Goal: Communication & Community: Connect with others

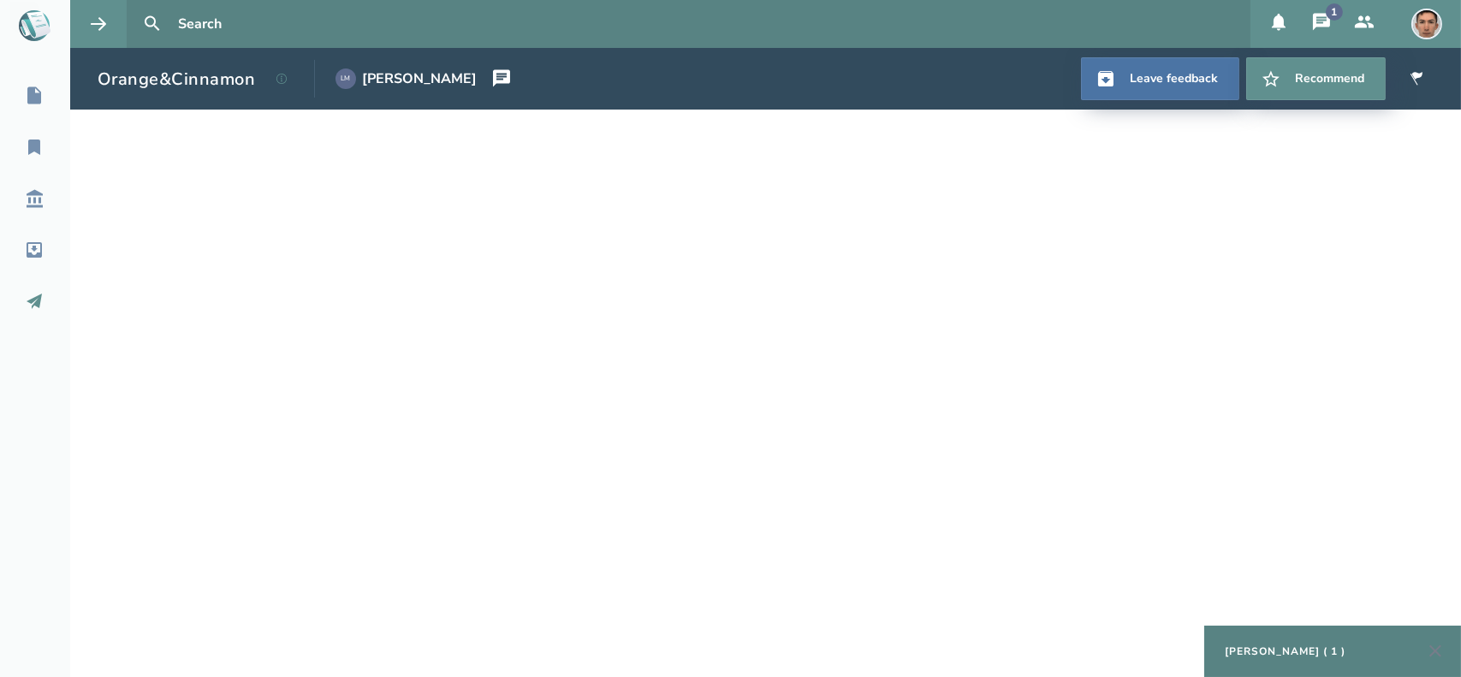
click at [39, 296] on icon at bounding box center [34, 301] width 15 height 15
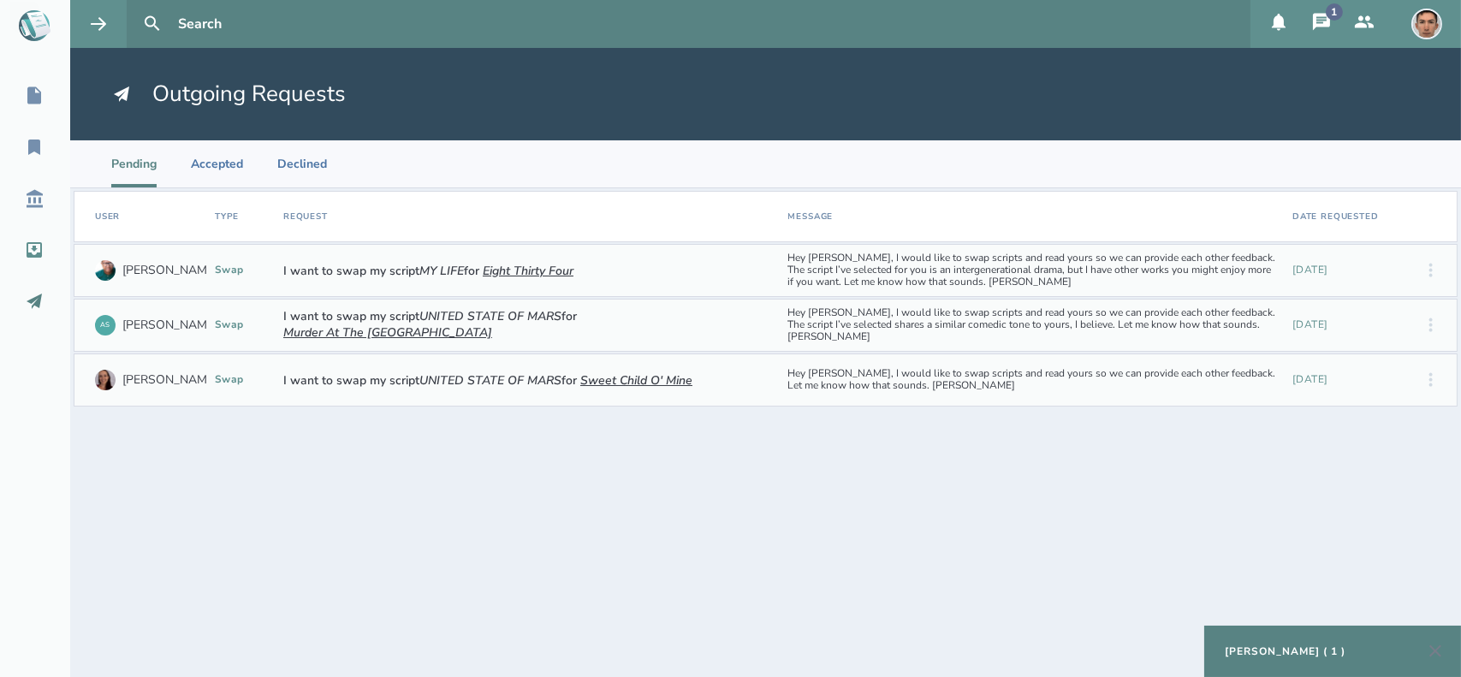
click at [33, 252] on icon at bounding box center [34, 250] width 21 height 21
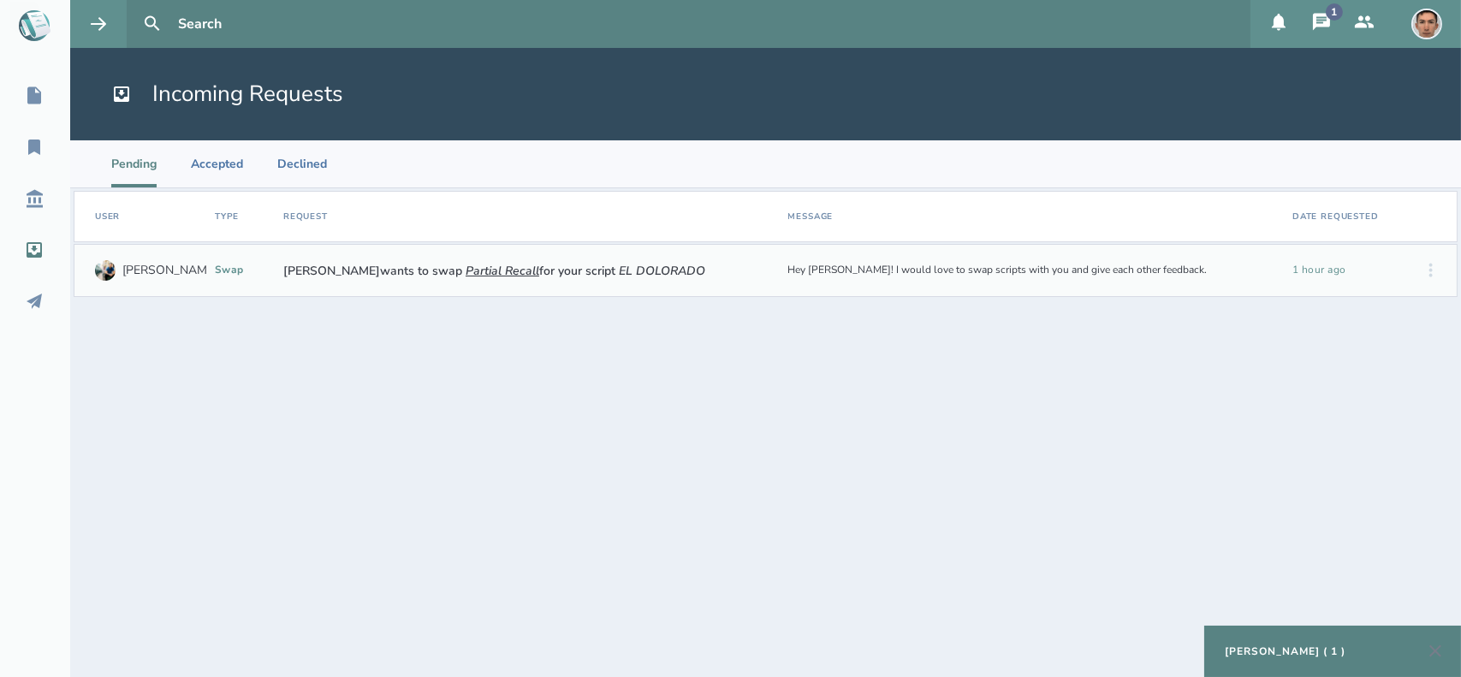
click at [308, 452] on section "User Type Request Message Date Requested Anthony Miguel C. swap Anthony Miguel …" at bounding box center [765, 432] width 1391 height 489
click at [39, 95] on icon at bounding box center [34, 95] width 14 height 17
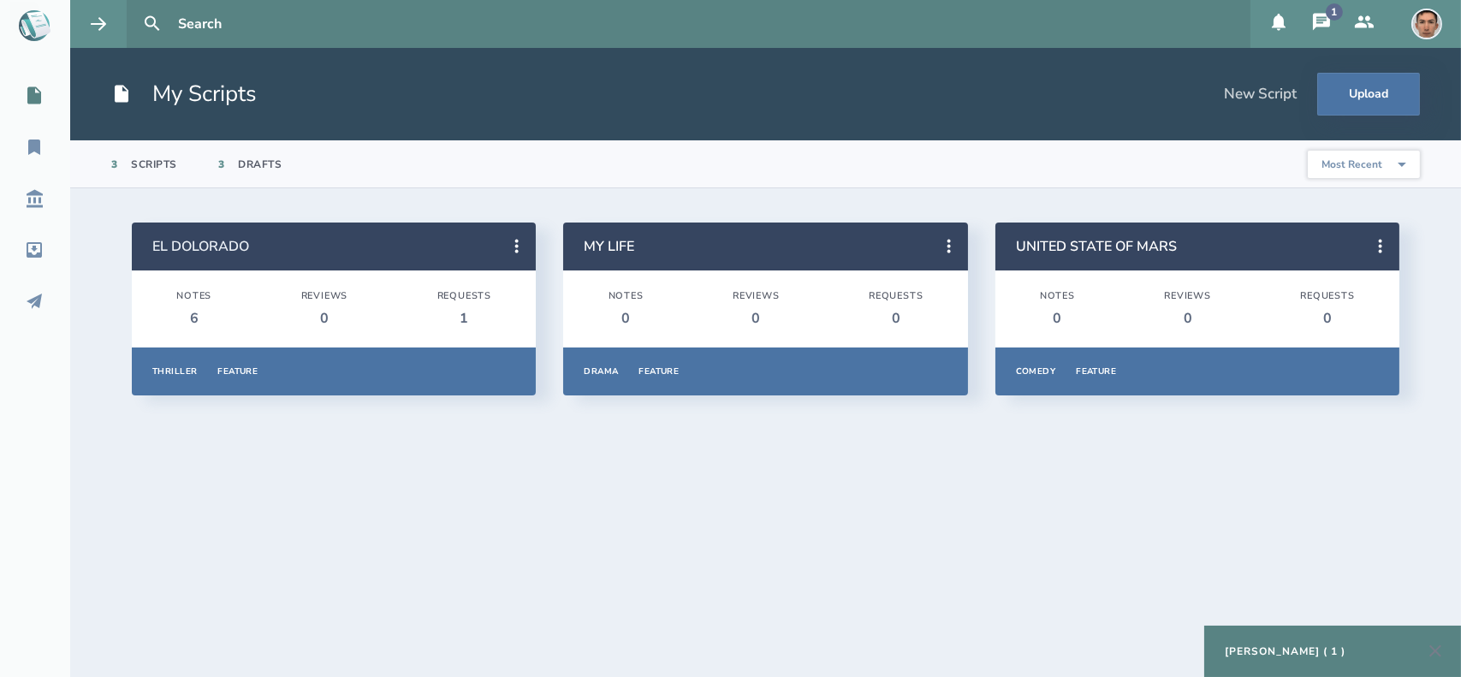
click at [180, 246] on link "EL DOLORADO" at bounding box center [200, 246] width 97 height 19
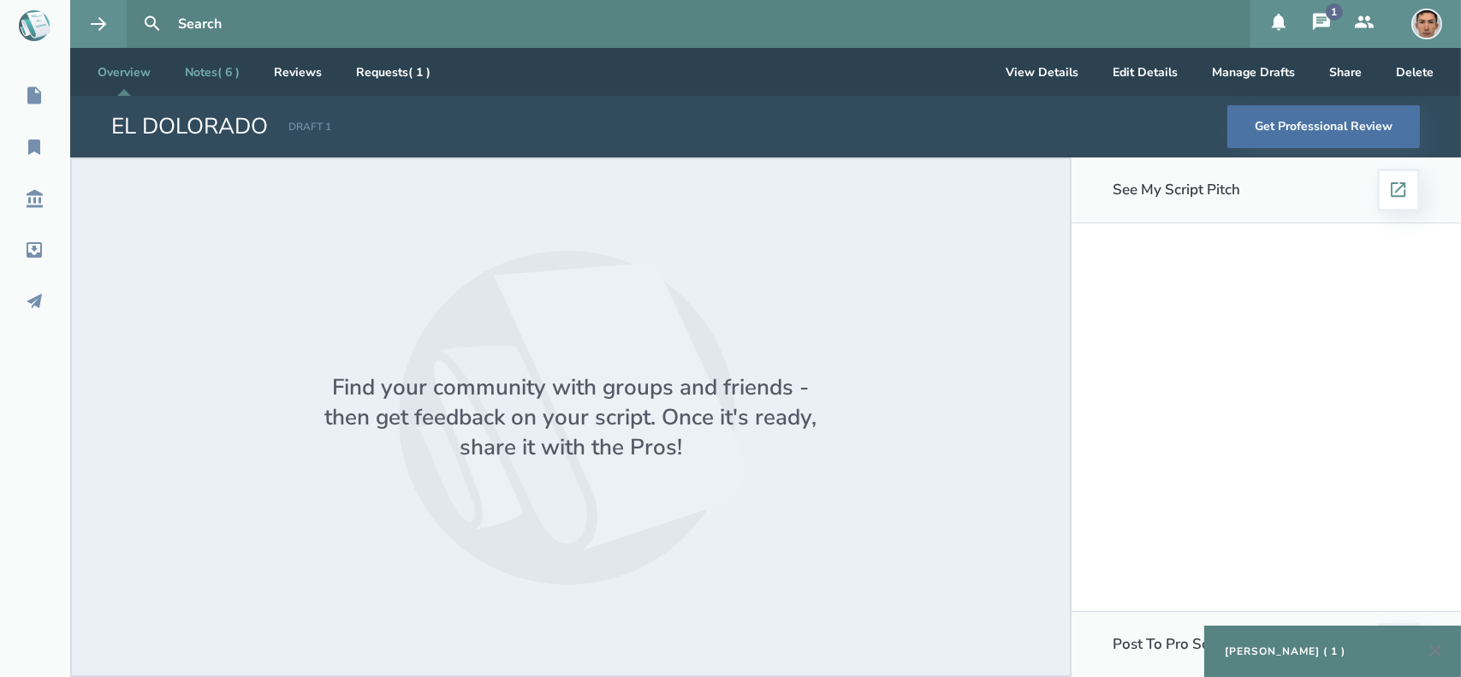
click at [226, 83] on link "Notes ( 6 )" at bounding box center [212, 72] width 82 height 48
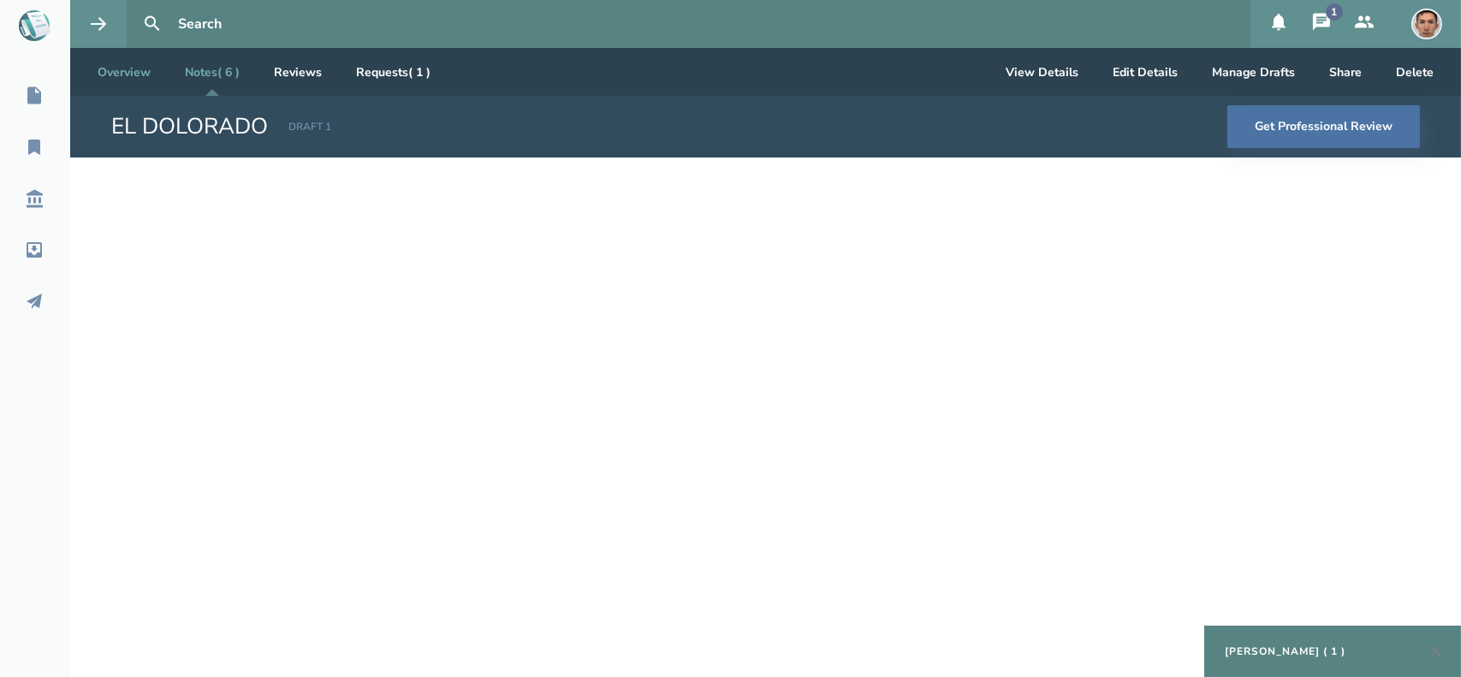
click at [137, 69] on link "Overview" at bounding box center [124, 72] width 80 height 48
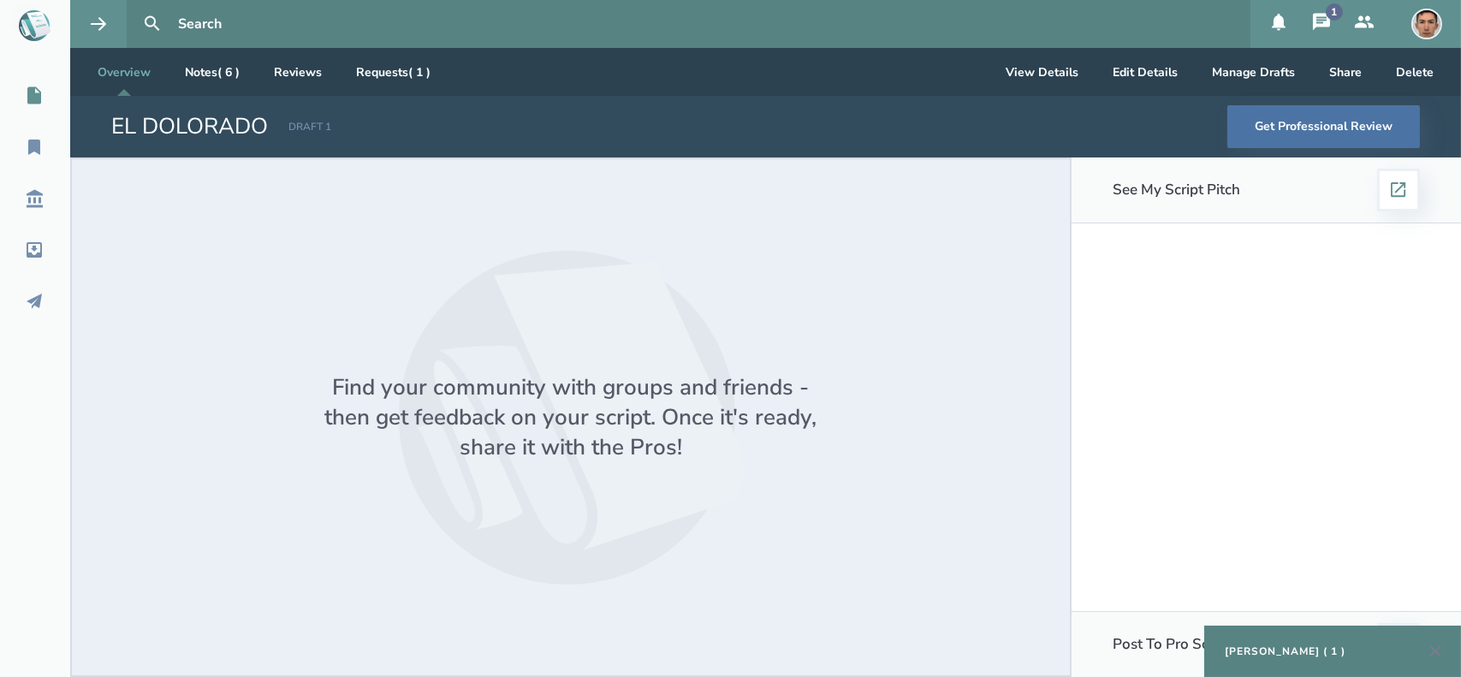
click at [33, 95] on icon at bounding box center [34, 95] width 14 height 17
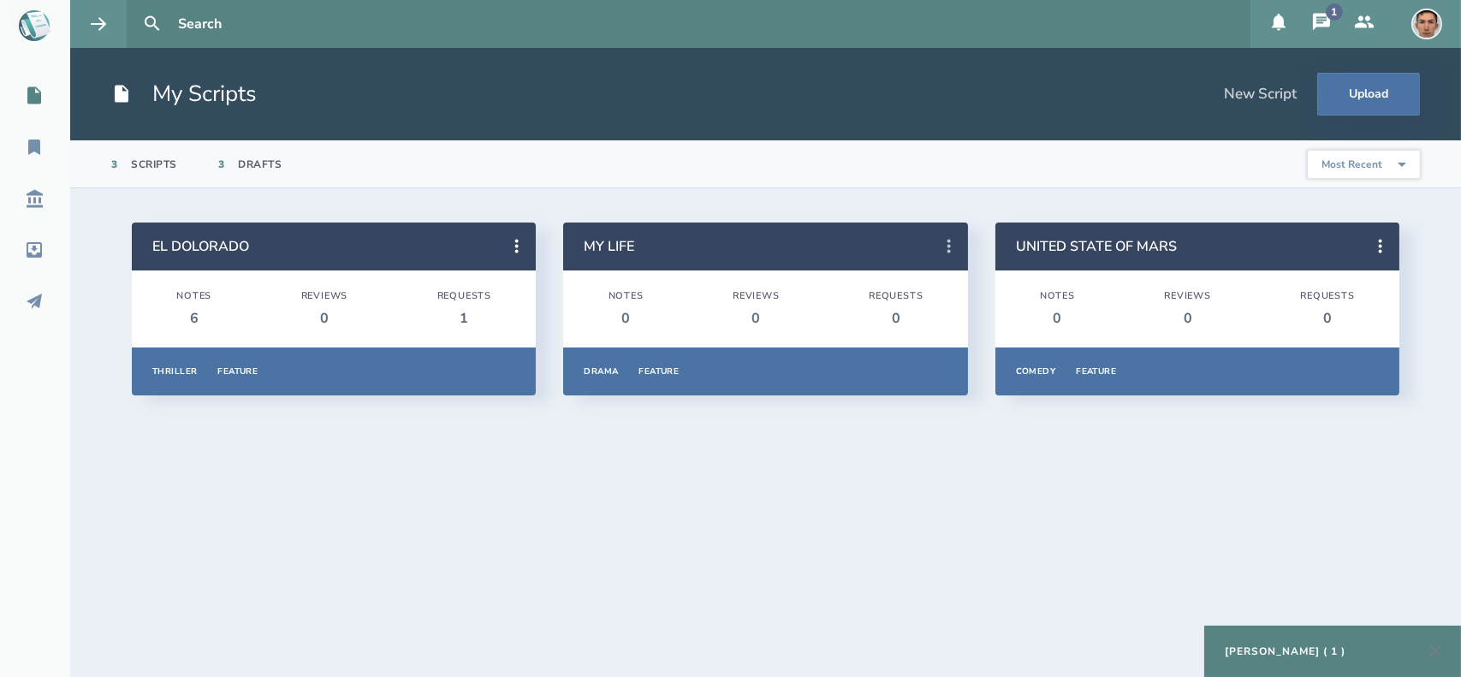
click at [946, 240] on icon at bounding box center [949, 246] width 21 height 21
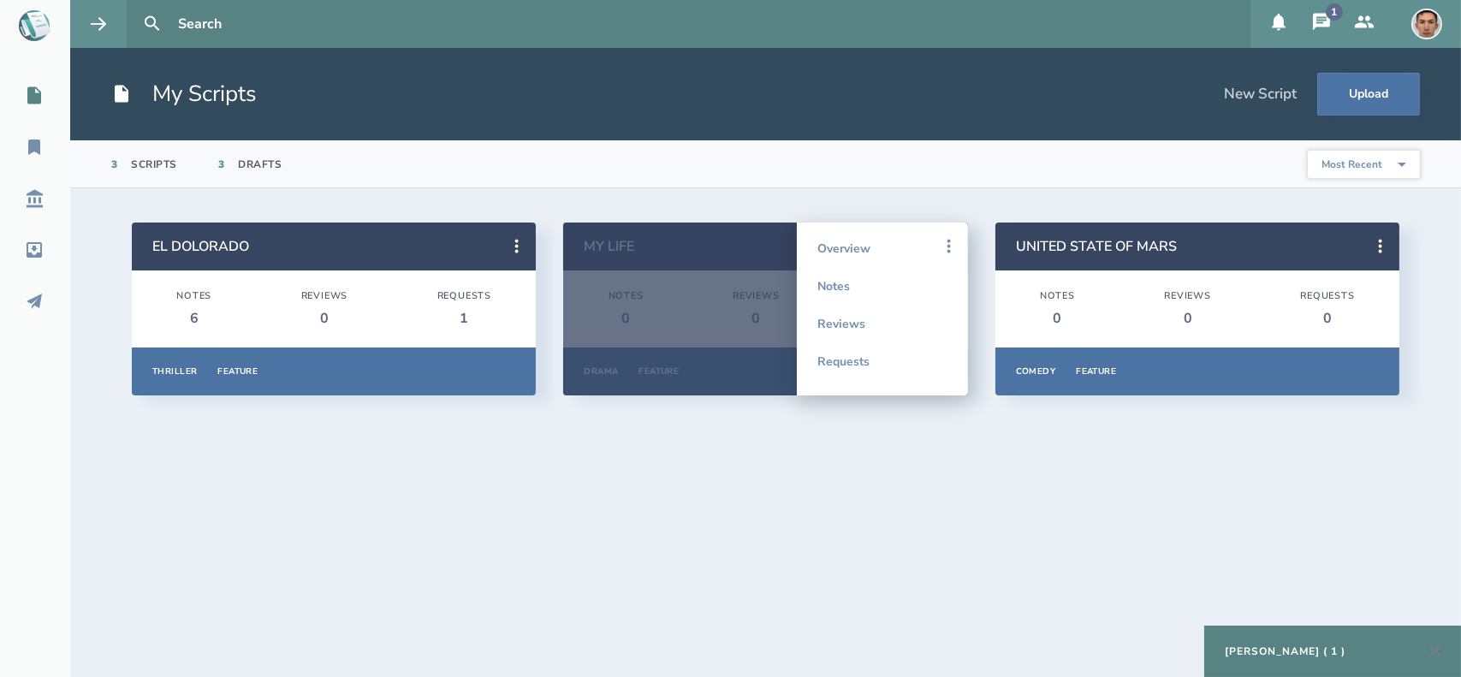
click at [1364, 165] on select "Most Recent Title Primary Genre Type Most Popular" at bounding box center [1364, 164] width 112 height 27
click at [1360, 95] on button "Upload" at bounding box center [1368, 94] width 103 height 43
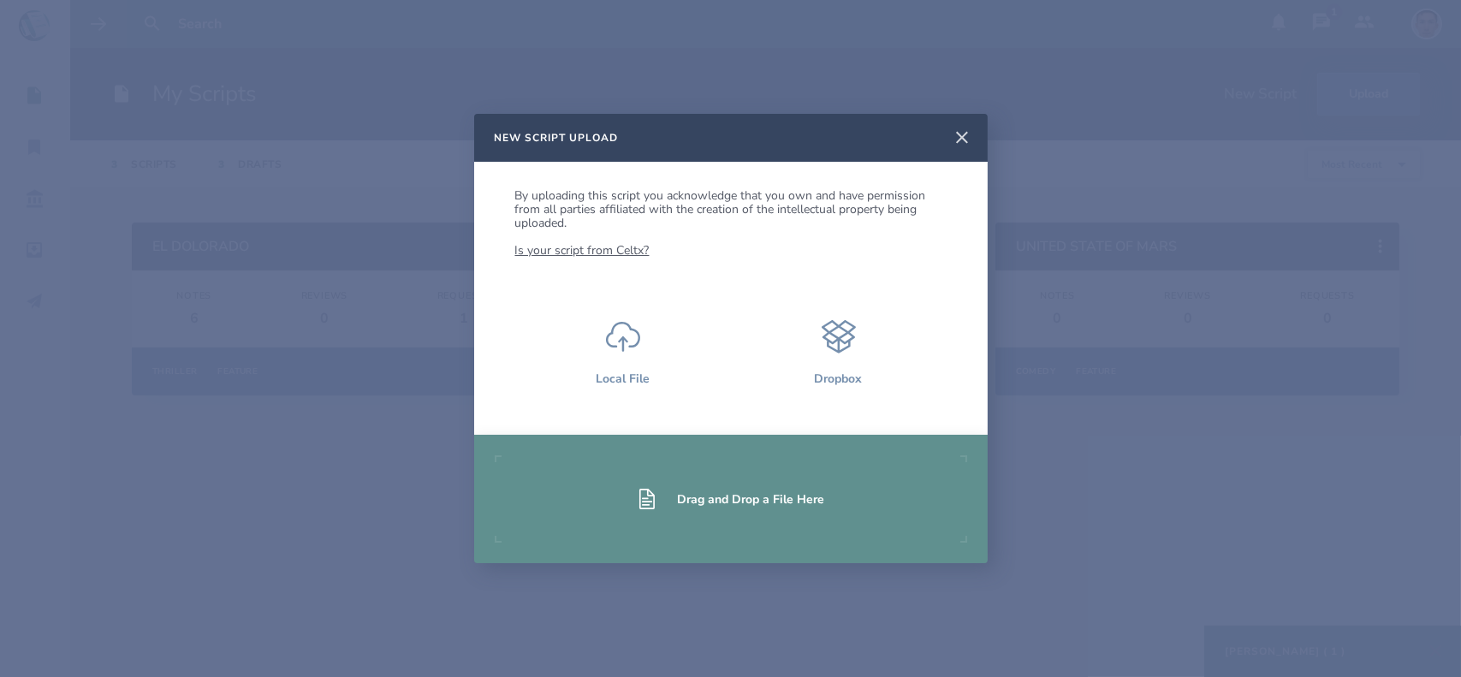
click at [953, 134] on icon at bounding box center [962, 138] width 21 height 21
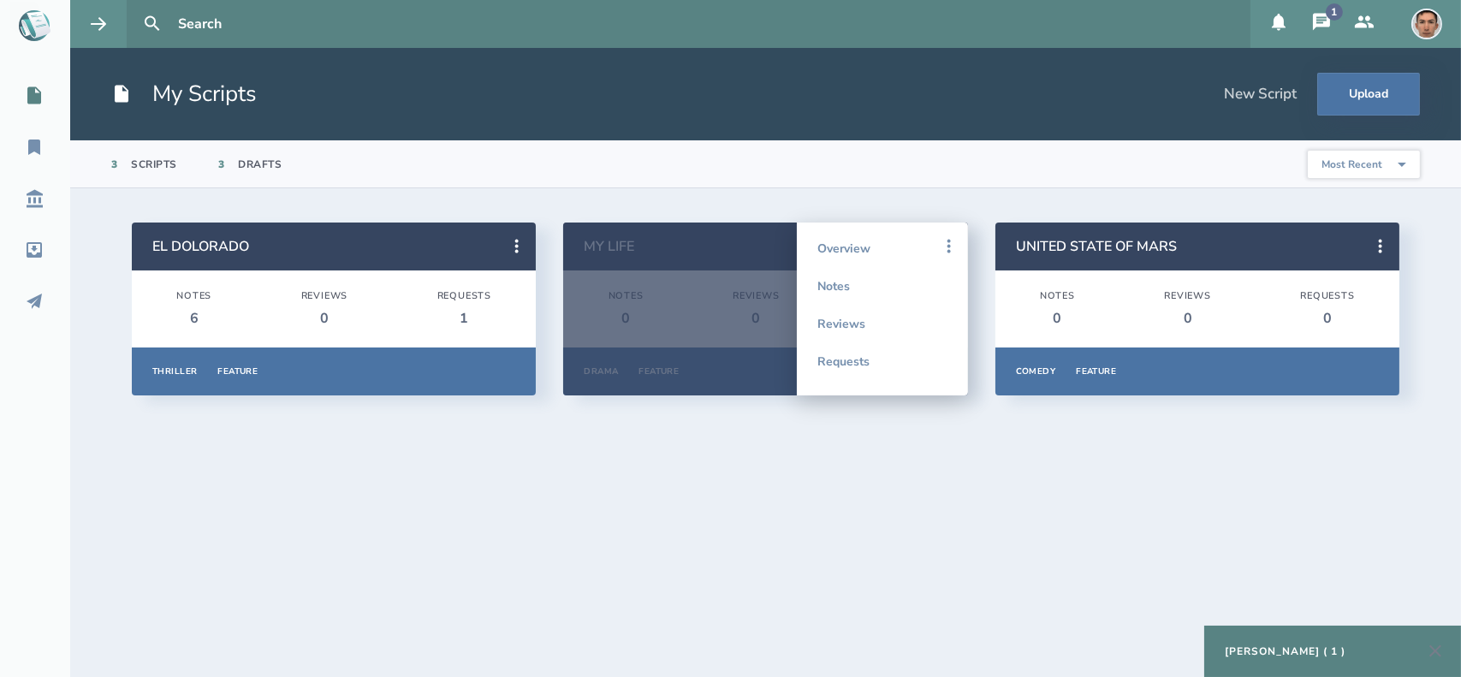
click at [844, 435] on section "EL DOLORADO Notes 6 Reviews 0 Requests 1 Thriller Feature Overview Notes Review…" at bounding box center [765, 432] width 1391 height 489
click at [861, 251] on link "Overview" at bounding box center [882, 248] width 130 height 38
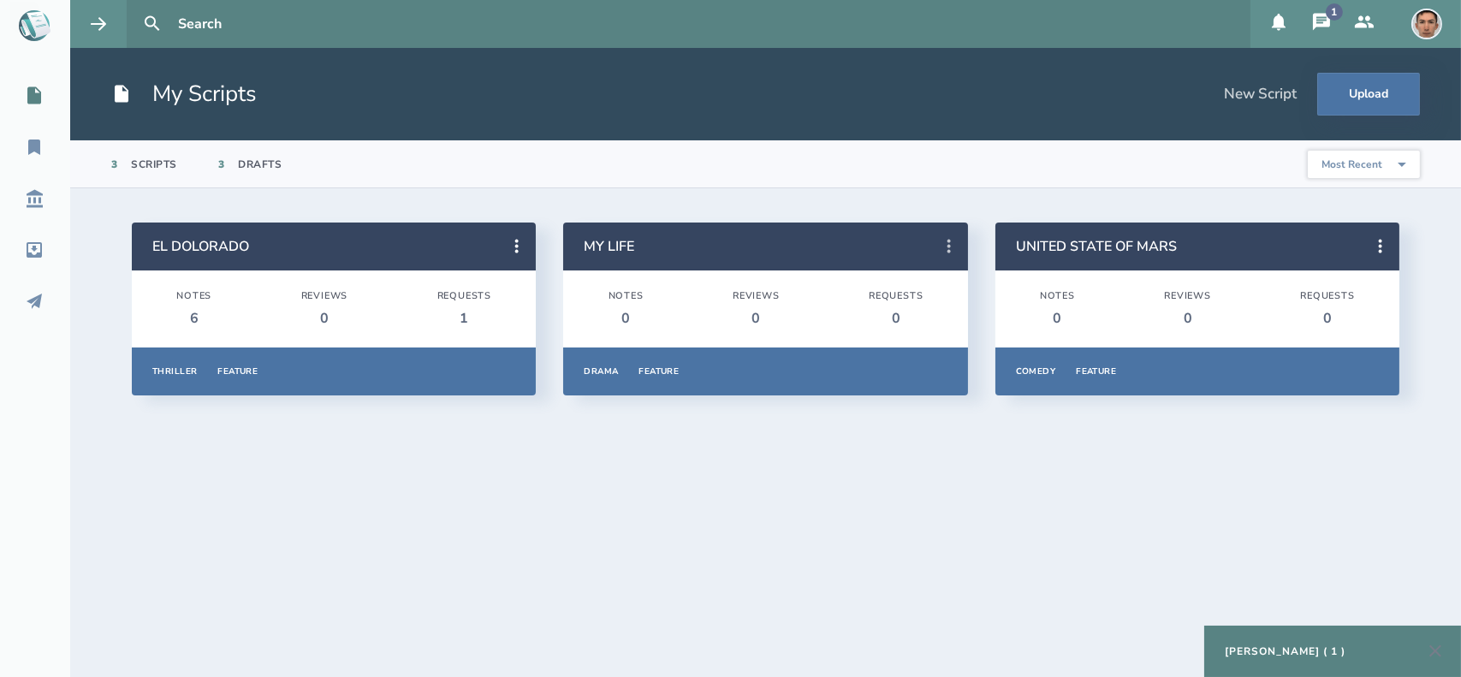
click at [949, 244] on icon at bounding box center [949, 246] width 21 height 21
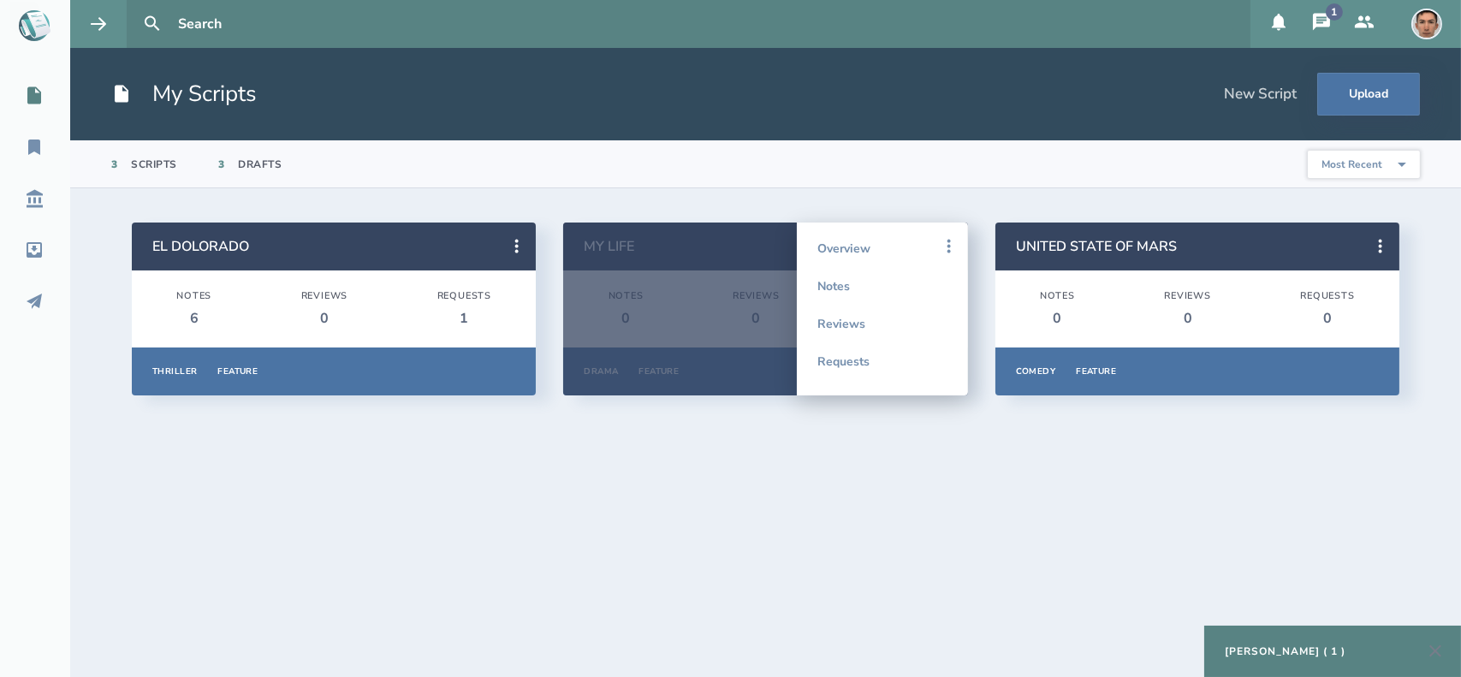
click at [801, 534] on section "EL DOLORADO Notes 6 Reviews 0 Requests 1 Thriller Feature Overview Notes Review…" at bounding box center [765, 432] width 1391 height 489
click at [34, 138] on icon at bounding box center [34, 147] width 21 height 21
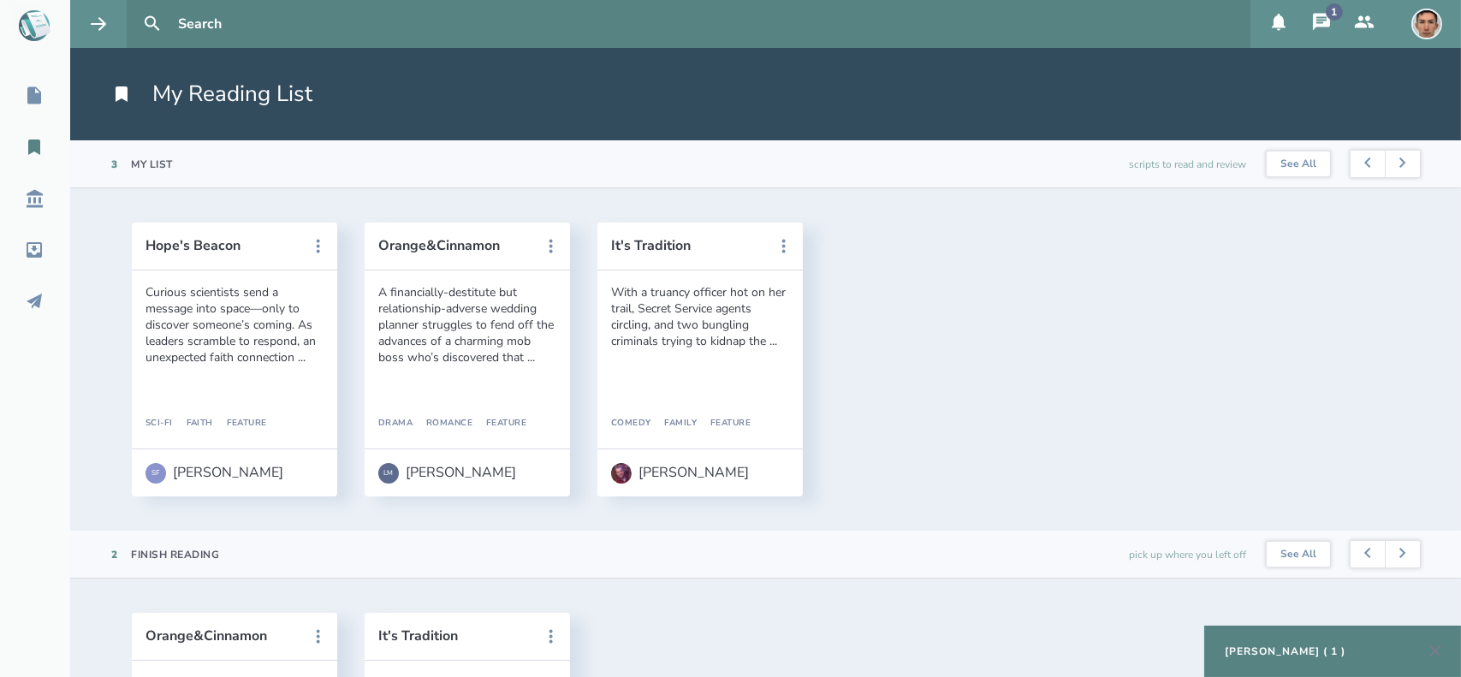
click at [29, 175] on nav "My Scripts My Reading List Script Library Inbox Outbox" at bounding box center [35, 198] width 70 height 243
click at [29, 192] on icon at bounding box center [35, 199] width 16 height 18
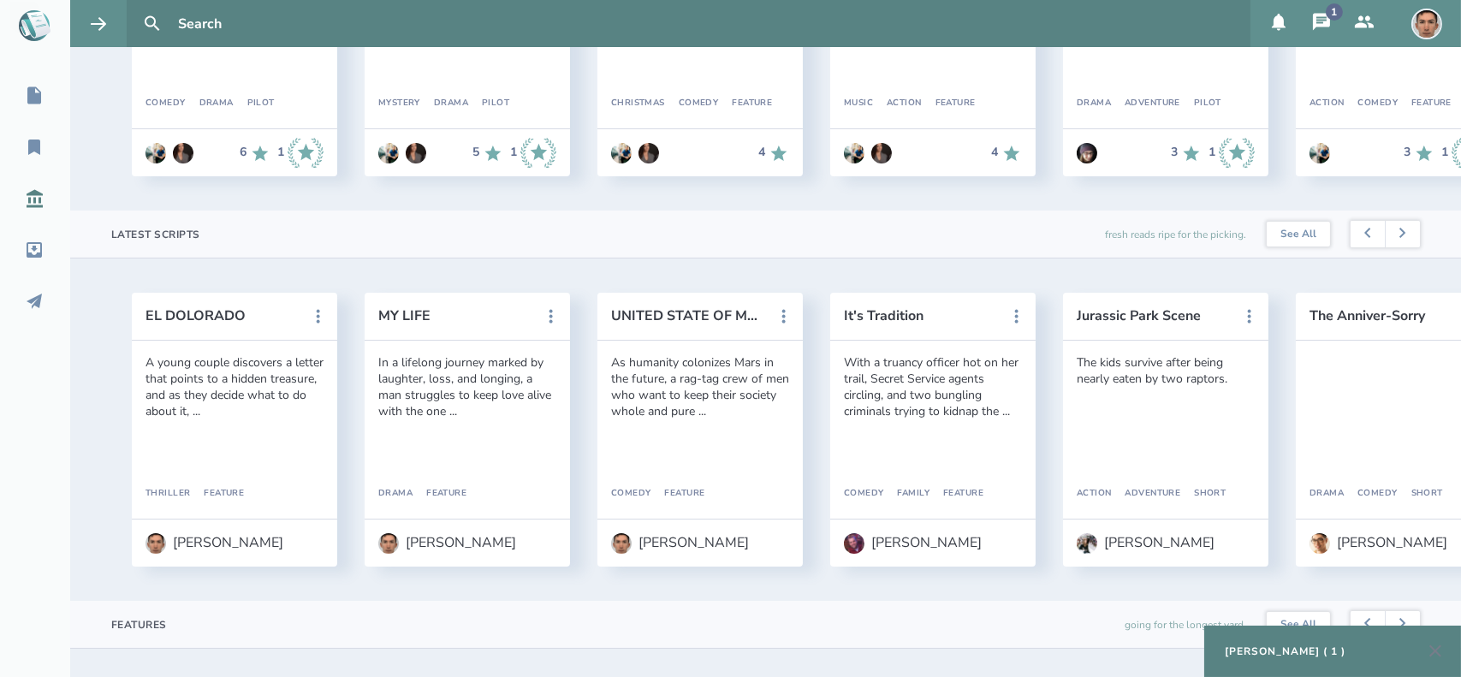
scroll to position [335, 0]
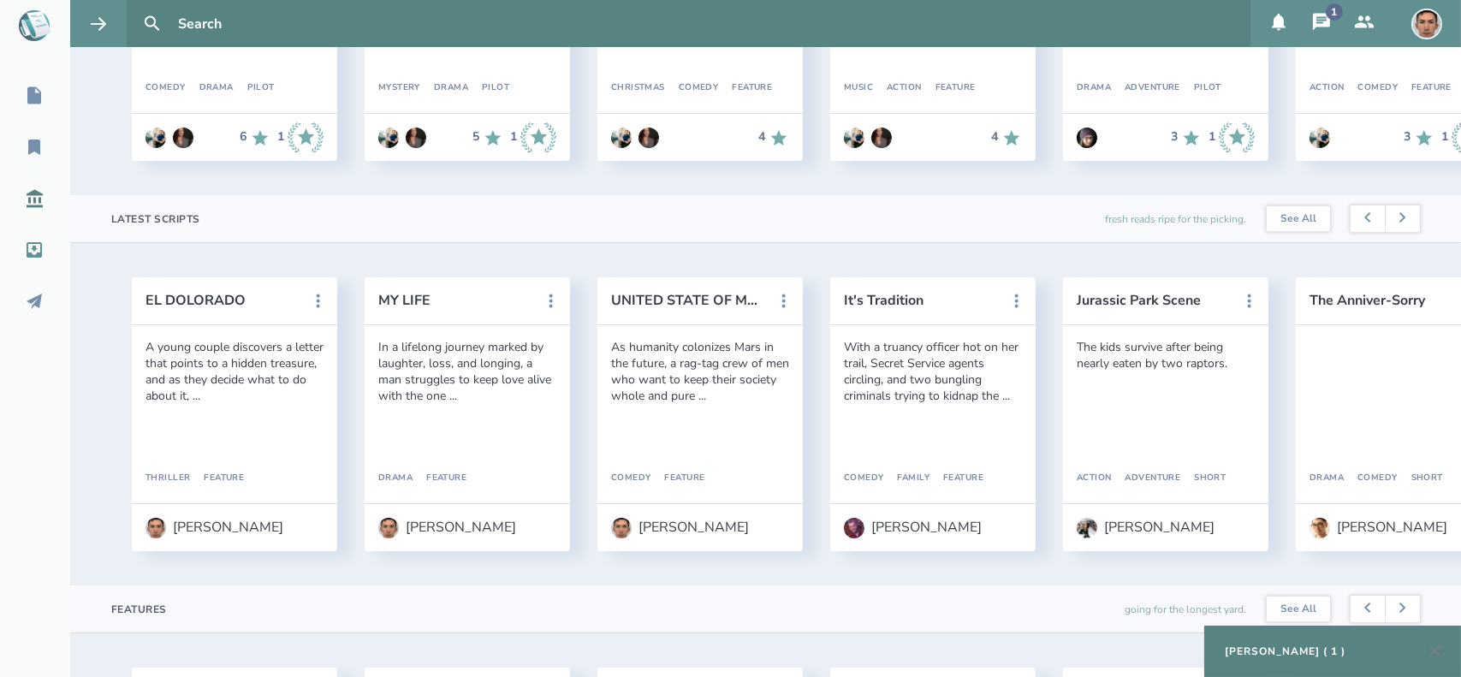
click at [27, 256] on icon at bounding box center [34, 249] width 15 height 15
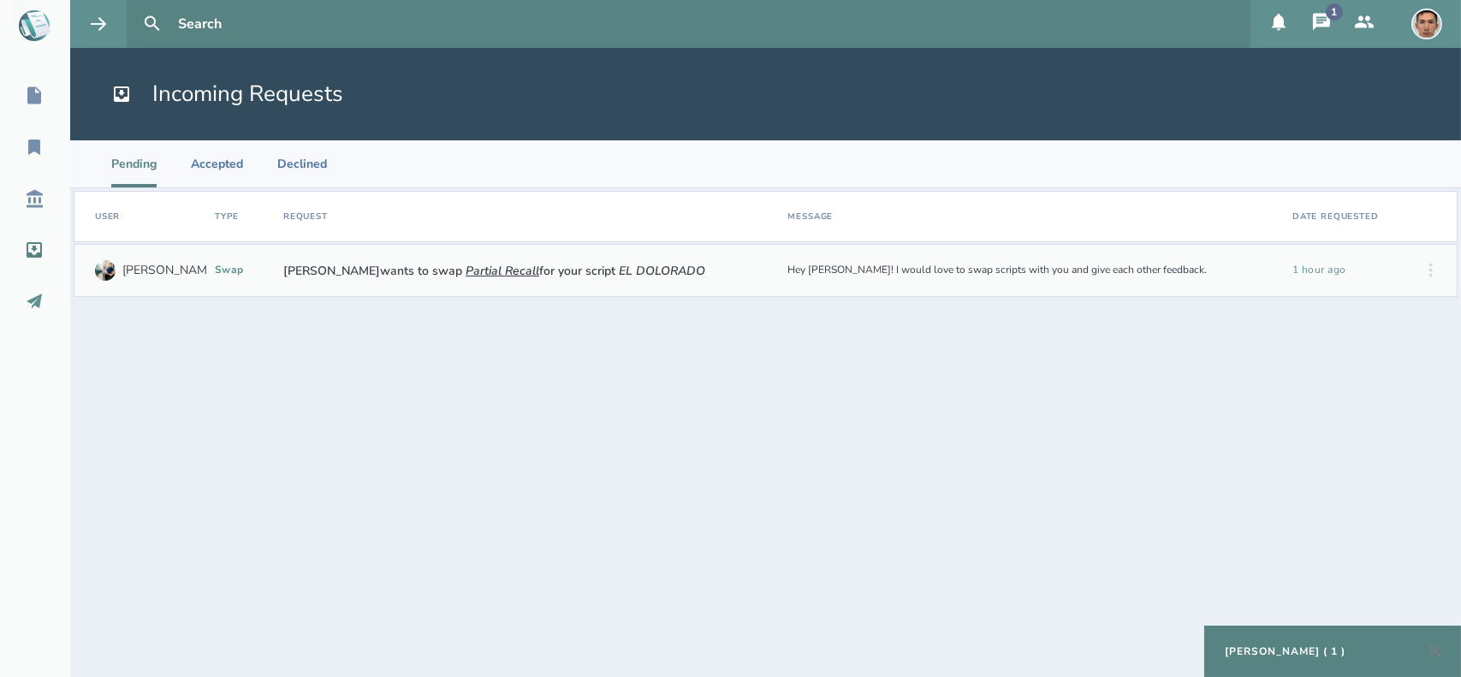
click at [28, 297] on icon at bounding box center [34, 301] width 21 height 21
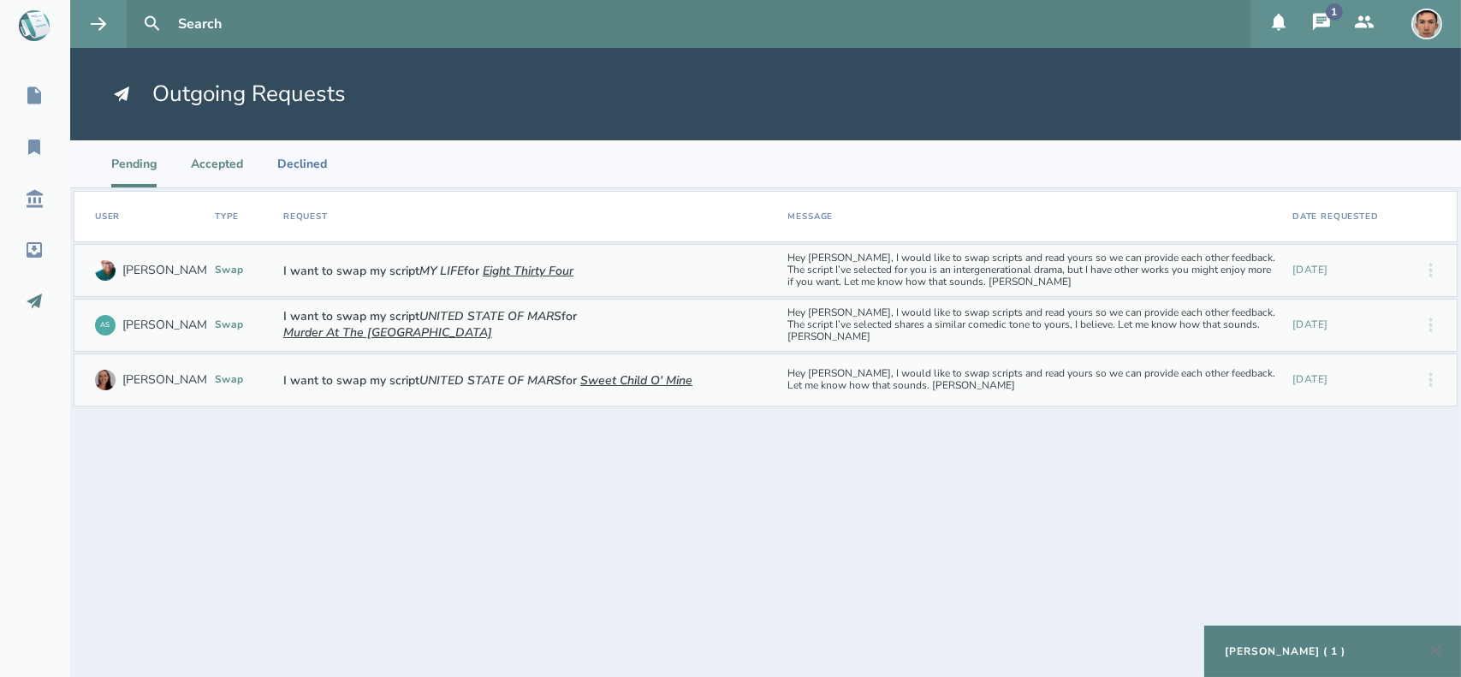
click at [230, 159] on li "Accepted" at bounding box center [217, 163] width 52 height 47
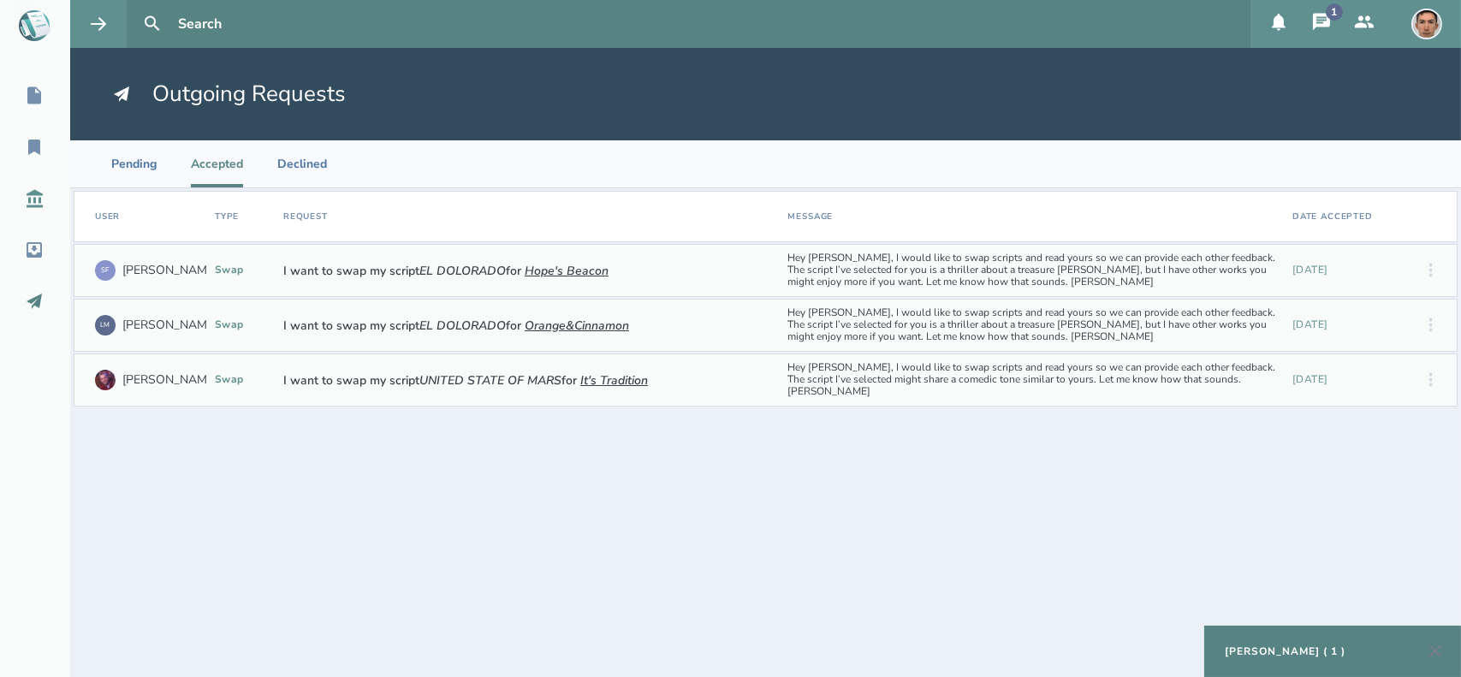
click at [36, 197] on icon at bounding box center [34, 198] width 21 height 21
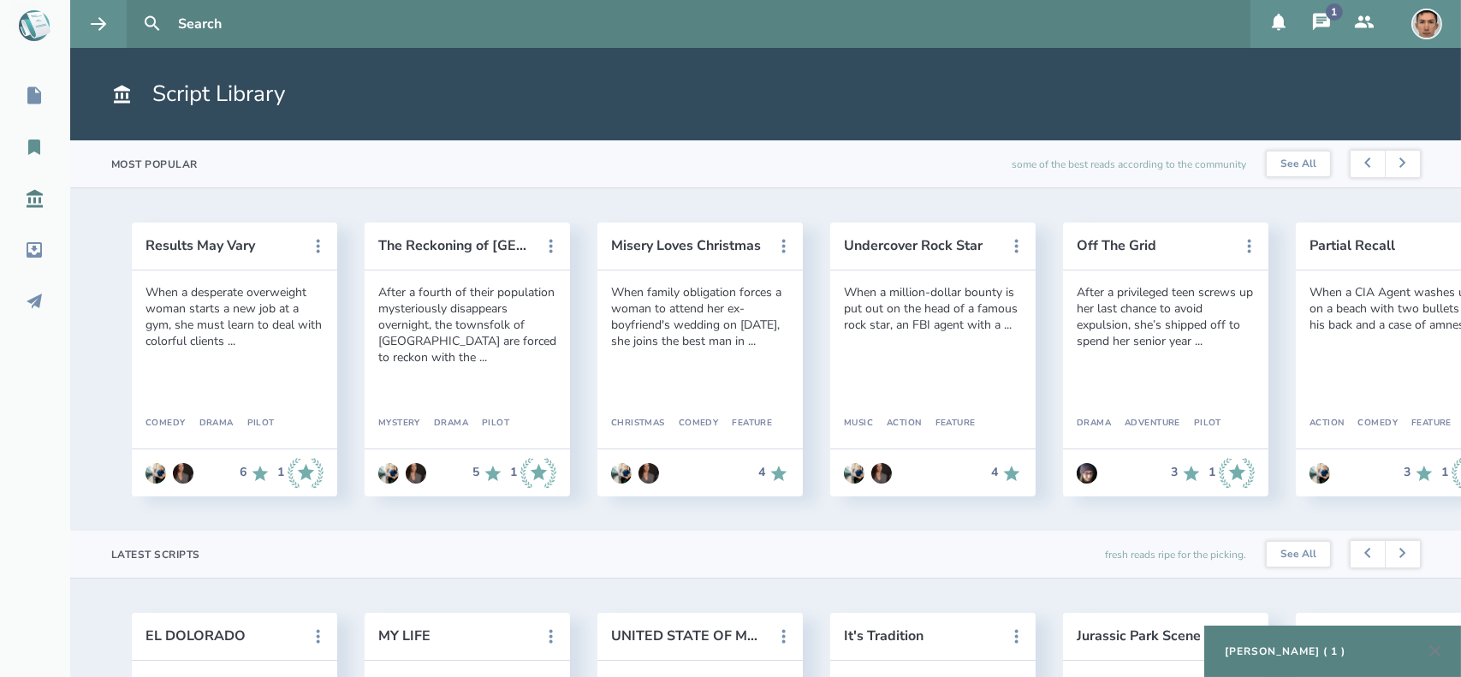
click at [28, 157] on icon at bounding box center [34, 147] width 21 height 21
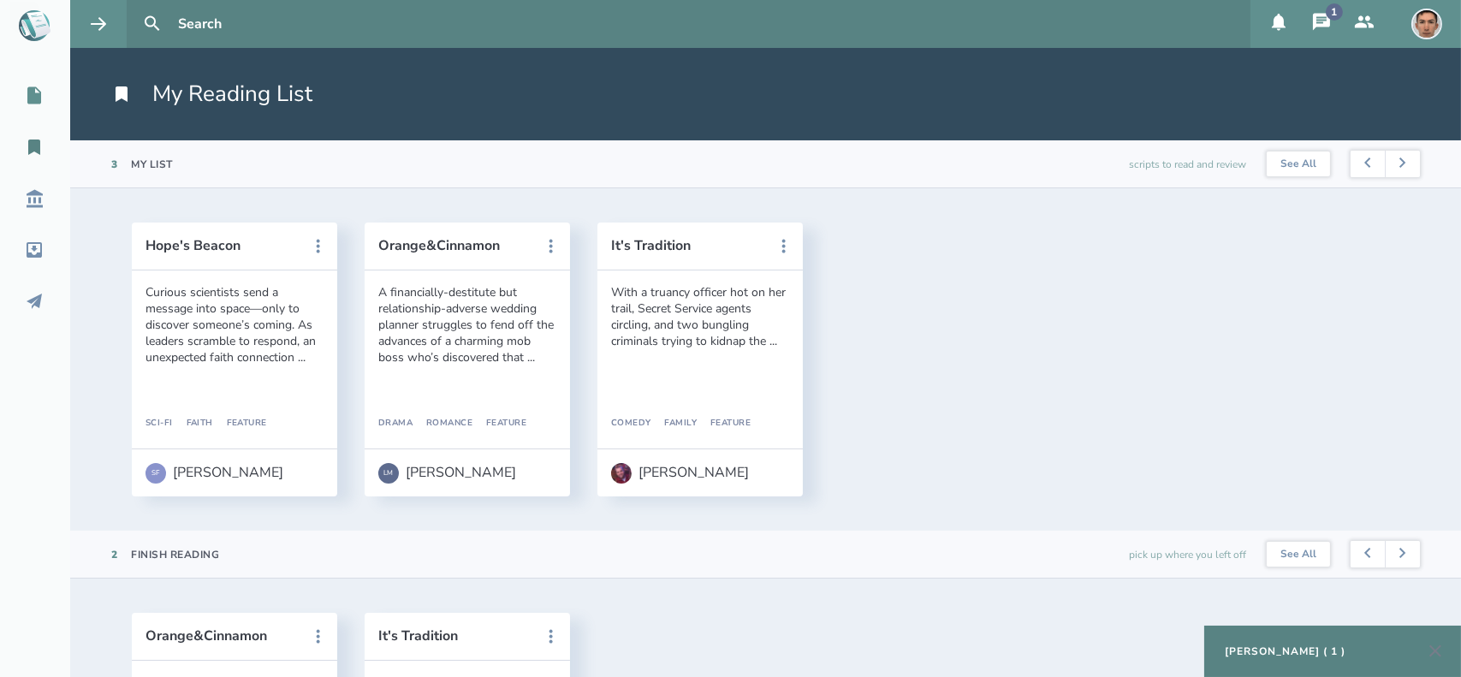
click at [33, 97] on icon at bounding box center [34, 95] width 14 height 17
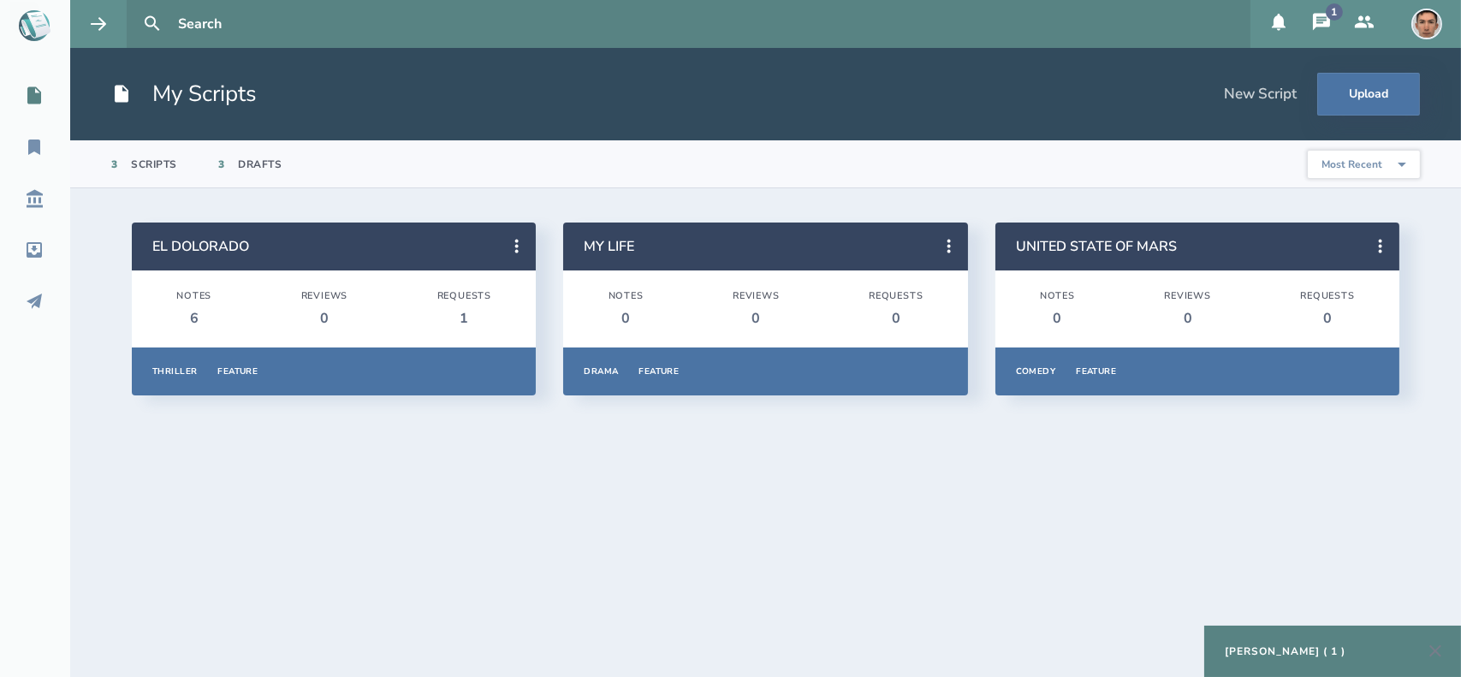
click at [43, 22] on icon at bounding box center [38, 23] width 36 height 37
click at [1367, 160] on select "Most Recent Title Primary Genre Type Most Popular" at bounding box center [1364, 164] width 112 height 27
click at [1309, 151] on select "Most Recent Title Primary Genre Type Most Popular" at bounding box center [1364, 164] width 112 height 27
click at [1384, 174] on select "Most Recent Title Primary Genre Type Most Popular" at bounding box center [1364, 164] width 112 height 27
select select "recent"
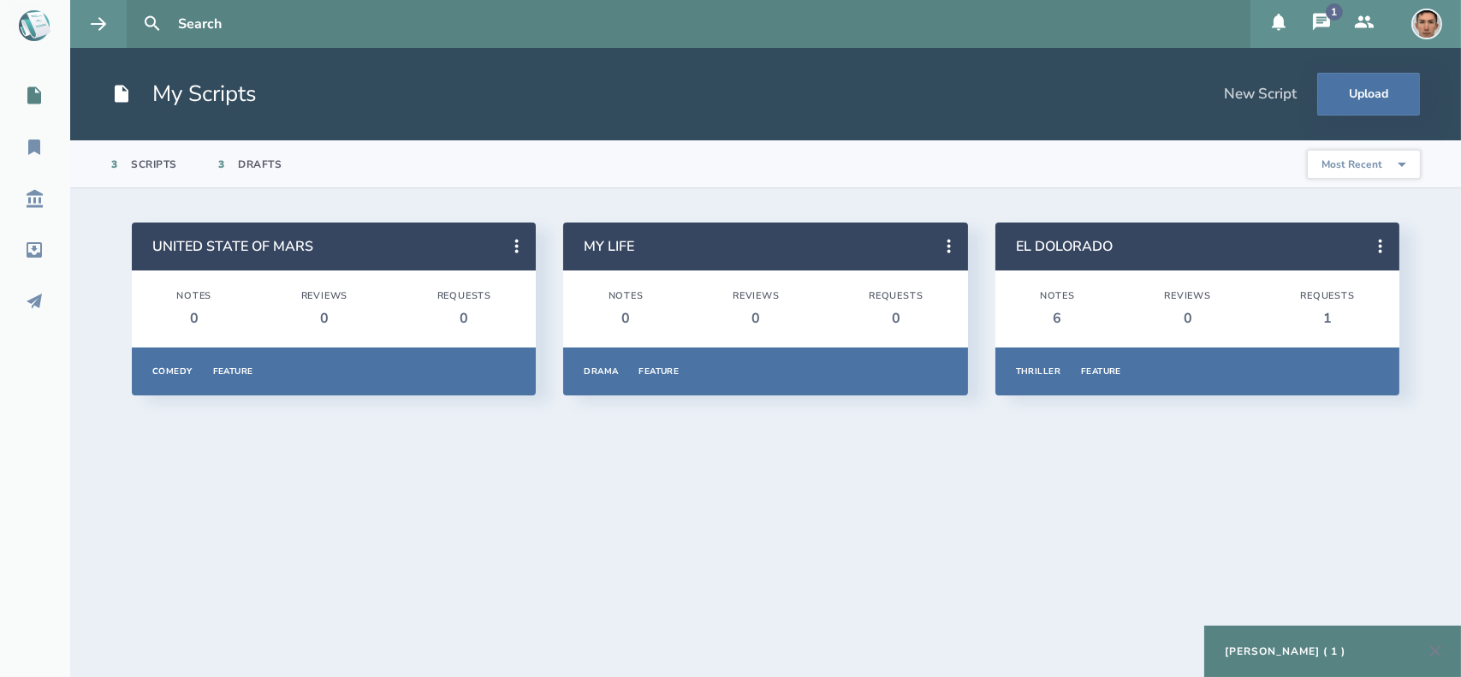
click at [1309, 151] on select "Most Recent Title Primary Genre Type Most Popular" at bounding box center [1364, 164] width 112 height 27
click at [1383, 246] on icon at bounding box center [1380, 246] width 21 height 21
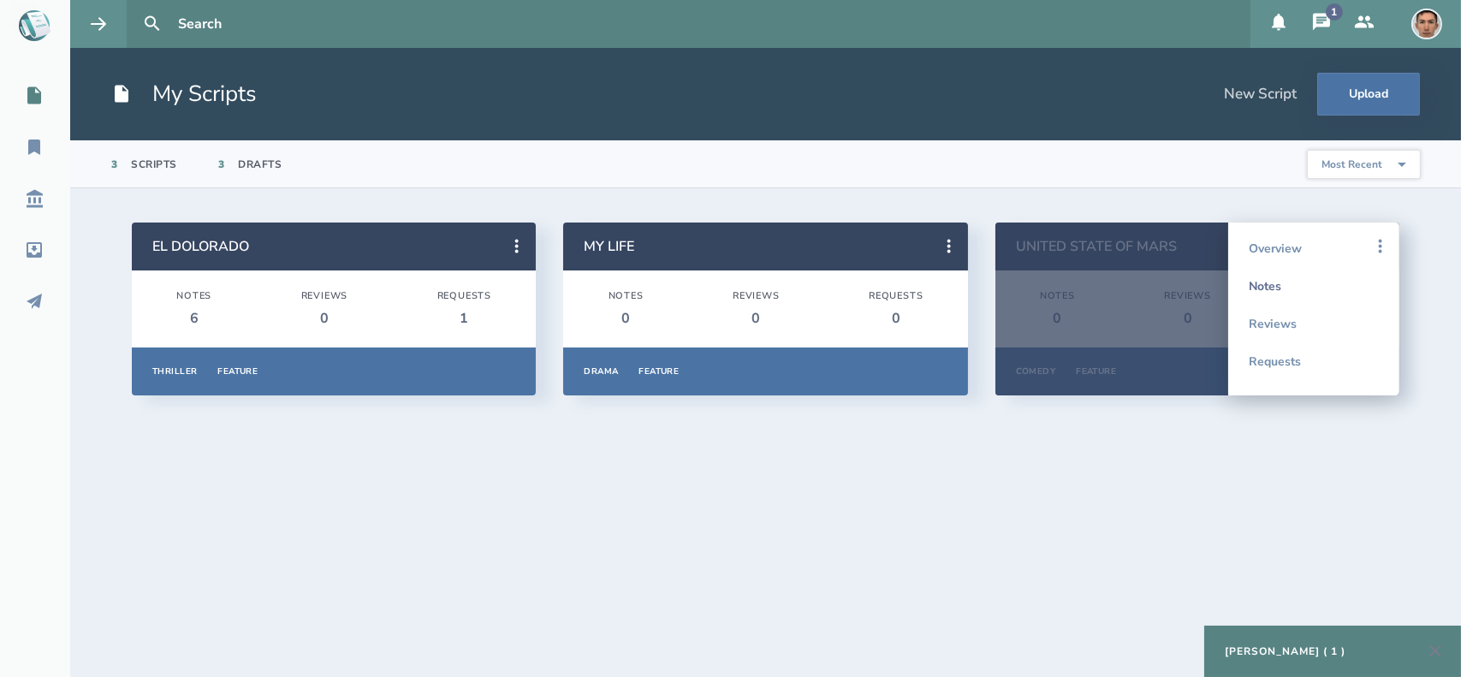
click at [1268, 290] on link "Notes" at bounding box center [1314, 286] width 130 height 38
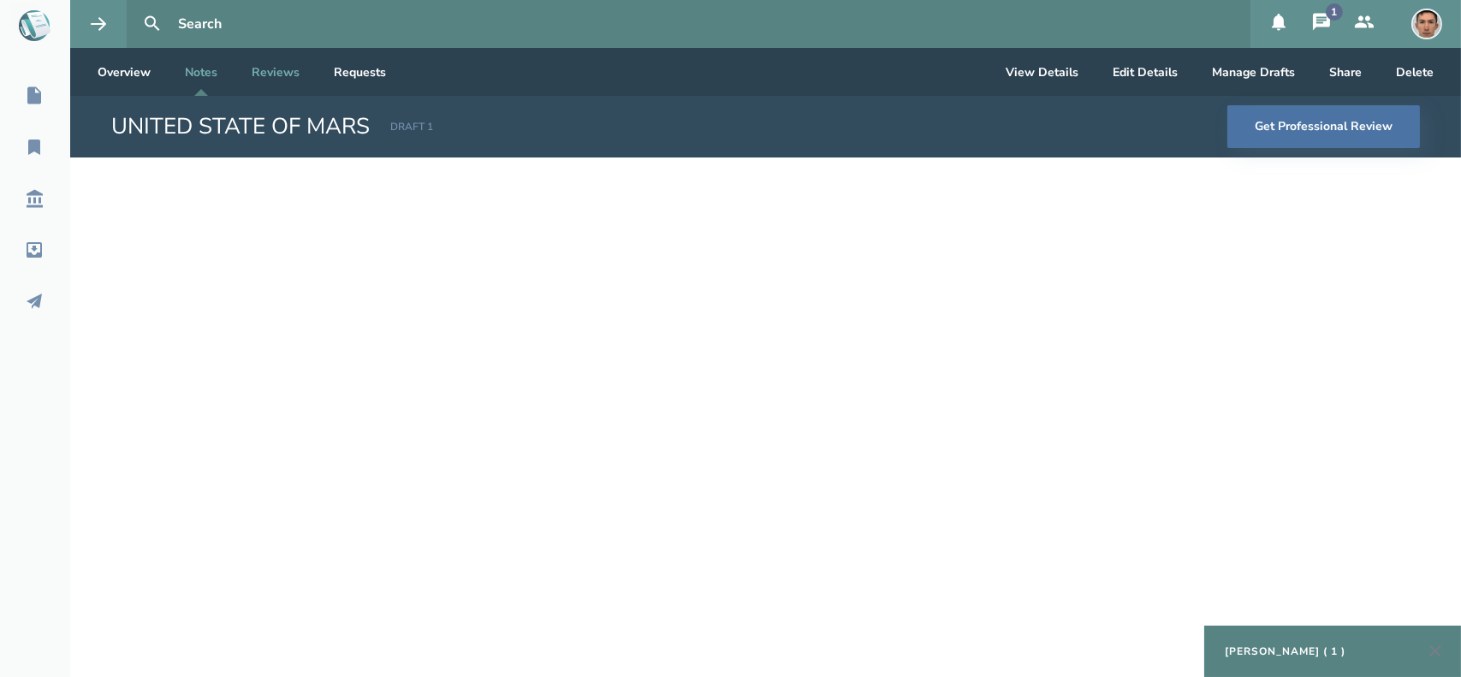
click at [285, 78] on link "Reviews" at bounding box center [275, 72] width 75 height 48
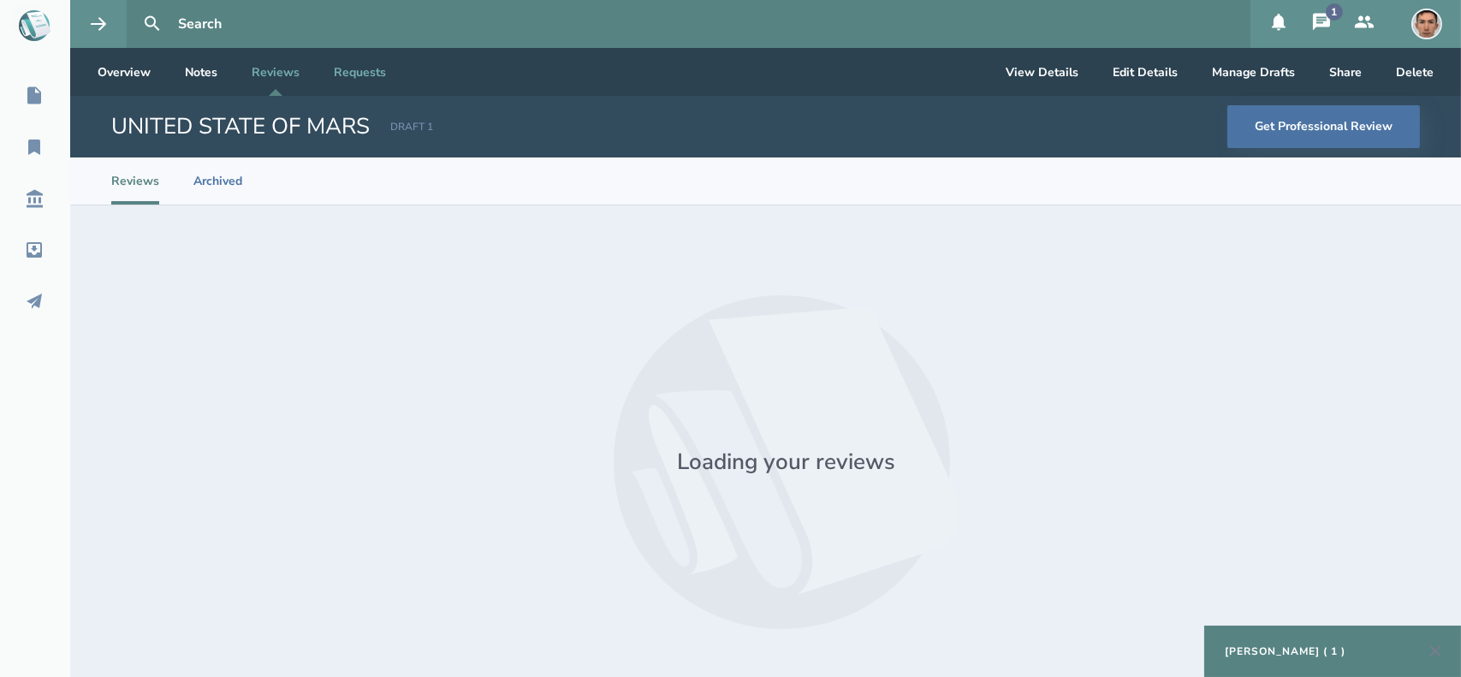
click at [335, 70] on link "Requests" at bounding box center [360, 72] width 80 height 48
click at [391, 126] on div "DRAFT 1" at bounding box center [411, 127] width 43 height 15
click at [281, 74] on link "Reviews" at bounding box center [275, 72] width 75 height 48
click at [209, 77] on link "Notes" at bounding box center [201, 72] width 60 height 48
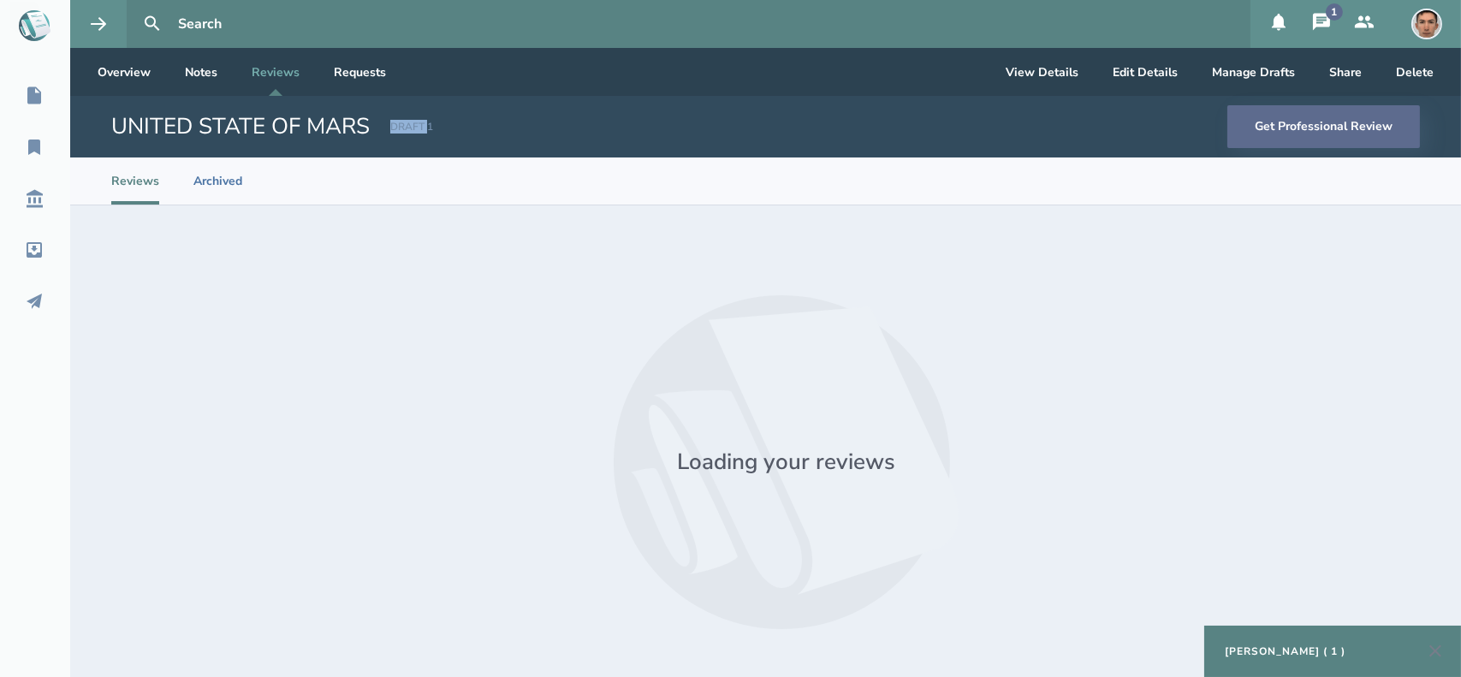
click at [1292, 140] on button "Get Professional Review" at bounding box center [1323, 126] width 193 height 43
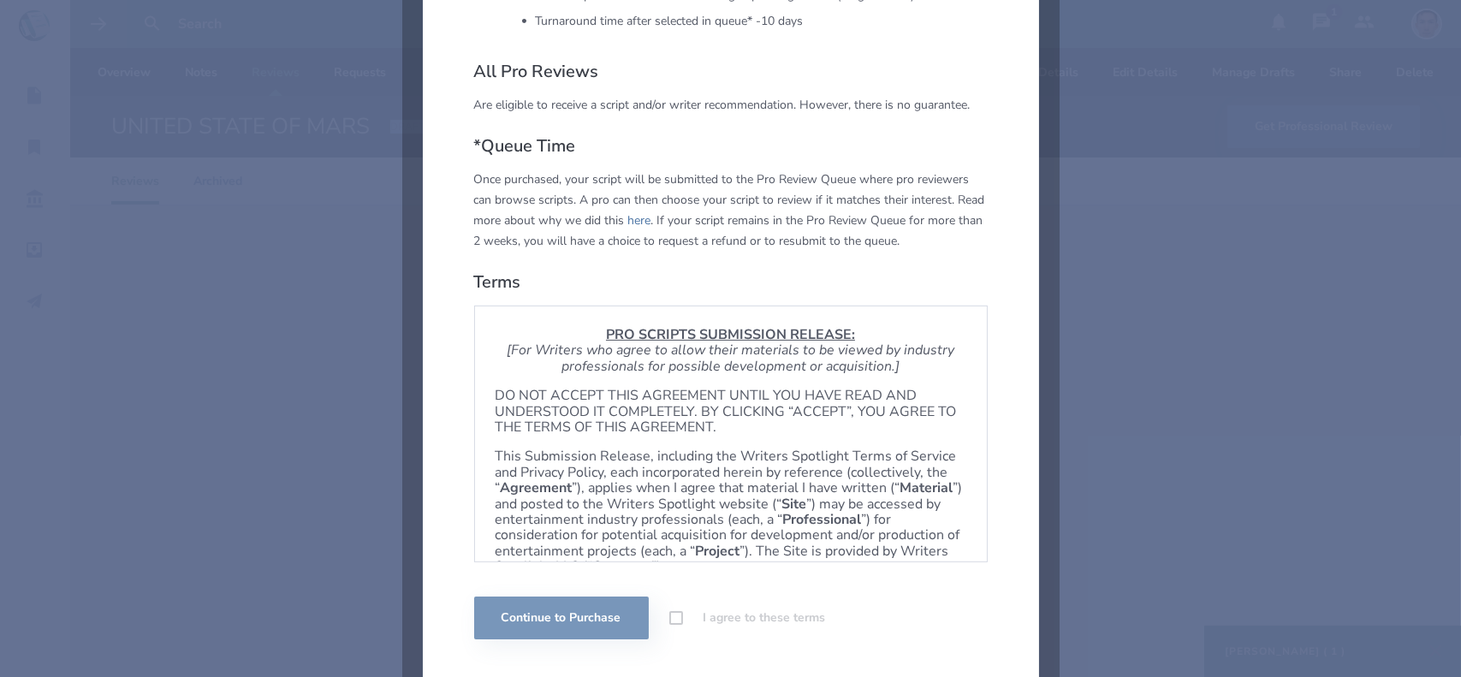
scroll to position [938, 0]
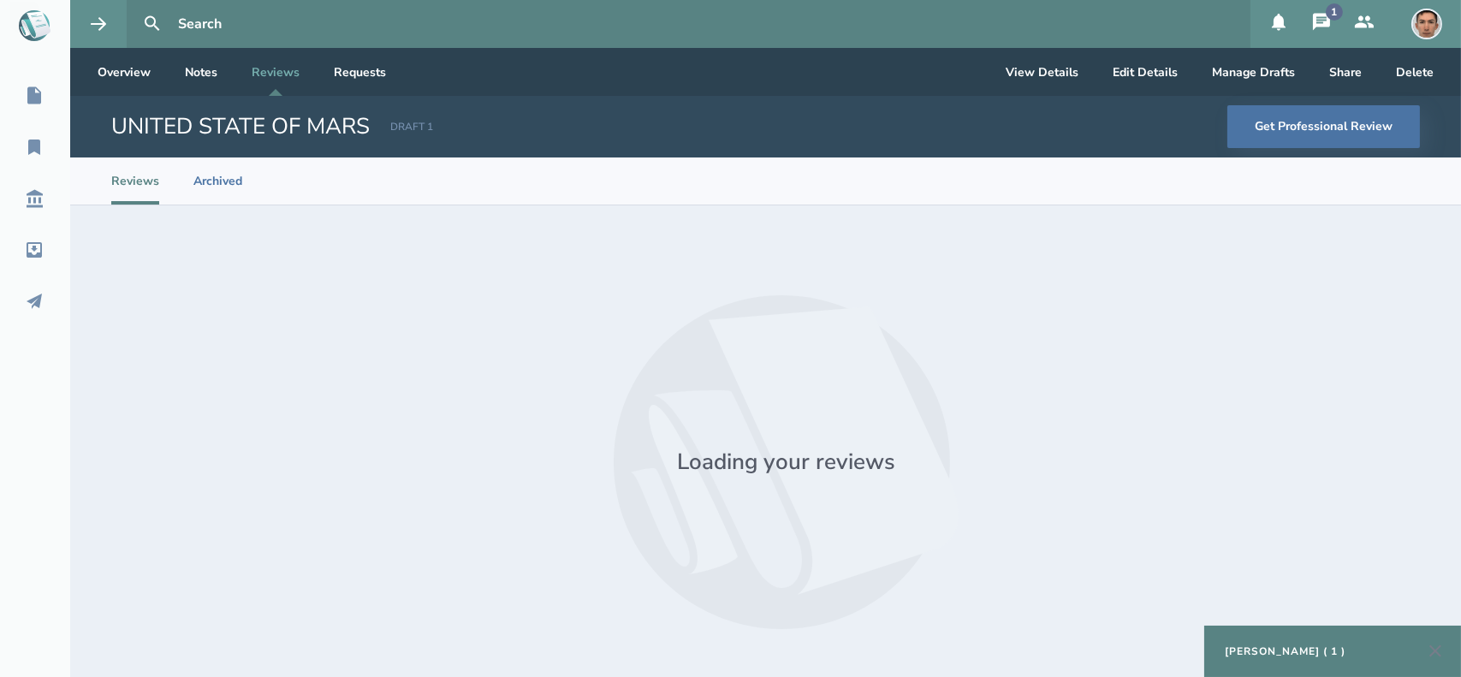
click at [418, 123] on div "DRAFT 1" at bounding box center [411, 127] width 43 height 15
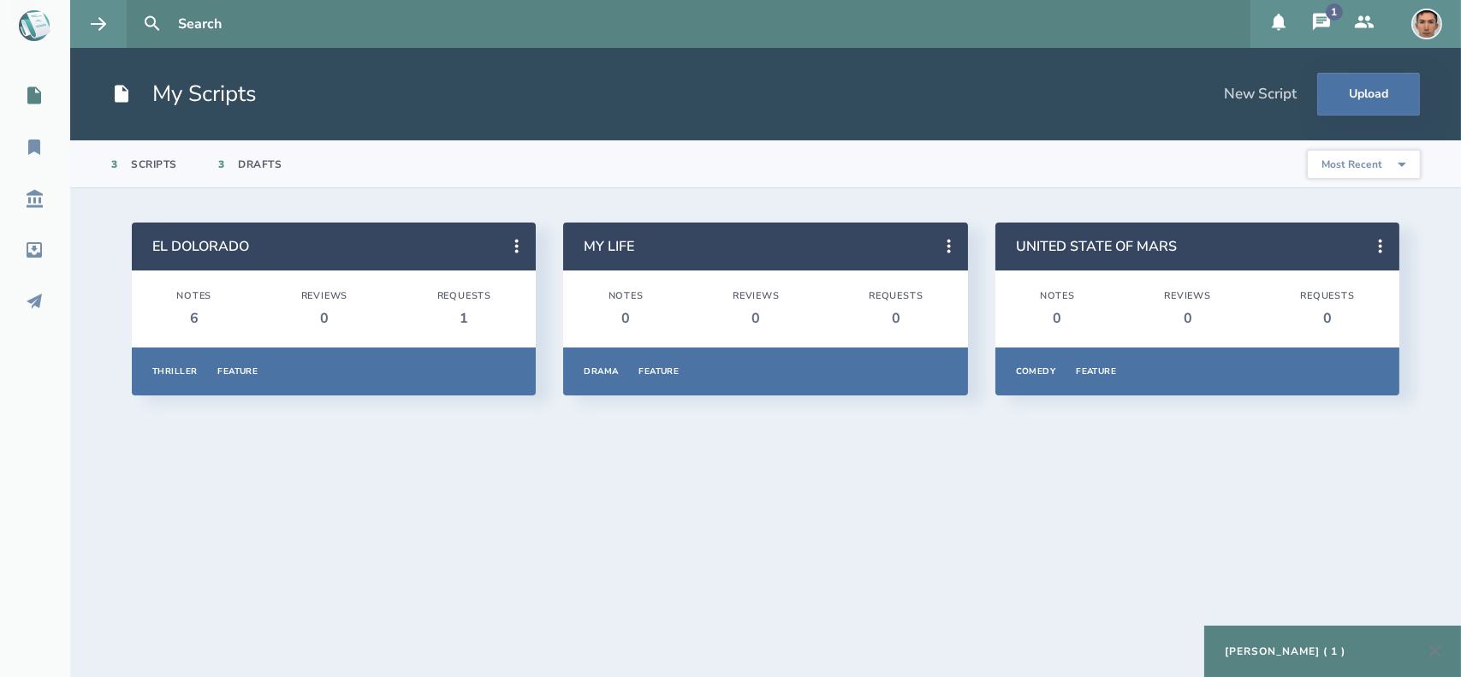
click at [1435, 32] on img at bounding box center [1426, 24] width 31 height 31
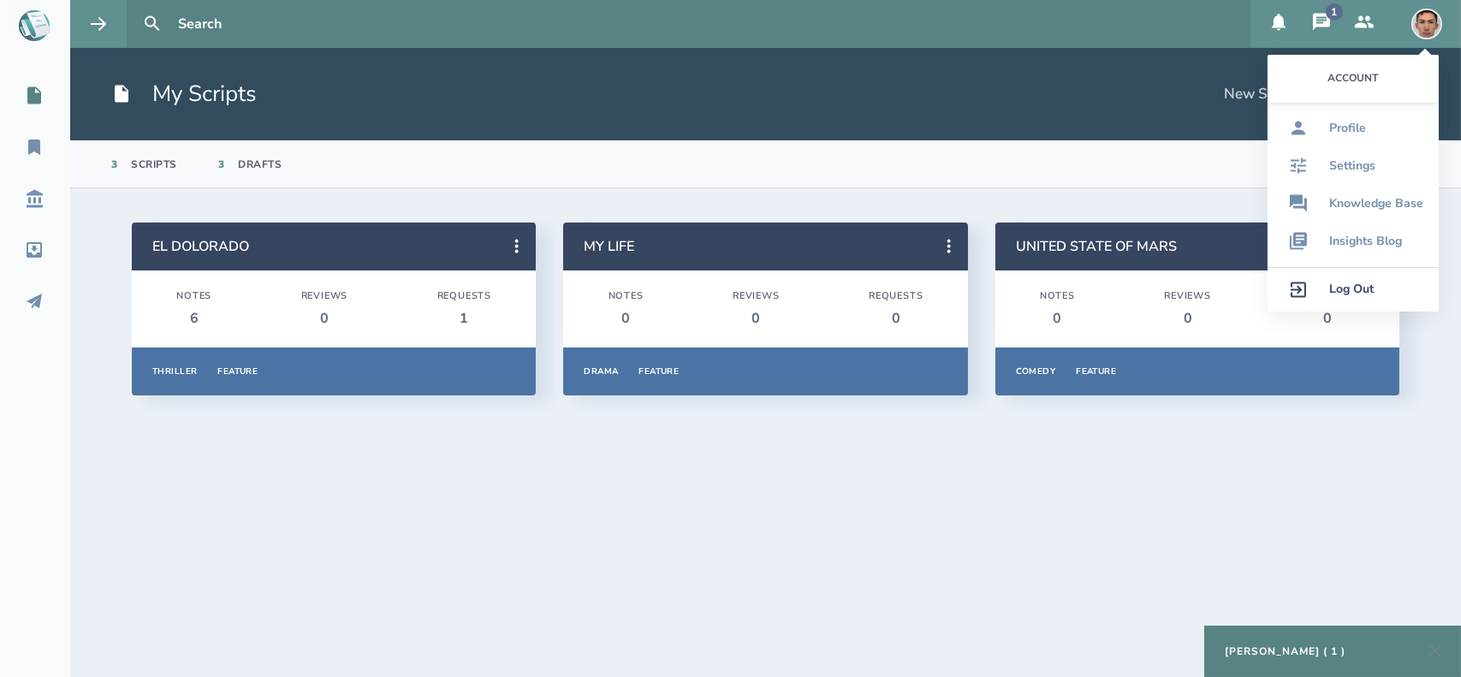
click at [1184, 91] on header "My Scripts New Script Upload" at bounding box center [765, 94] width 1391 height 92
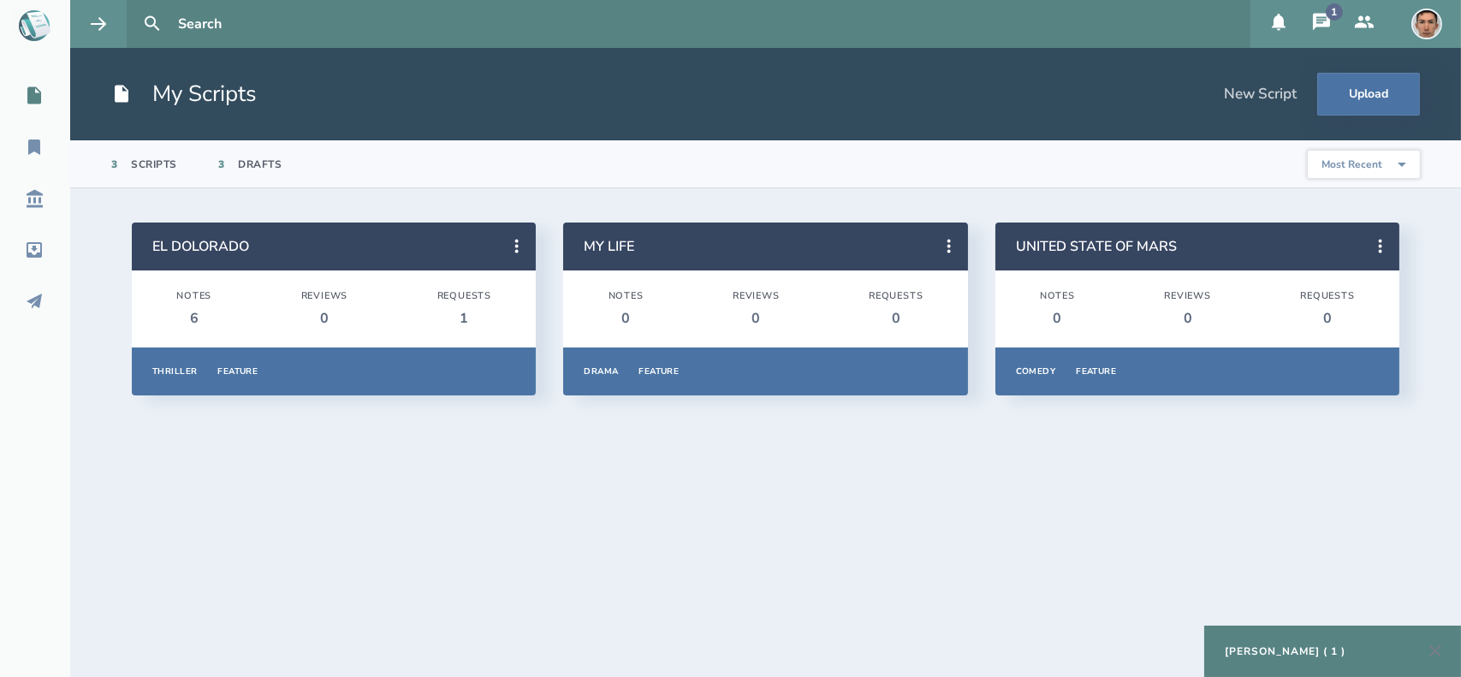
click at [1262, 92] on div "New Script" at bounding box center [1260, 94] width 73 height 19
click at [1348, 95] on button "Upload" at bounding box center [1368, 94] width 103 height 43
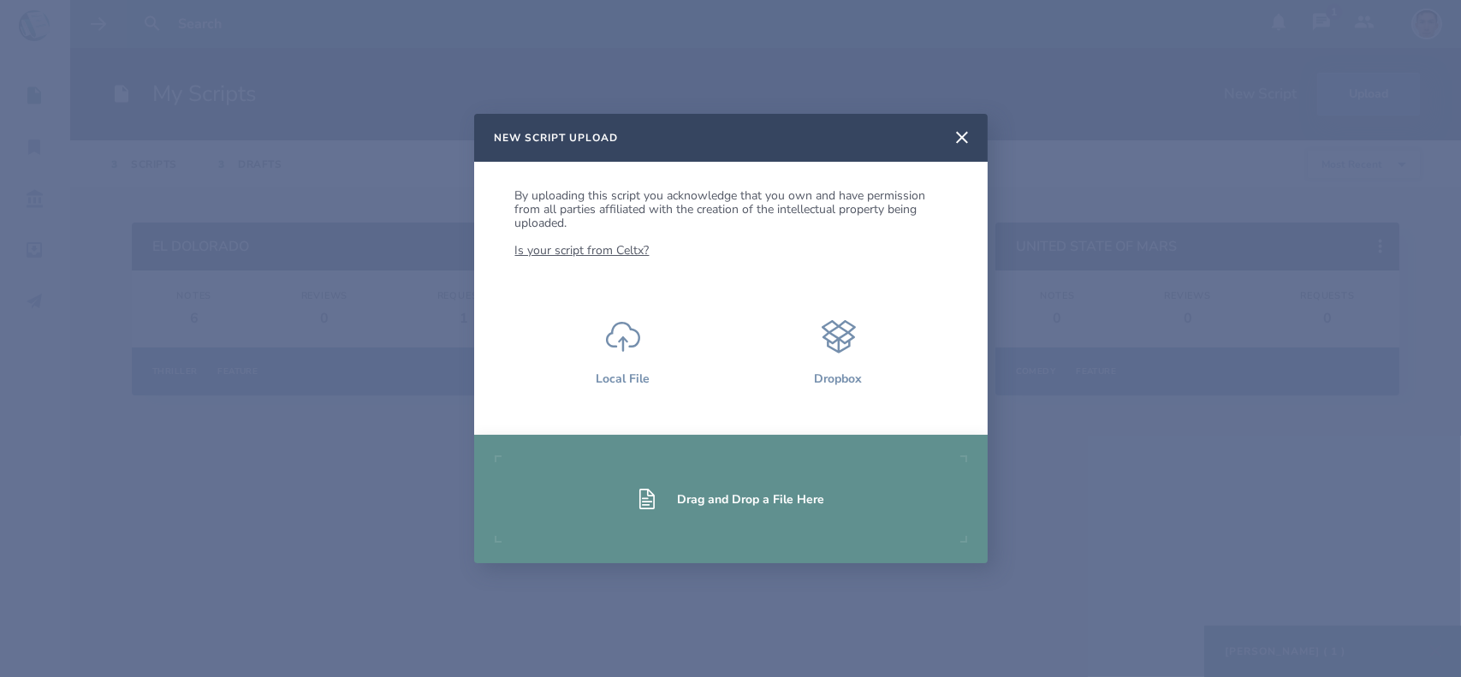
click at [757, 507] on div "Drag and Drop a File Here" at bounding box center [751, 499] width 147 height 16
click at [957, 150] on button at bounding box center [962, 138] width 38 height 38
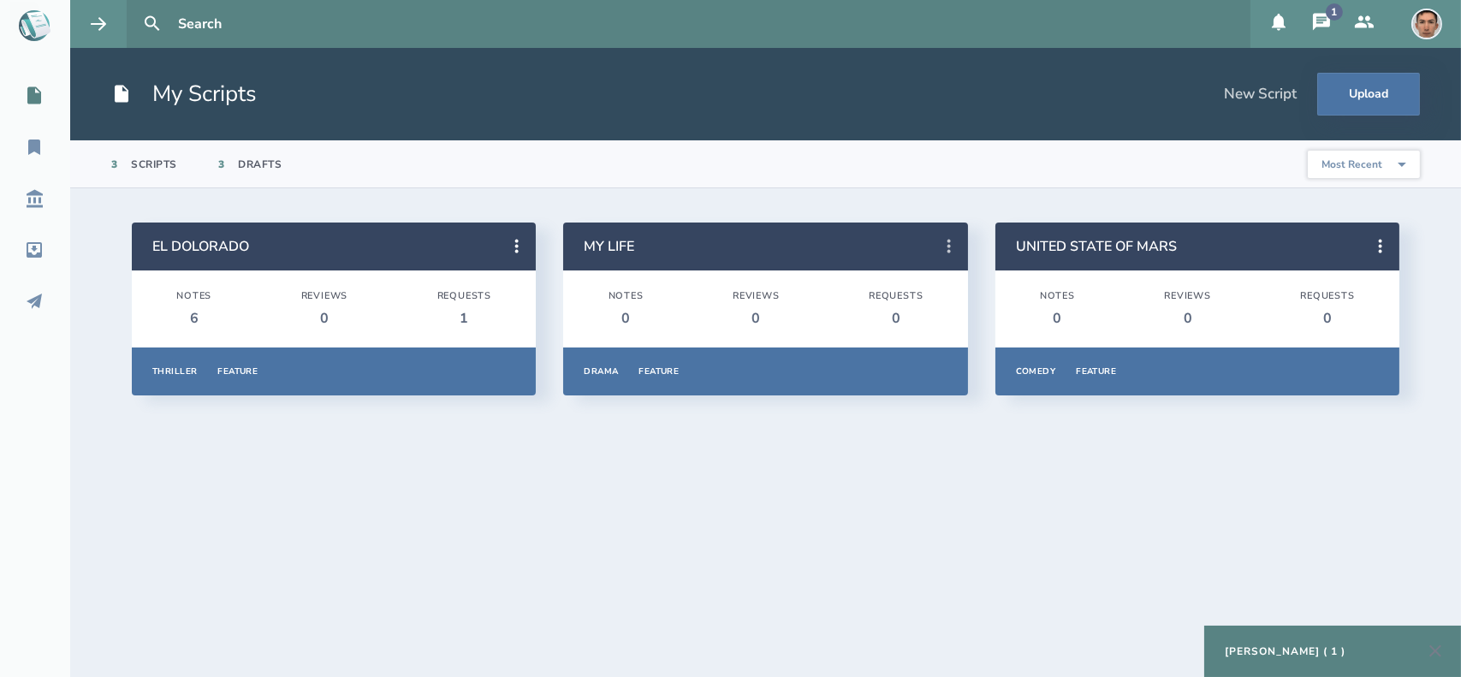
click at [940, 246] on icon at bounding box center [949, 246] width 21 height 21
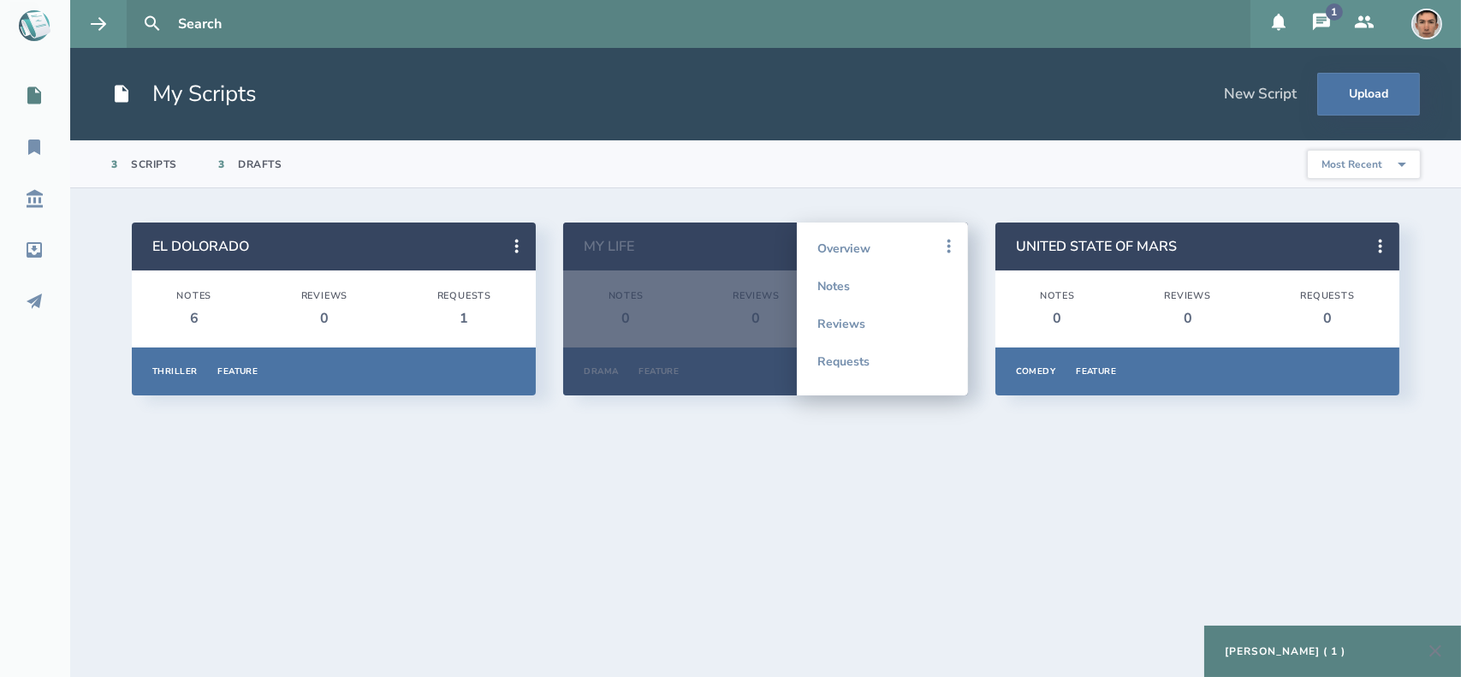
click at [783, 176] on section "3 Scripts 3 Drafts Most Recent Title Primary Genre Type Most Popular" at bounding box center [765, 164] width 1391 height 48
click at [715, 596] on section "EL DOLORADO Notes 6 Reviews 0 Requests 1 Thriller Feature Overview Notes Review…" at bounding box center [765, 432] width 1391 height 489
click at [266, 172] on div "3 Drafts" at bounding box center [250, 163] width 64 height 47
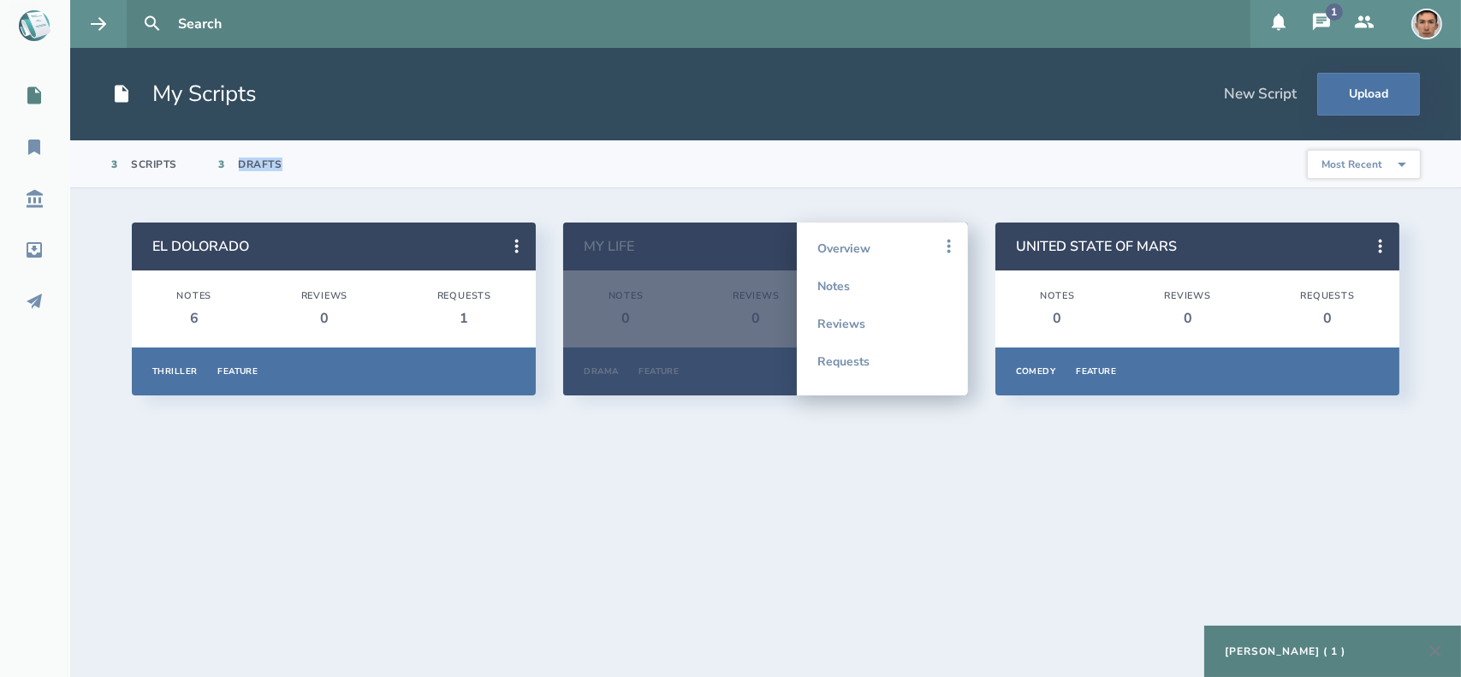
drag, startPoint x: 266, startPoint y: 172, endPoint x: 247, endPoint y: 160, distance: 22.3
click at [247, 160] on div "3 Drafts" at bounding box center [250, 163] width 64 height 47
click at [247, 160] on div "Drafts" at bounding box center [261, 164] width 44 height 14
drag, startPoint x: 247, startPoint y: 160, endPoint x: 217, endPoint y: 167, distance: 30.7
click at [217, 167] on div "3 Scripts 3 Drafts" at bounding box center [196, 163] width 171 height 47
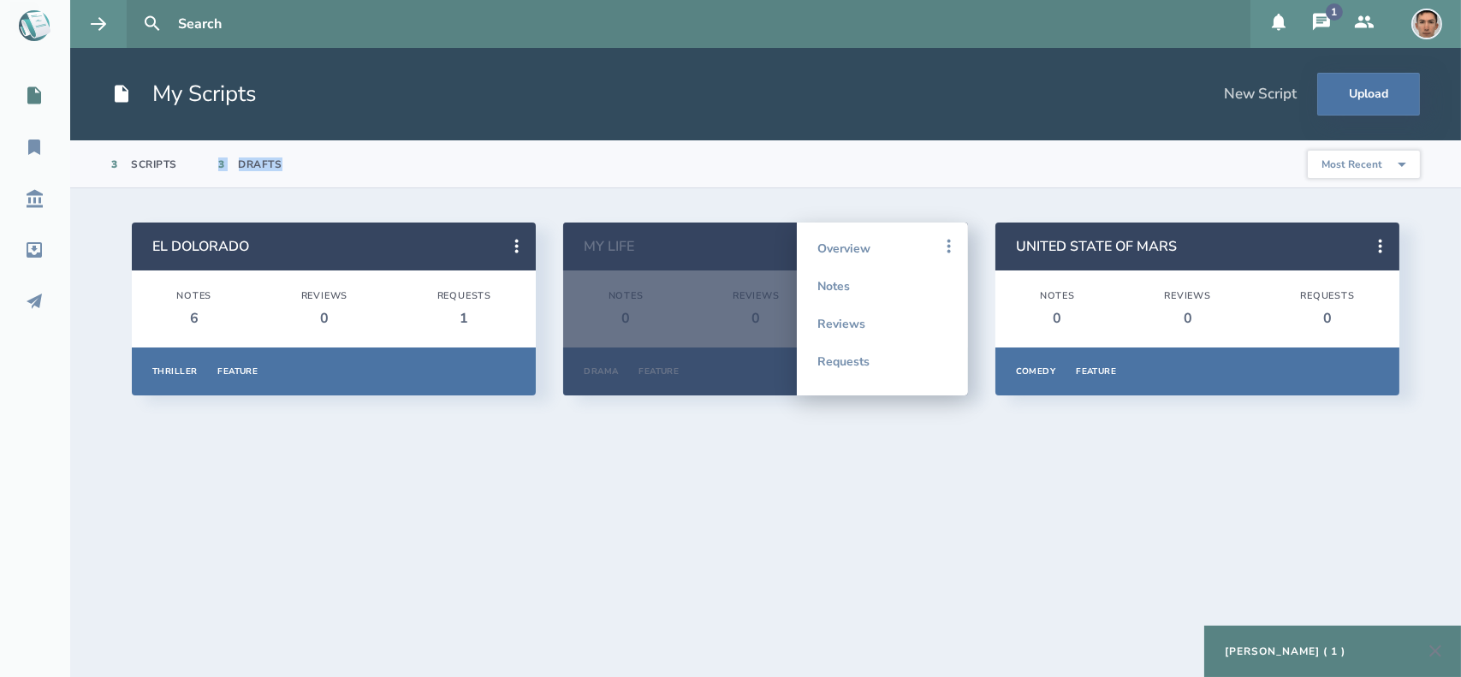
click at [217, 167] on div "3 Scripts 3 Drafts" at bounding box center [196, 163] width 171 height 47
drag, startPoint x: 217, startPoint y: 167, endPoint x: 139, endPoint y: 166, distance: 78.7
click at [139, 166] on div "3 Scripts 3 Drafts" at bounding box center [196, 163] width 171 height 47
click at [139, 166] on div "Scripts" at bounding box center [155, 164] width 46 height 14
drag, startPoint x: 139, startPoint y: 166, endPoint x: 122, endPoint y: 164, distance: 16.3
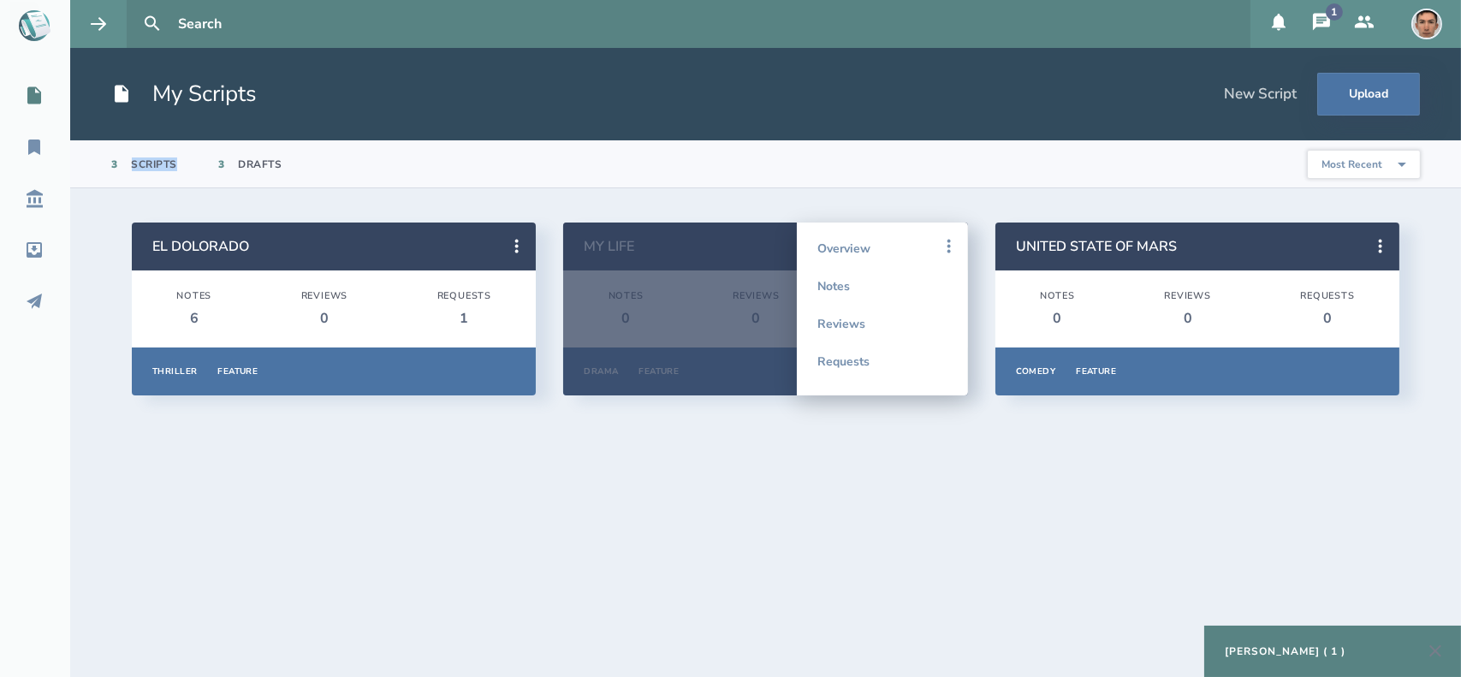
click at [122, 164] on div "3 Scripts" at bounding box center [144, 163] width 66 height 47
click at [656, 489] on section "EL DOLORADO Notes 6 Reviews 0 Requests 1 Thriller Feature Overview Notes Review…" at bounding box center [765, 432] width 1391 height 489
click at [935, 187] on section "3 Scripts 3 Drafts Most Recent Title Primary Genre Type Most Popular" at bounding box center [765, 164] width 1391 height 48
click at [613, 561] on section "EL DOLORADO Notes 6 Reviews 0 Requests 1 Thriller Feature Overview Notes Review…" at bounding box center [765, 432] width 1391 height 489
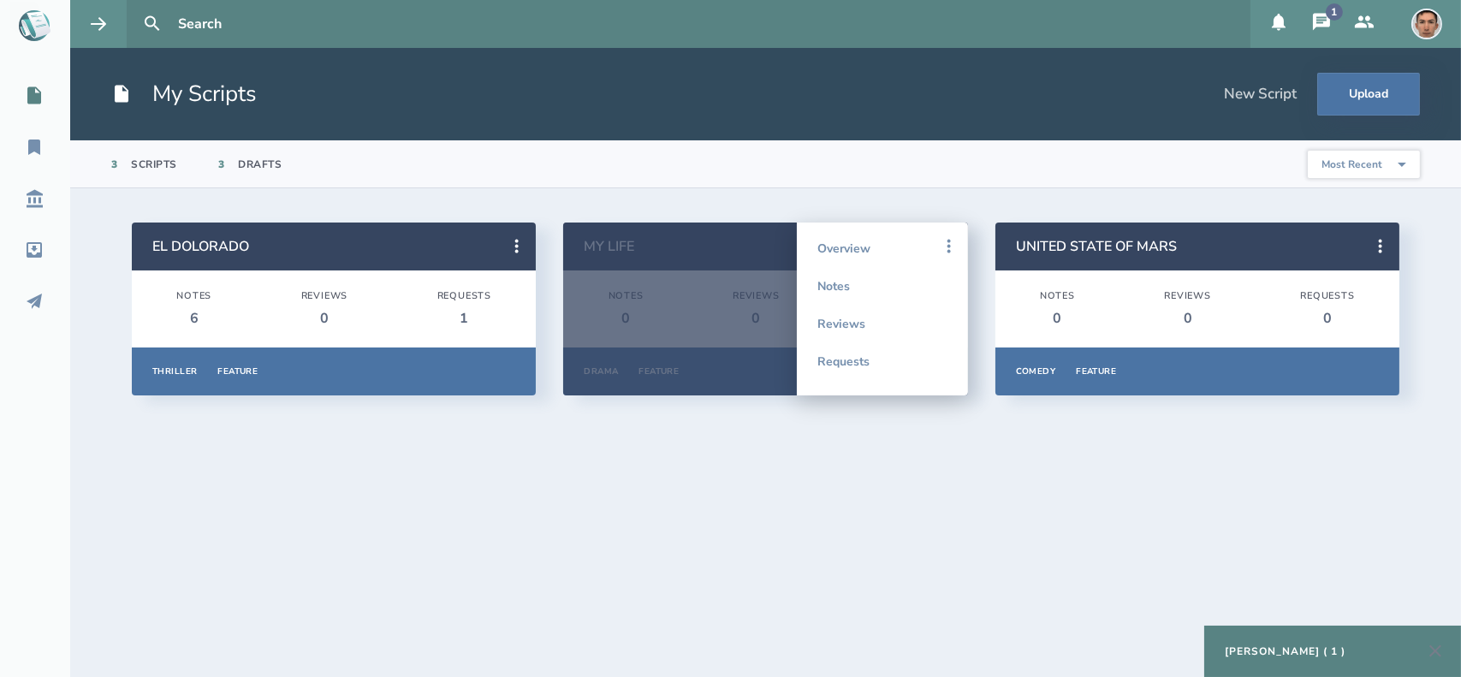
click at [613, 561] on section "EL DOLORADO Notes 6 Reviews 0 Requests 1 Thriller Feature Overview Notes Review…" at bounding box center [765, 432] width 1391 height 489
click at [774, 502] on section "EL DOLORADO Notes 6 Reviews 0 Requests 1 Thriller Feature Overview Notes Review…" at bounding box center [765, 432] width 1391 height 489
click at [931, 548] on section "EL DOLORADO Notes 6 Reviews 0 Requests 1 Thriller Feature Overview Notes Review…" at bounding box center [765, 432] width 1391 height 489
click at [917, 194] on section "EL DOLORADO Notes 6 Reviews 0 Requests 1 Thriller Feature Overview Notes Review…" at bounding box center [765, 432] width 1391 height 489
click at [1274, 98] on div "New Script" at bounding box center [1260, 94] width 73 height 19
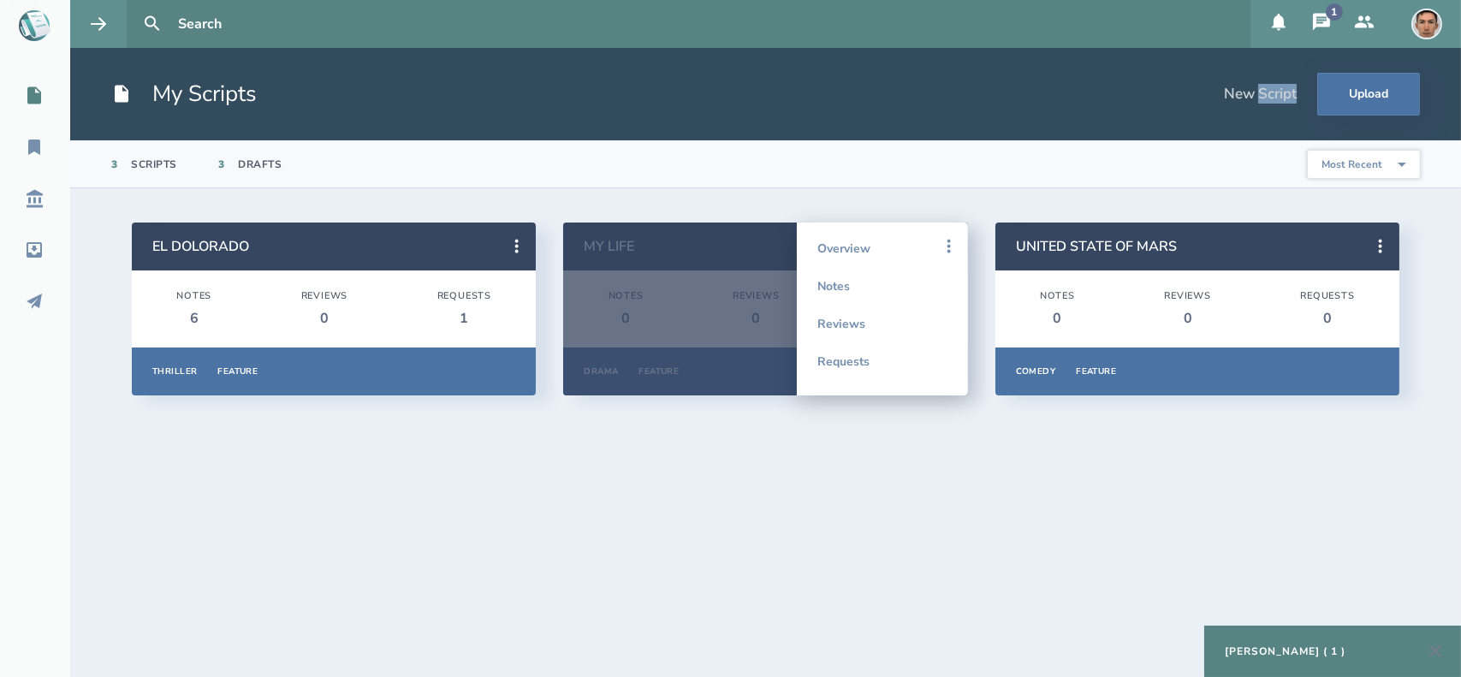
click at [1274, 98] on div "New Script" at bounding box center [1260, 94] width 73 height 19
click at [980, 441] on section "EL DOLORADO Notes 6 Reviews 0 Requests 1 Thriller Feature Overview Notes Review…" at bounding box center [765, 432] width 1391 height 489
click at [1374, 239] on icon at bounding box center [1380, 246] width 21 height 21
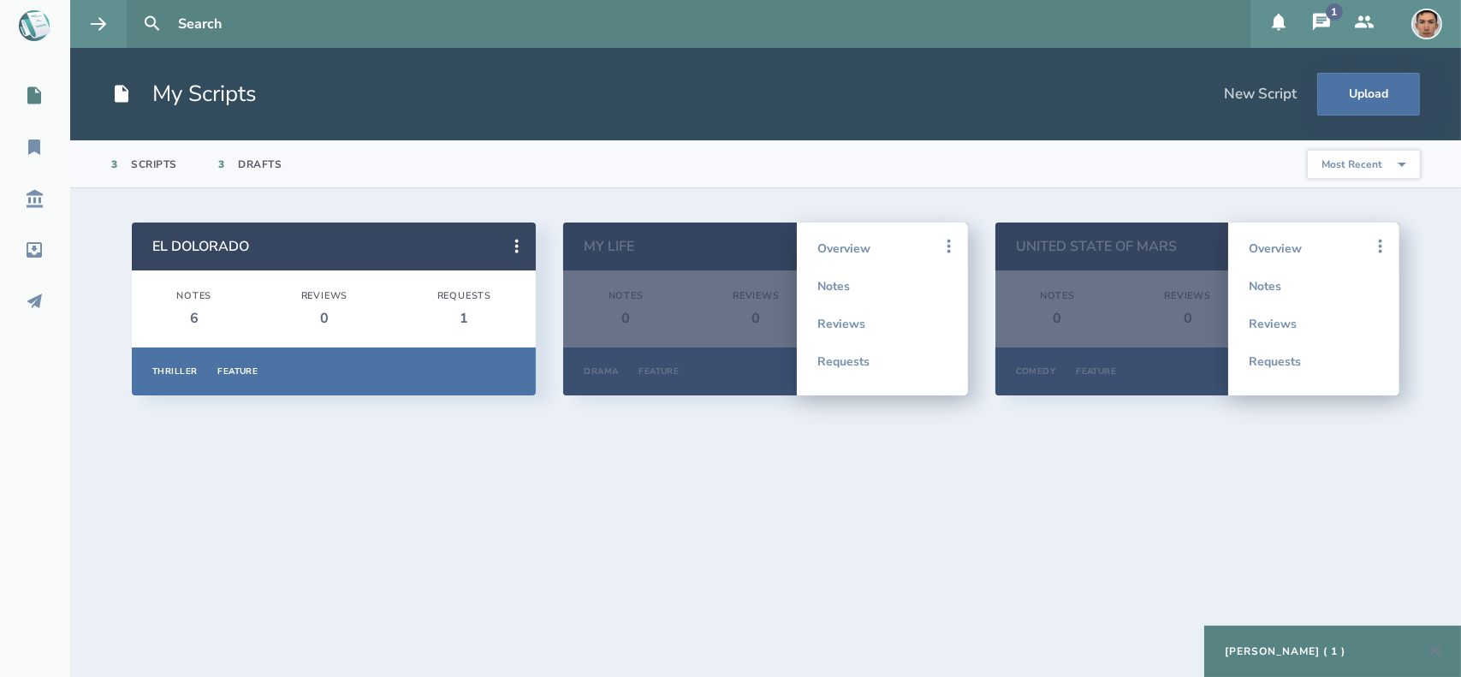
click at [1148, 522] on section "EL DOLORADO Notes 6 Reviews 0 Requests 1 Thriller Feature Overview Notes Review…" at bounding box center [765, 432] width 1391 height 489
click at [795, 214] on section "EL DOLORADO Notes 6 Reviews 0 Requests 1 Thriller Feature Overview Notes Review…" at bounding box center [765, 432] width 1391 height 489
click at [1362, 95] on button "Upload" at bounding box center [1368, 94] width 103 height 43
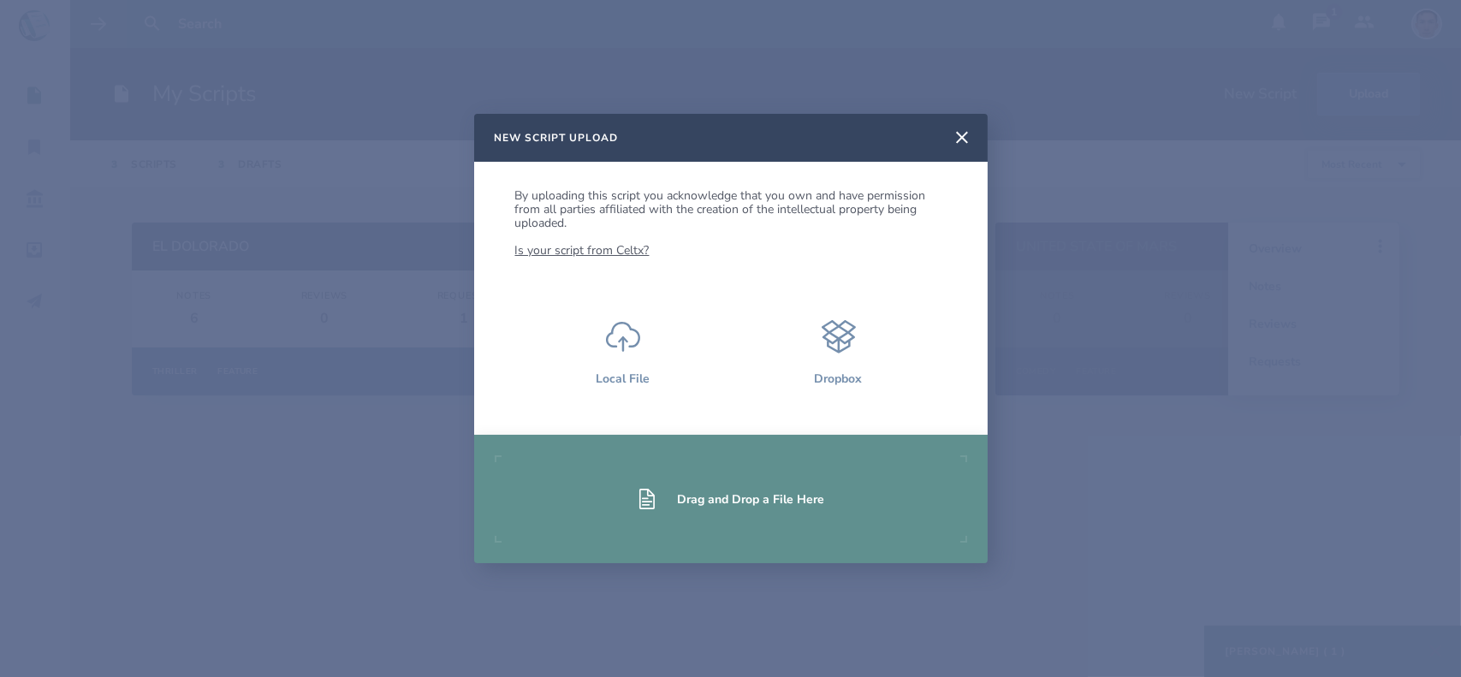
click at [718, 501] on div "Drag and Drop a File Here" at bounding box center [751, 499] width 147 height 16
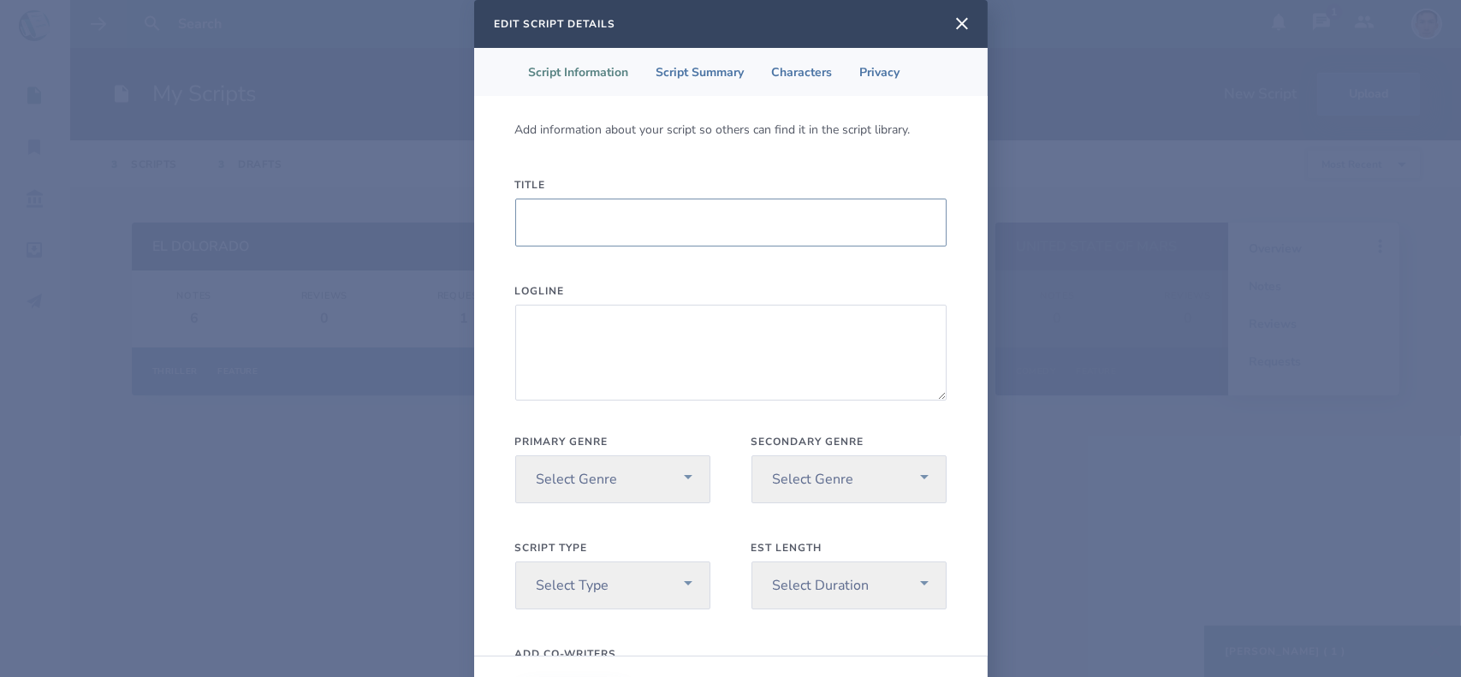
click at [599, 228] on input "Title" at bounding box center [730, 223] width 431 height 48
type input "UNITED STATE OF MARS"
click at [952, 15] on icon at bounding box center [962, 24] width 21 height 21
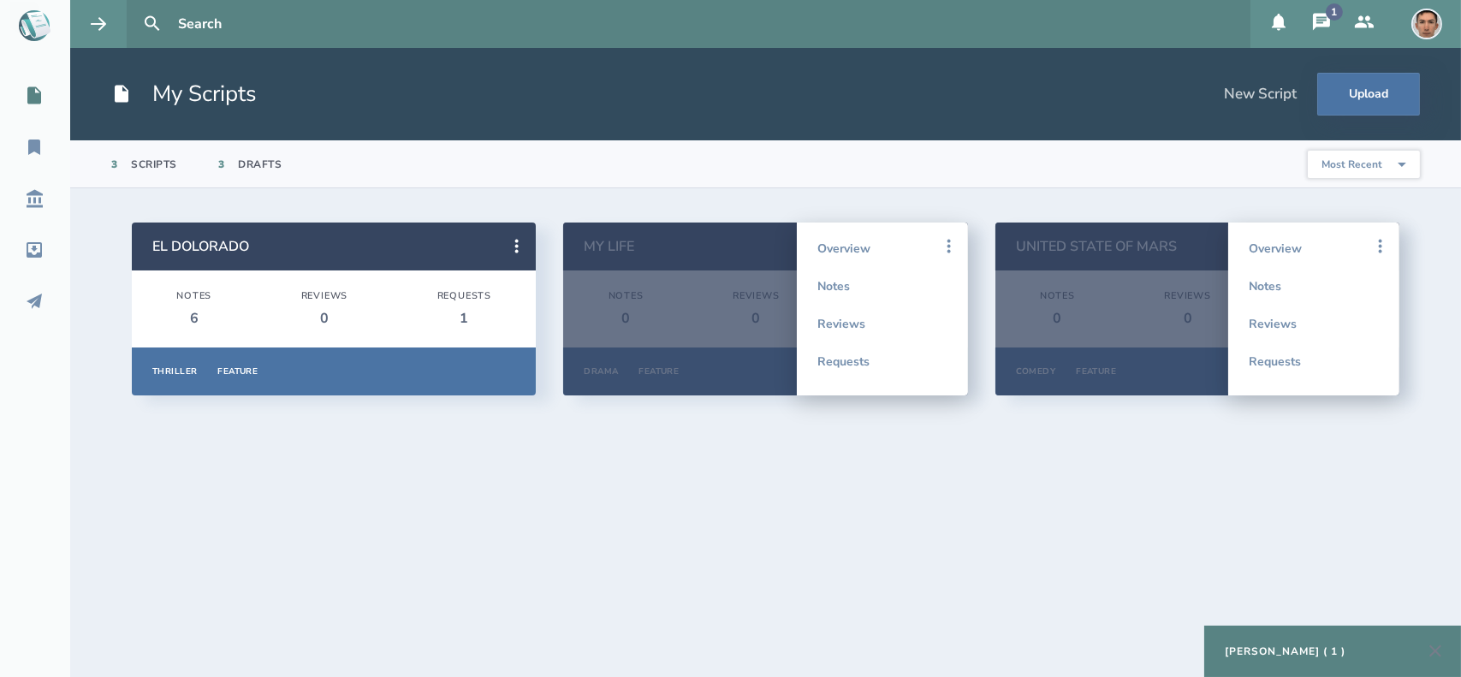
click at [905, 199] on section "EL DOLORADO Notes 6 Reviews 0 Requests 1 Thriller Feature Overview Notes Review…" at bounding box center [765, 432] width 1391 height 489
click at [40, 192] on icon at bounding box center [34, 198] width 21 height 21
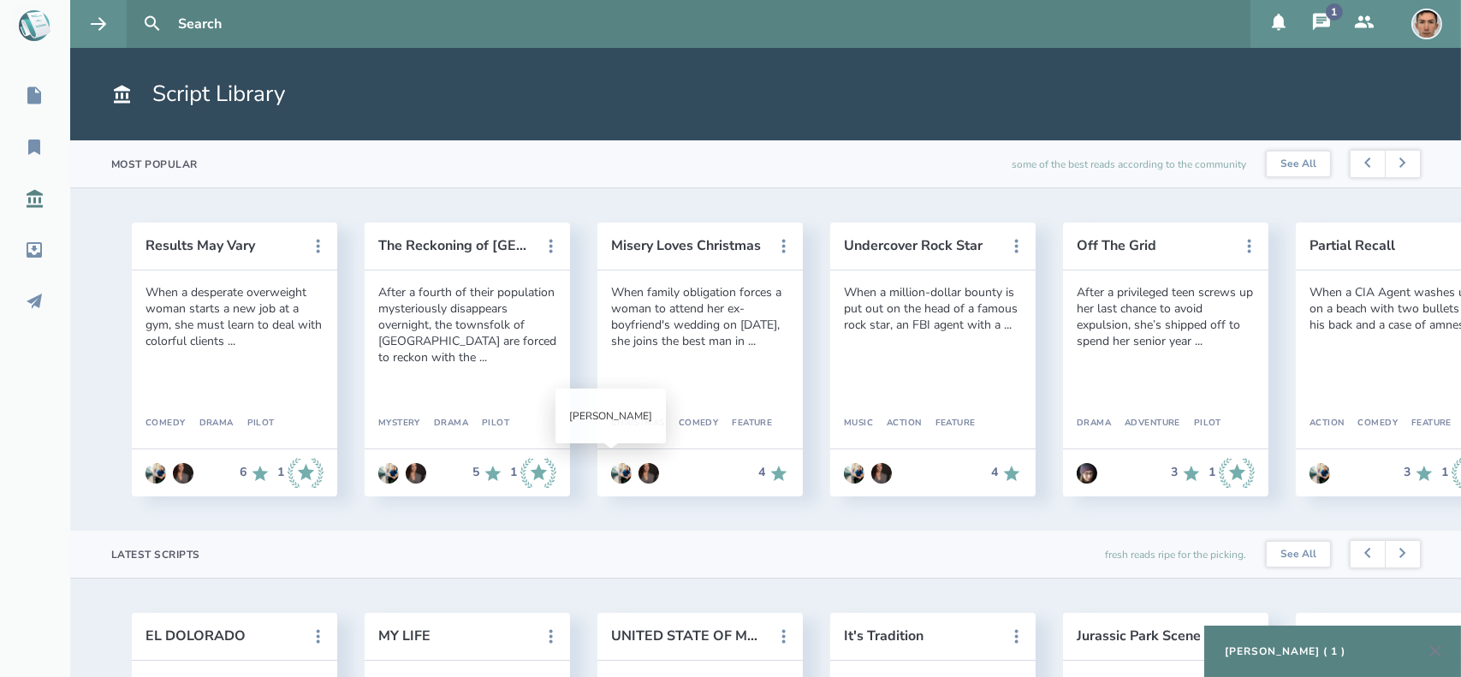
click at [622, 473] on img at bounding box center [621, 473] width 21 height 21
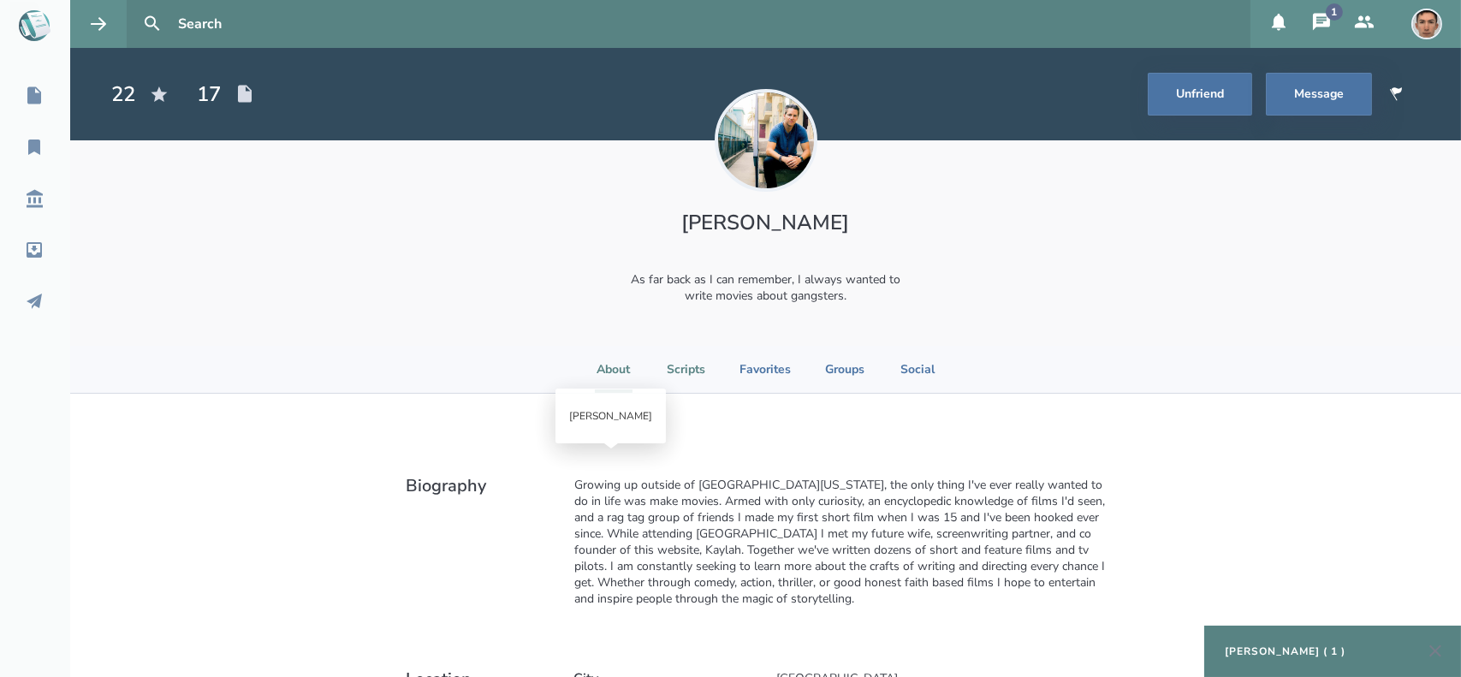
click at [680, 373] on li "Scripts" at bounding box center [686, 369] width 39 height 47
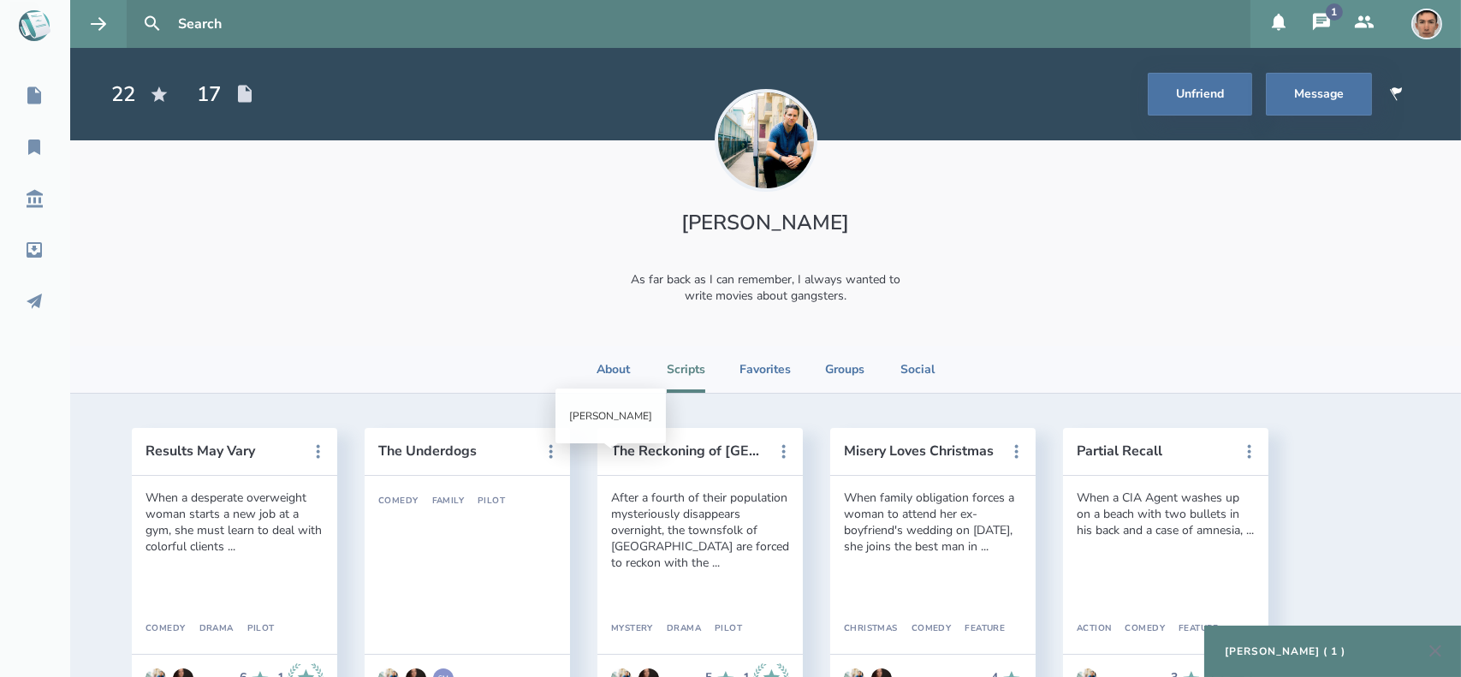
scroll to position [250, 0]
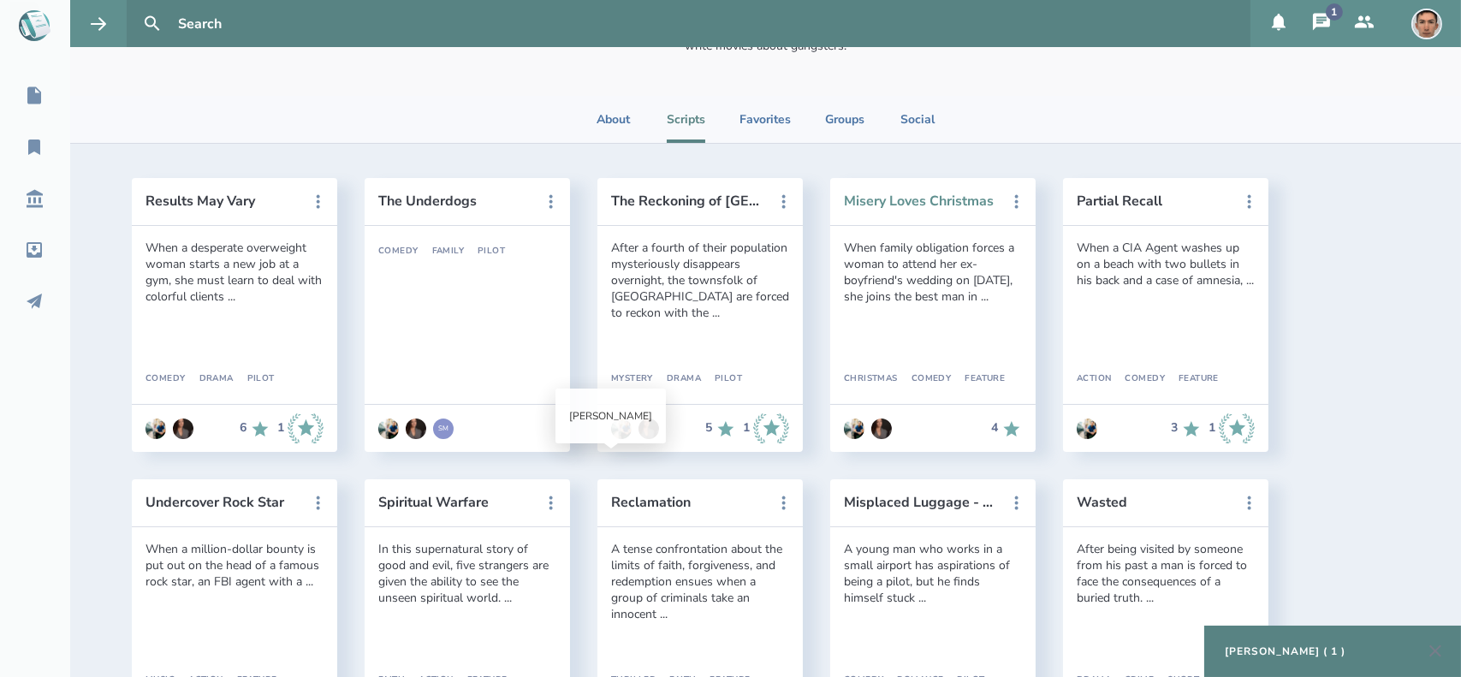
click at [926, 198] on button "Misery Loves Christmas" at bounding box center [921, 200] width 154 height 15
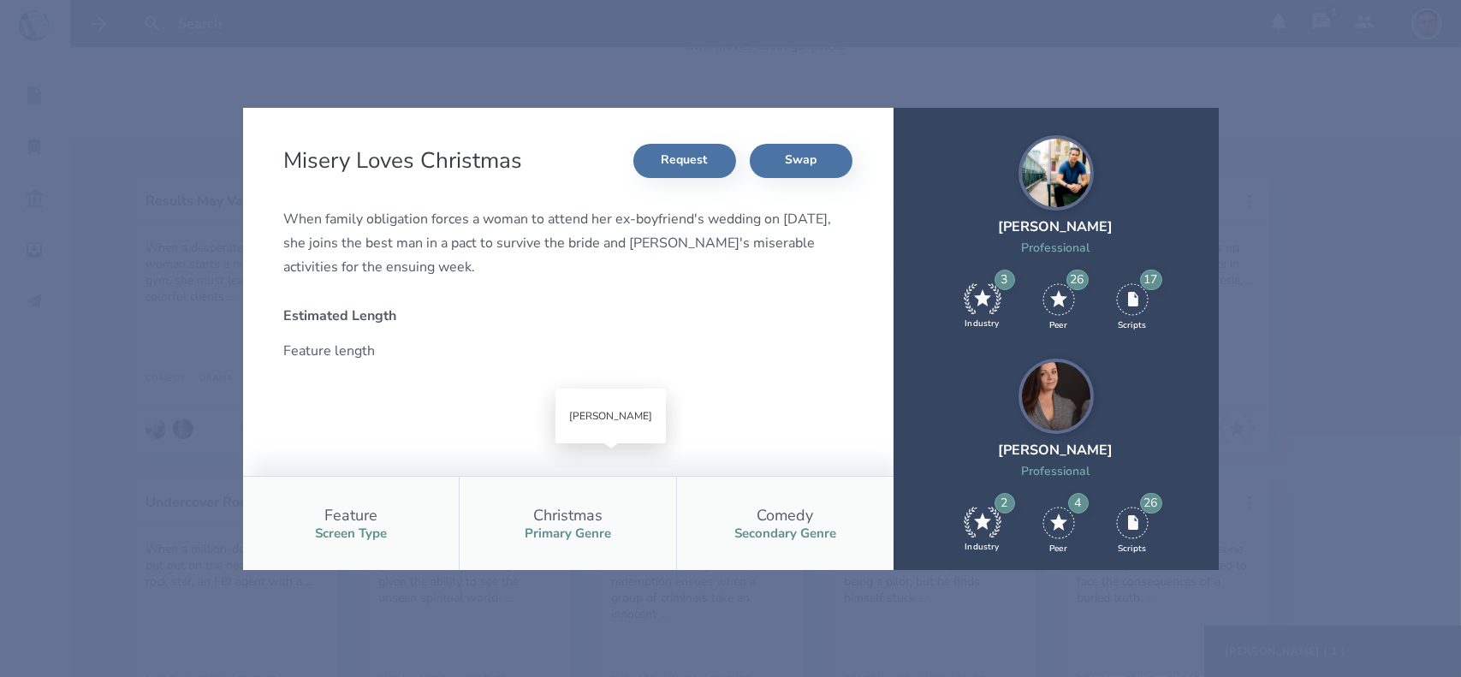
click at [1321, 174] on div "Misery Loves Christmas Request Swap When family obligation forces a woman to at…" at bounding box center [730, 338] width 1461 height 677
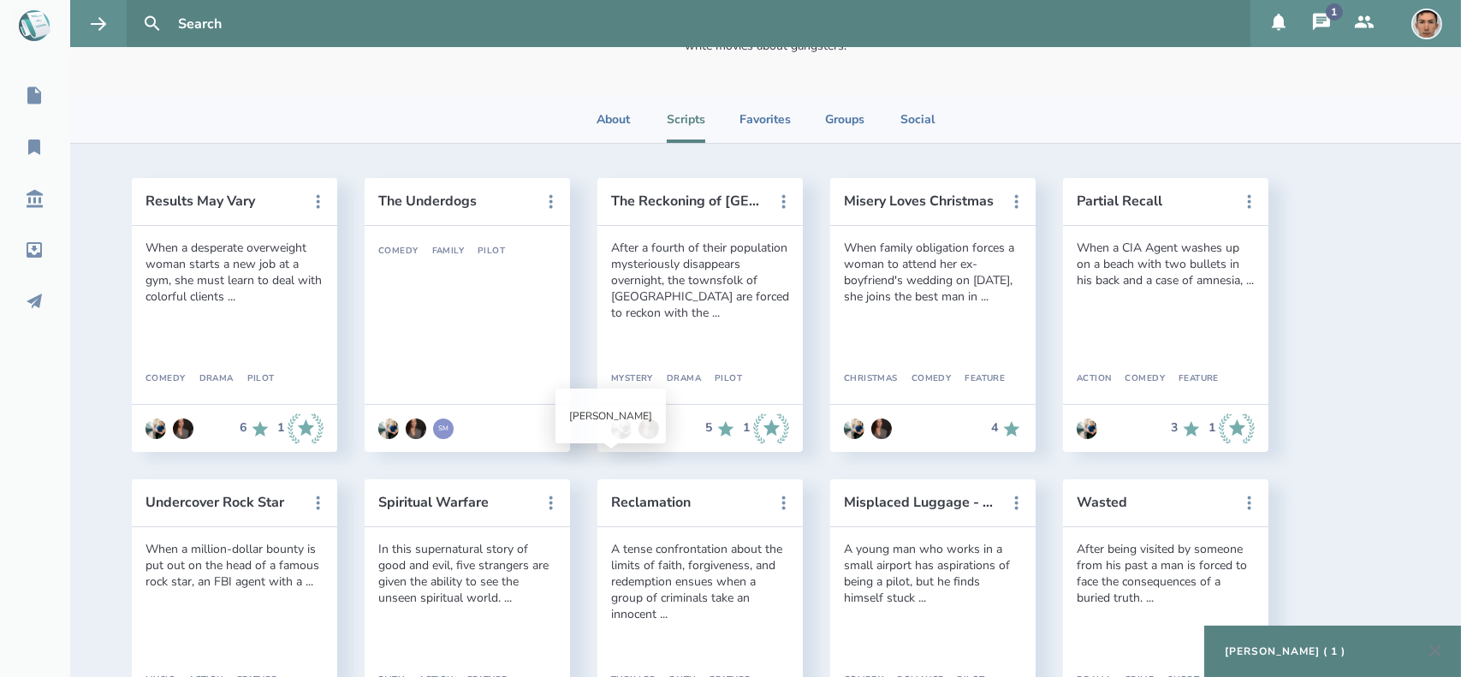
click at [1127, 191] on header "Partial Recall" at bounding box center [1165, 202] width 205 height 48
click at [1120, 194] on button "Partial Recall" at bounding box center [1154, 200] width 154 height 15
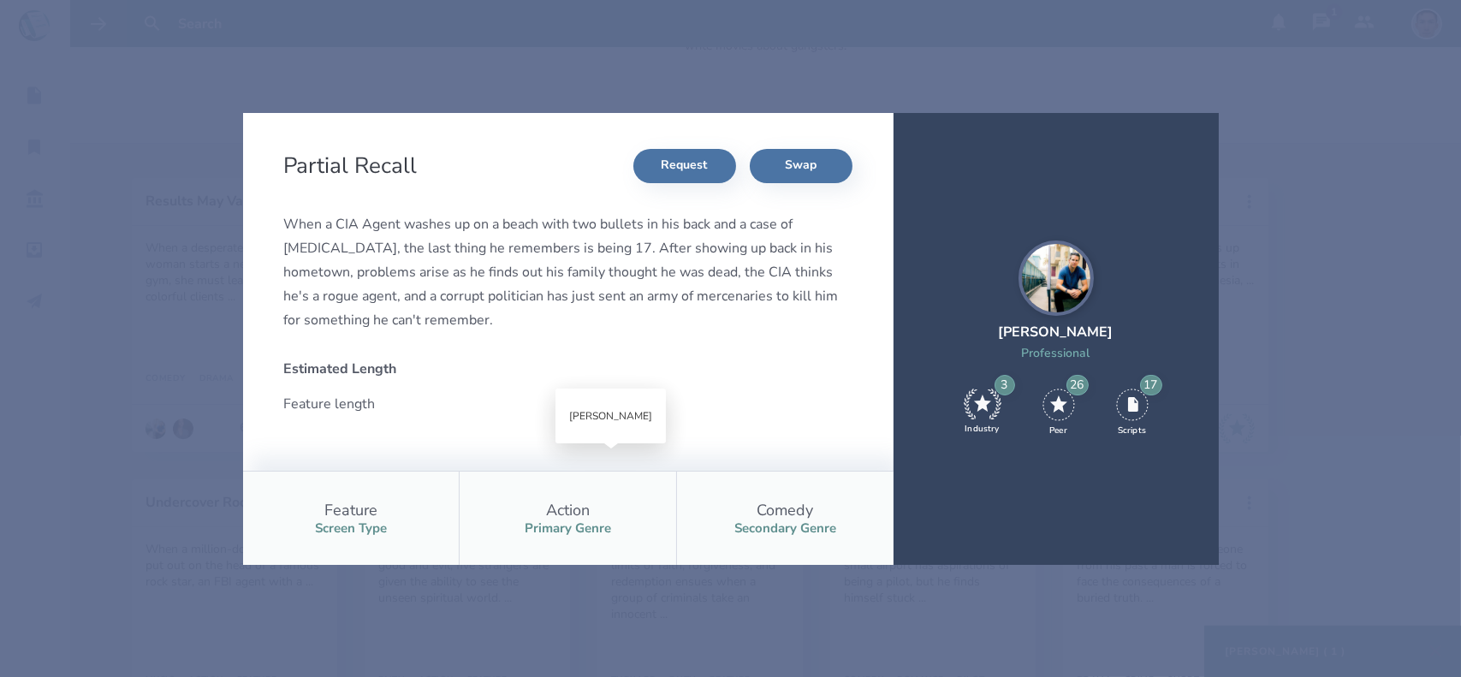
click at [1293, 192] on div "Partial Recall Request Swap When a CIA Agent washes up on a beach with two bull…" at bounding box center [730, 338] width 1461 height 677
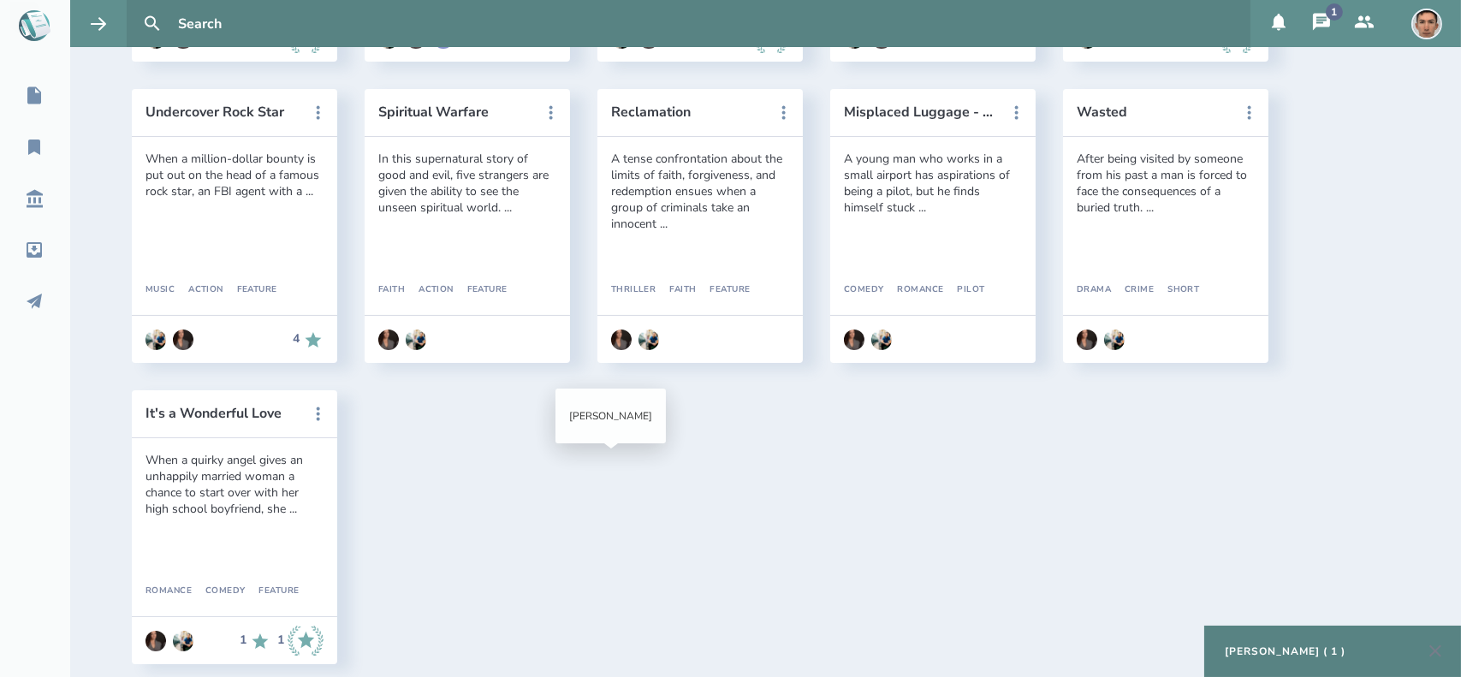
scroll to position [661, 0]
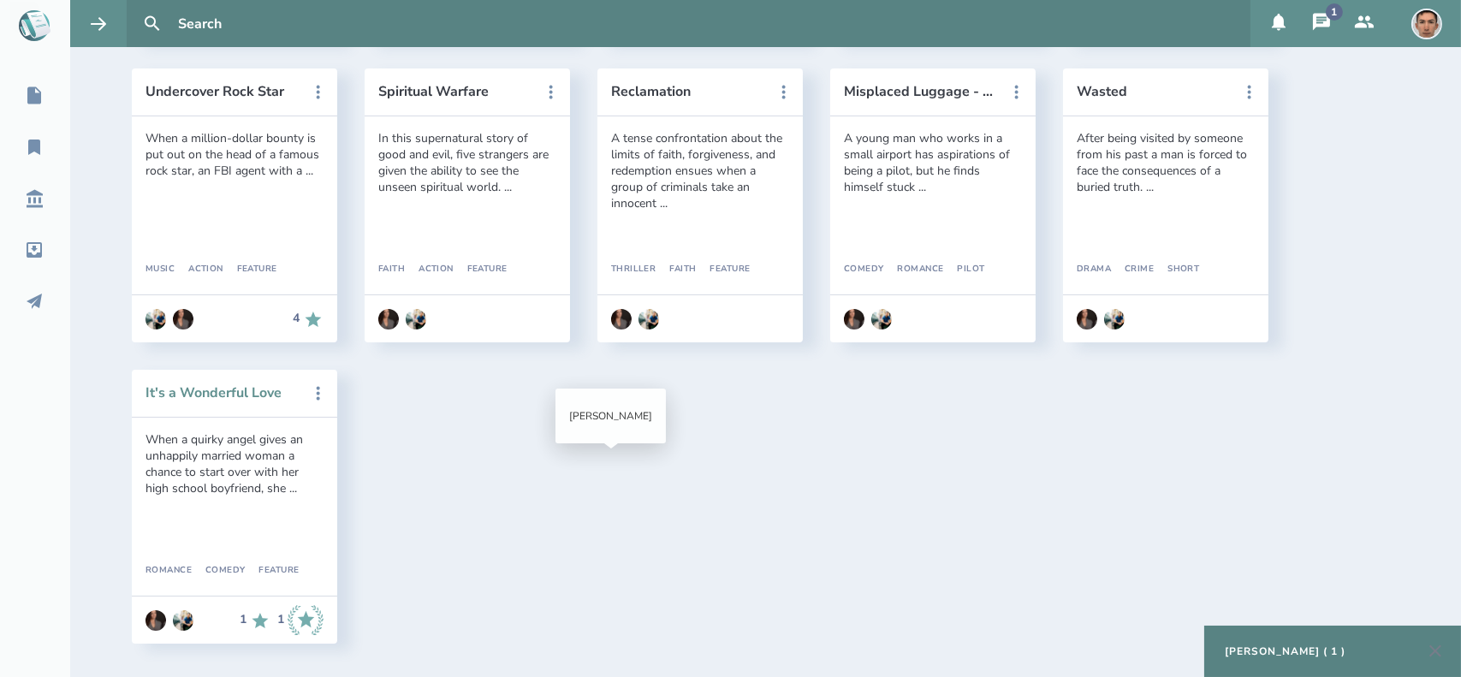
click at [225, 398] on button "It's a Wonderful Love" at bounding box center [222, 392] width 154 height 15
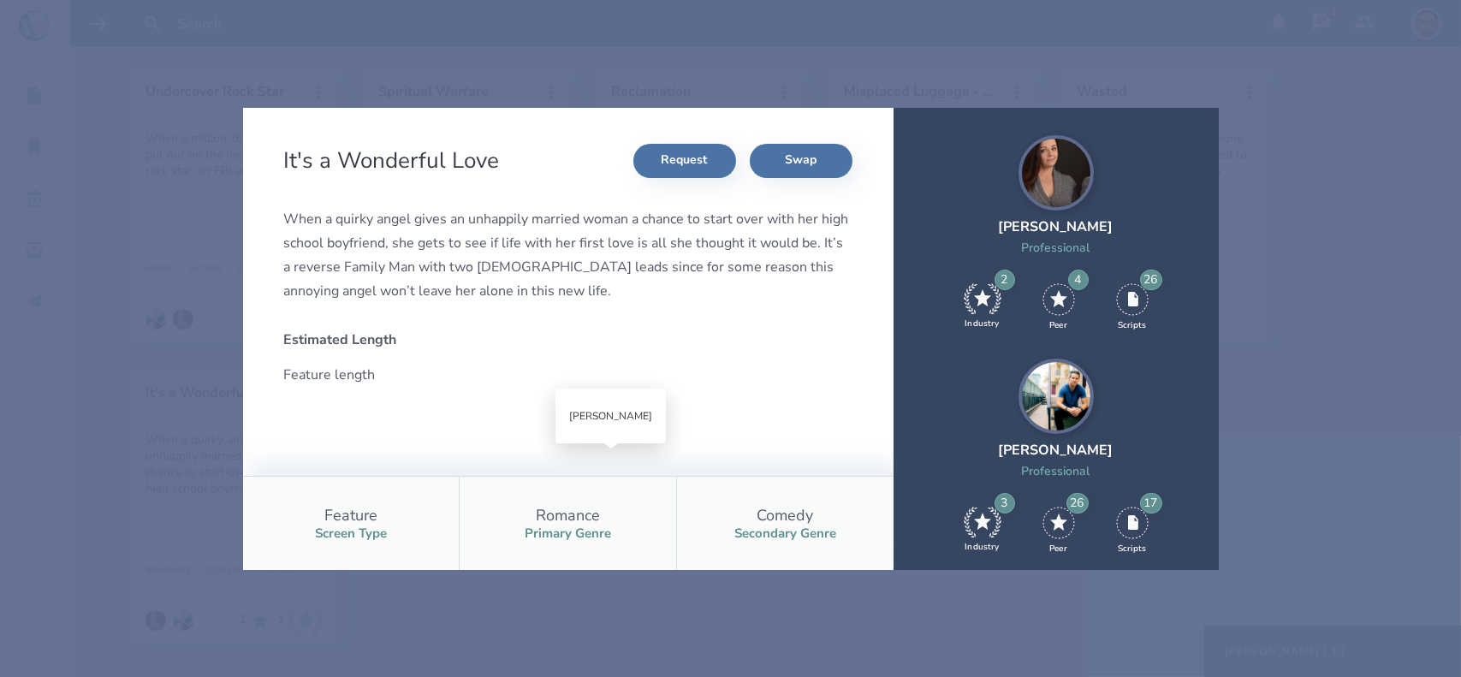
click at [1256, 410] on div "It's a Wonderful Love Request Swap When a quirky angel gives an unhappily marri…" at bounding box center [730, 338] width 1461 height 677
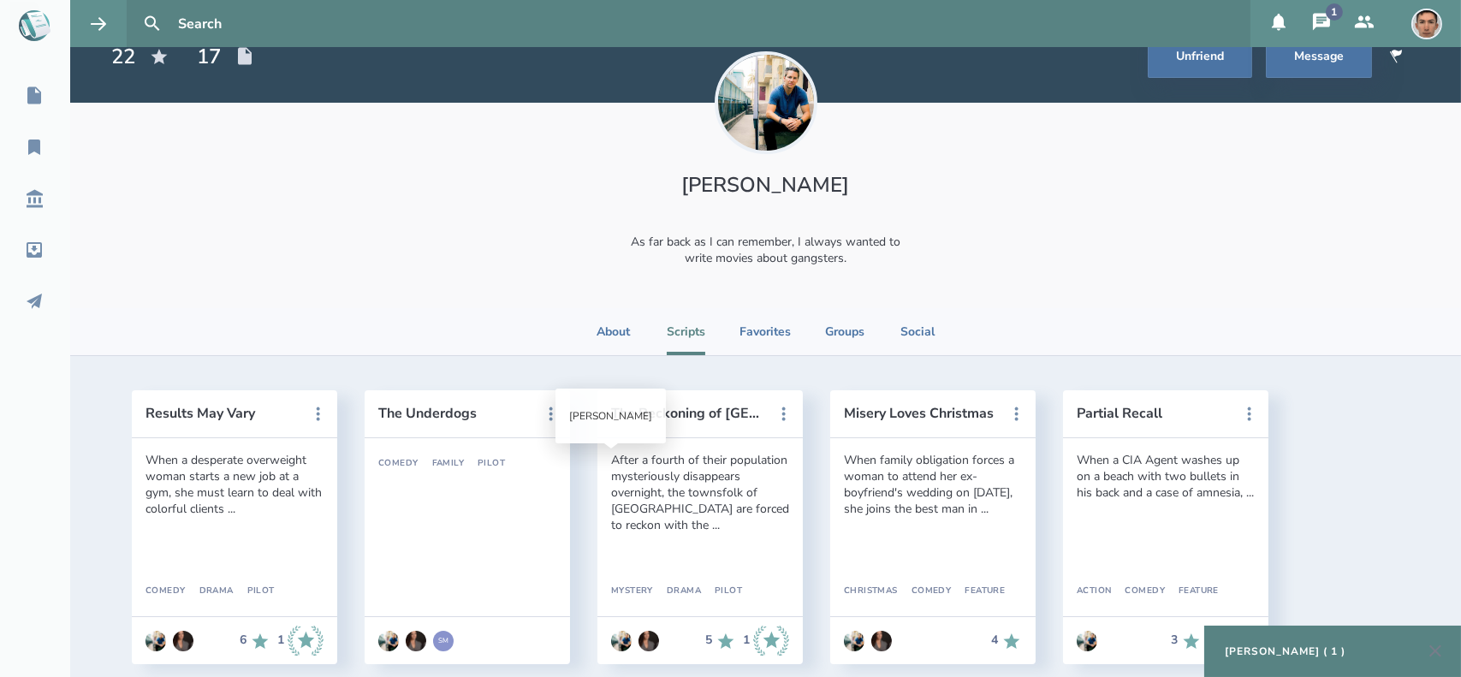
scroll to position [0, 0]
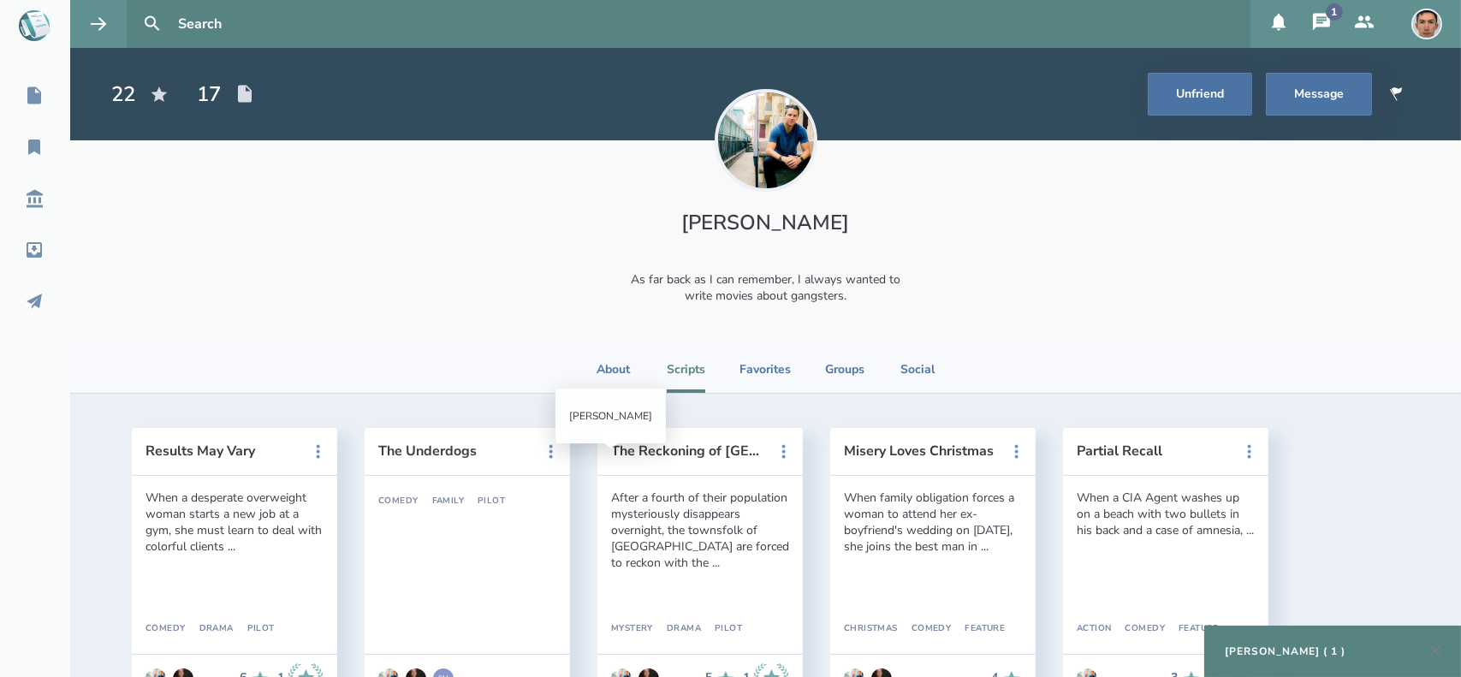
click at [515, 256] on div "Anthony Miguel Cantu As far back as I can remember, I always wanted to write mo…" at bounding box center [765, 242] width 1391 height 205
click at [31, 296] on icon at bounding box center [34, 301] width 21 height 21
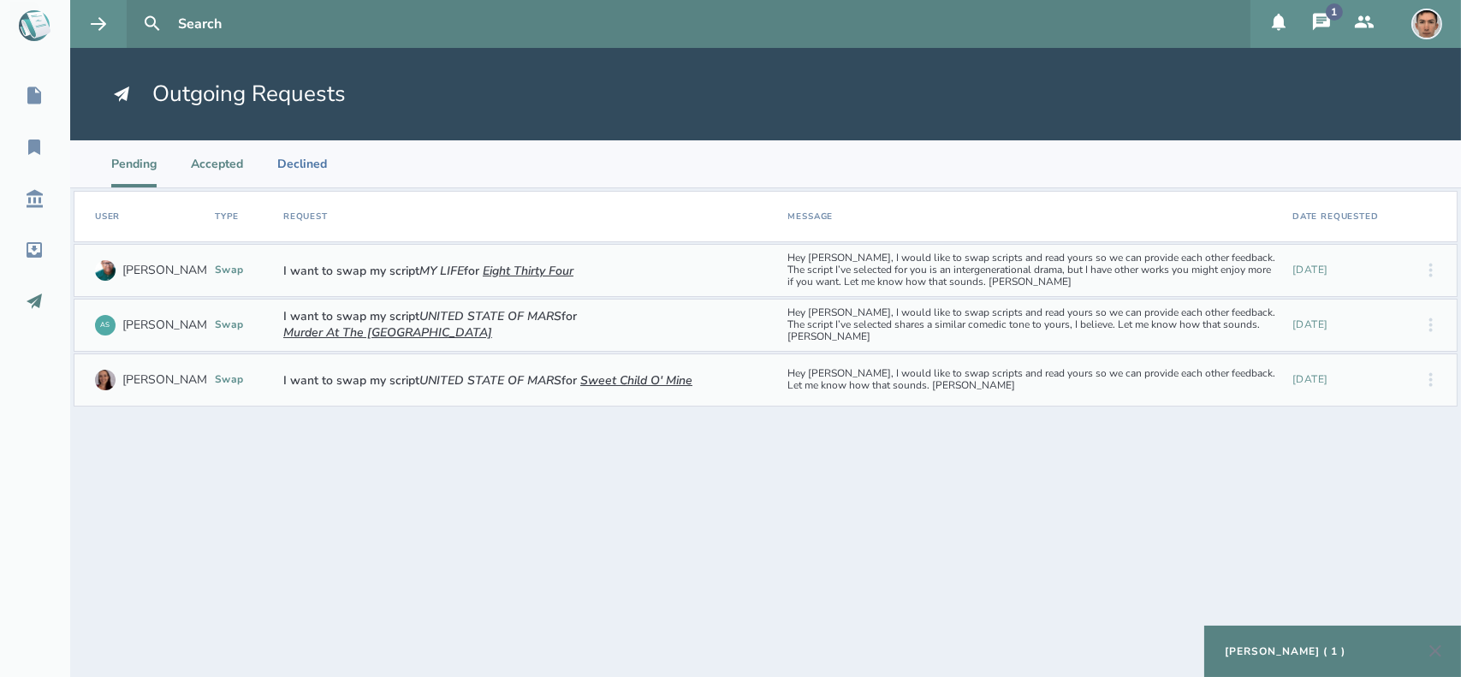
click at [229, 160] on li "Accepted" at bounding box center [217, 163] width 52 height 47
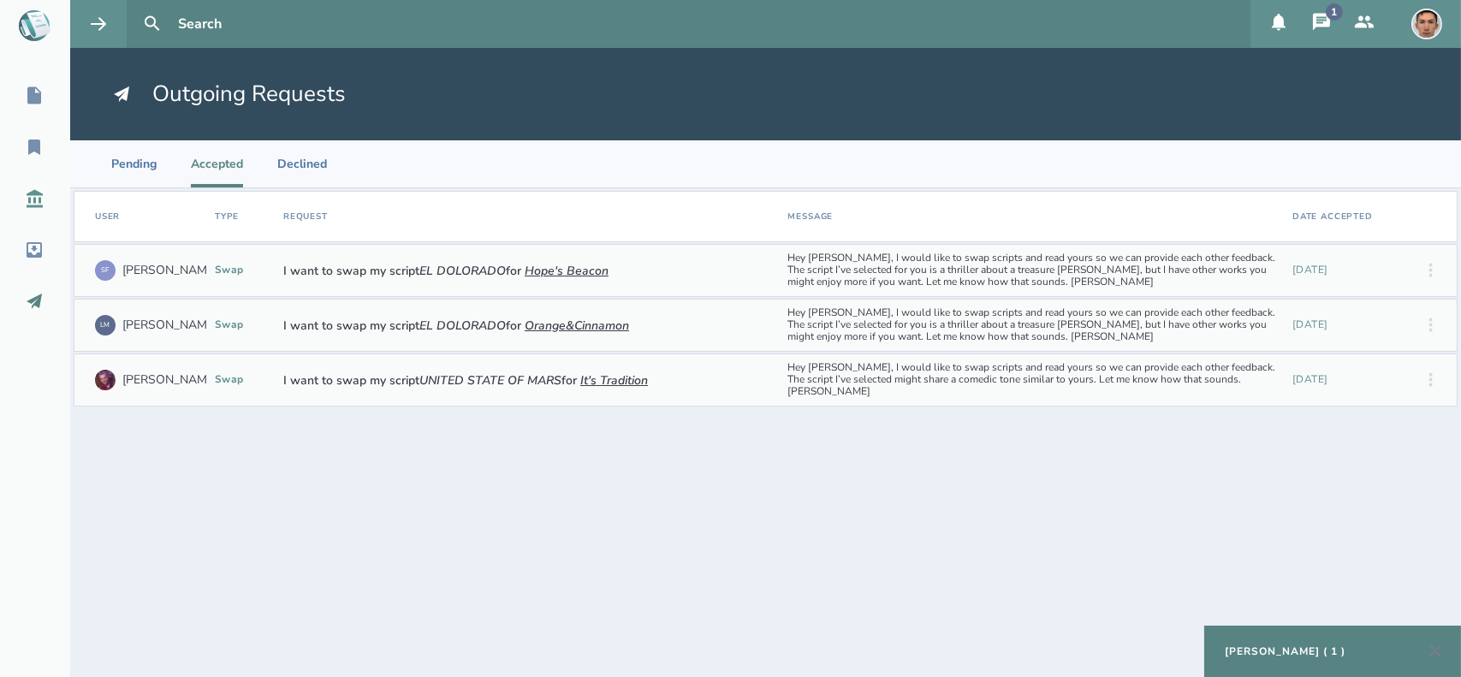
click at [42, 194] on icon at bounding box center [35, 199] width 16 height 18
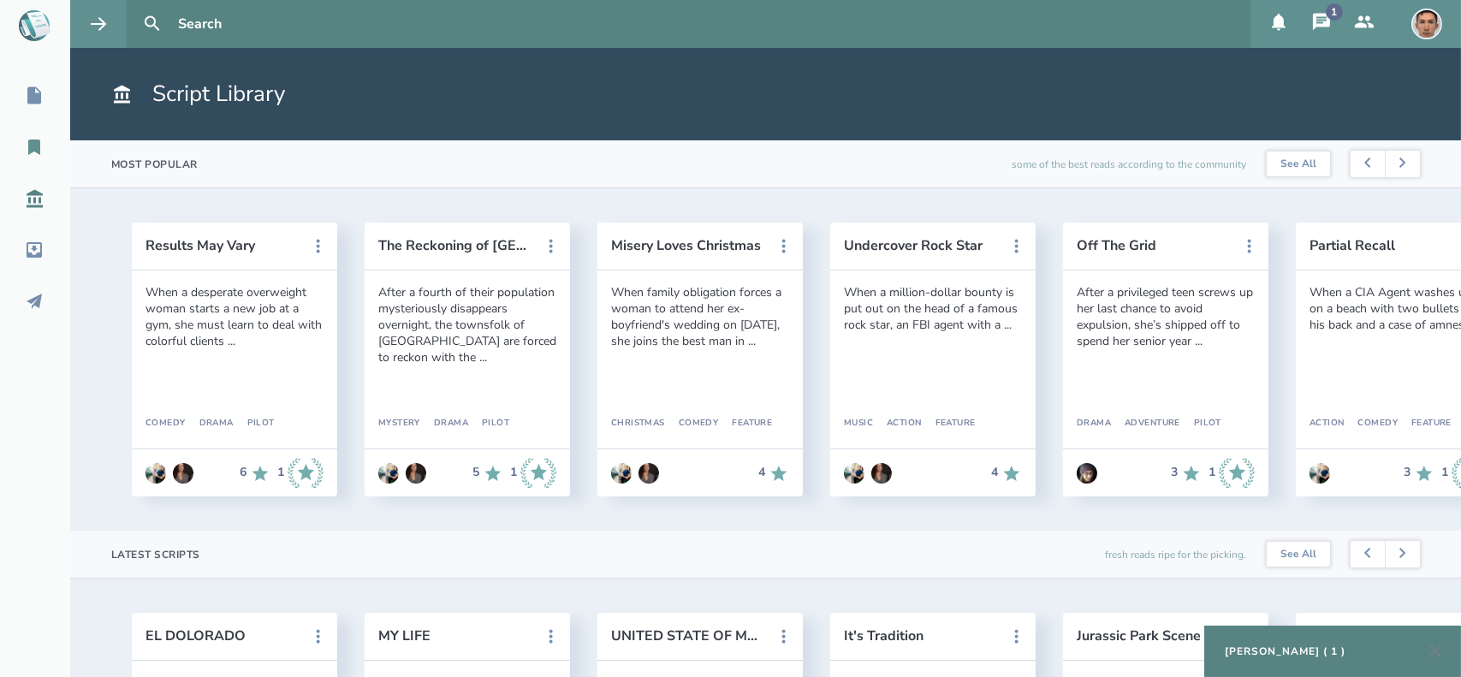
click at [29, 146] on icon at bounding box center [34, 146] width 12 height 15
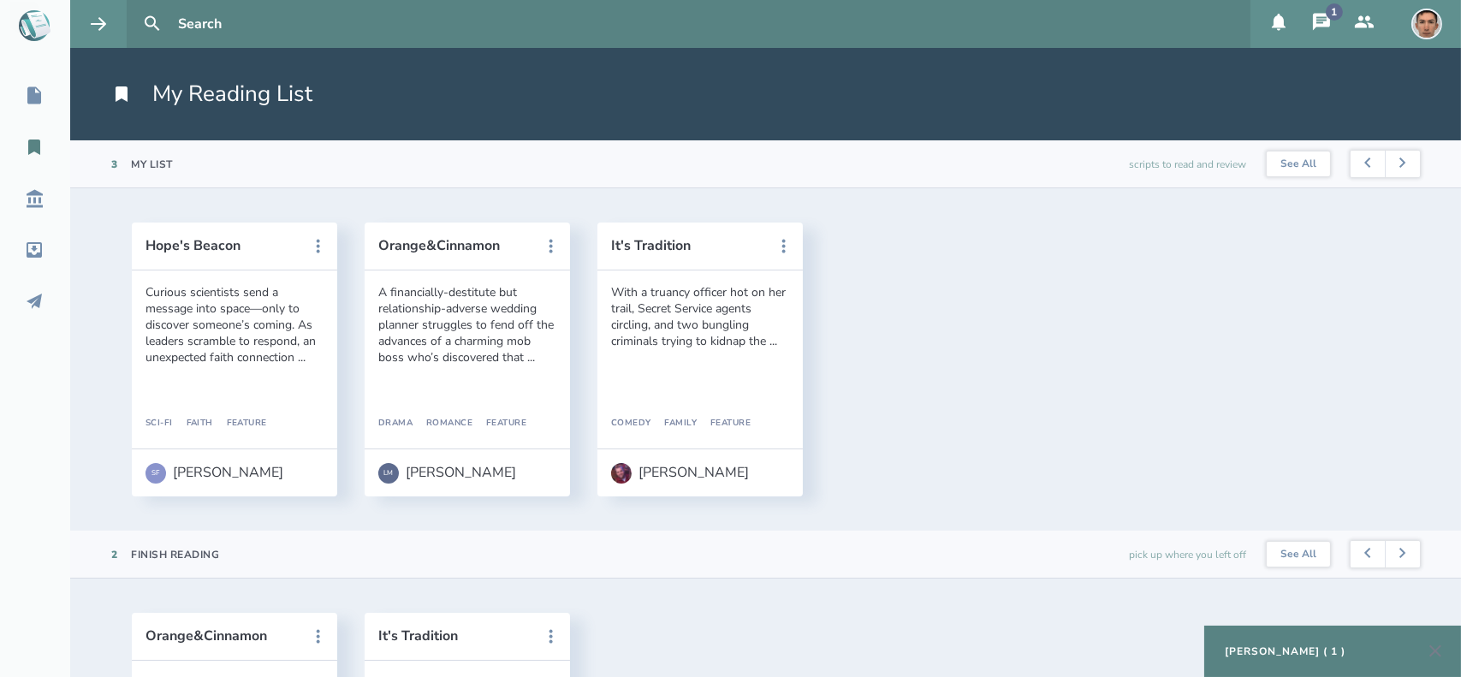
click at [1318, 24] on icon at bounding box center [1321, 21] width 17 height 17
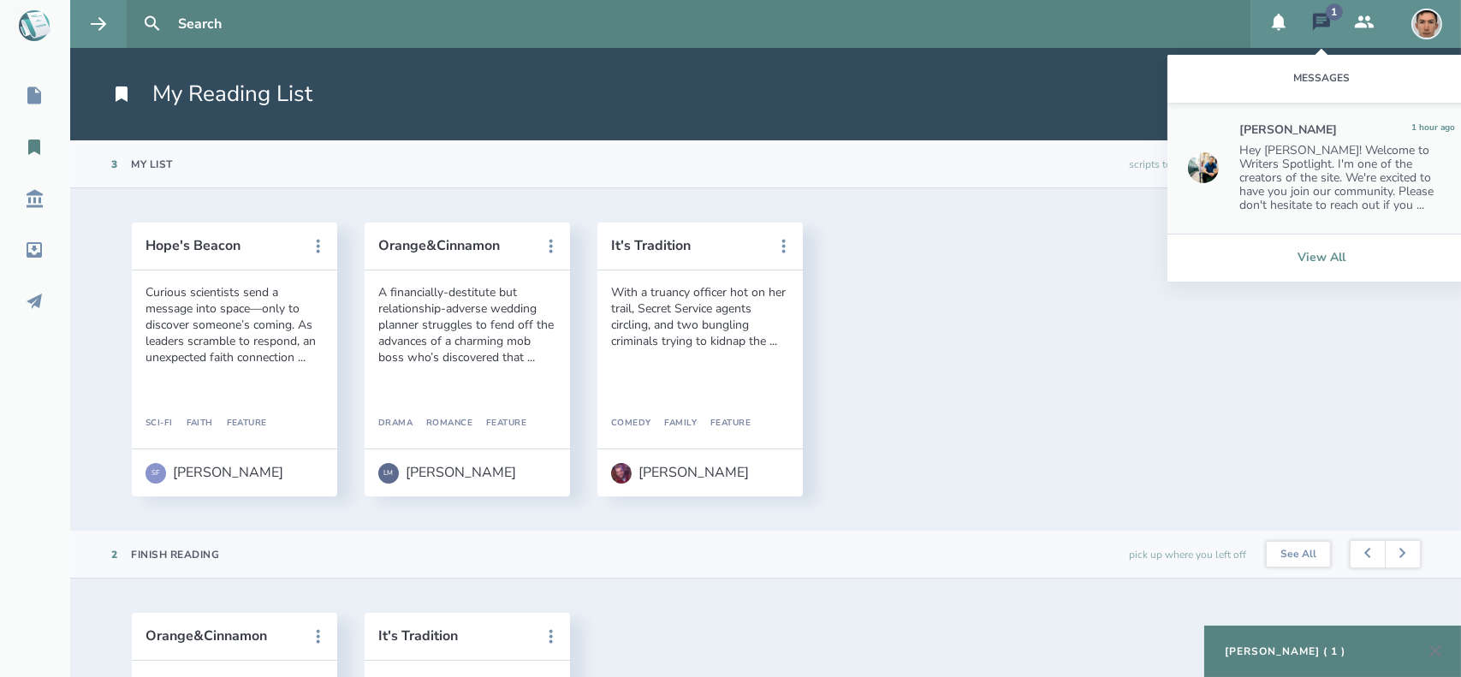
click at [1311, 246] on link "View All" at bounding box center [1321, 258] width 308 height 48
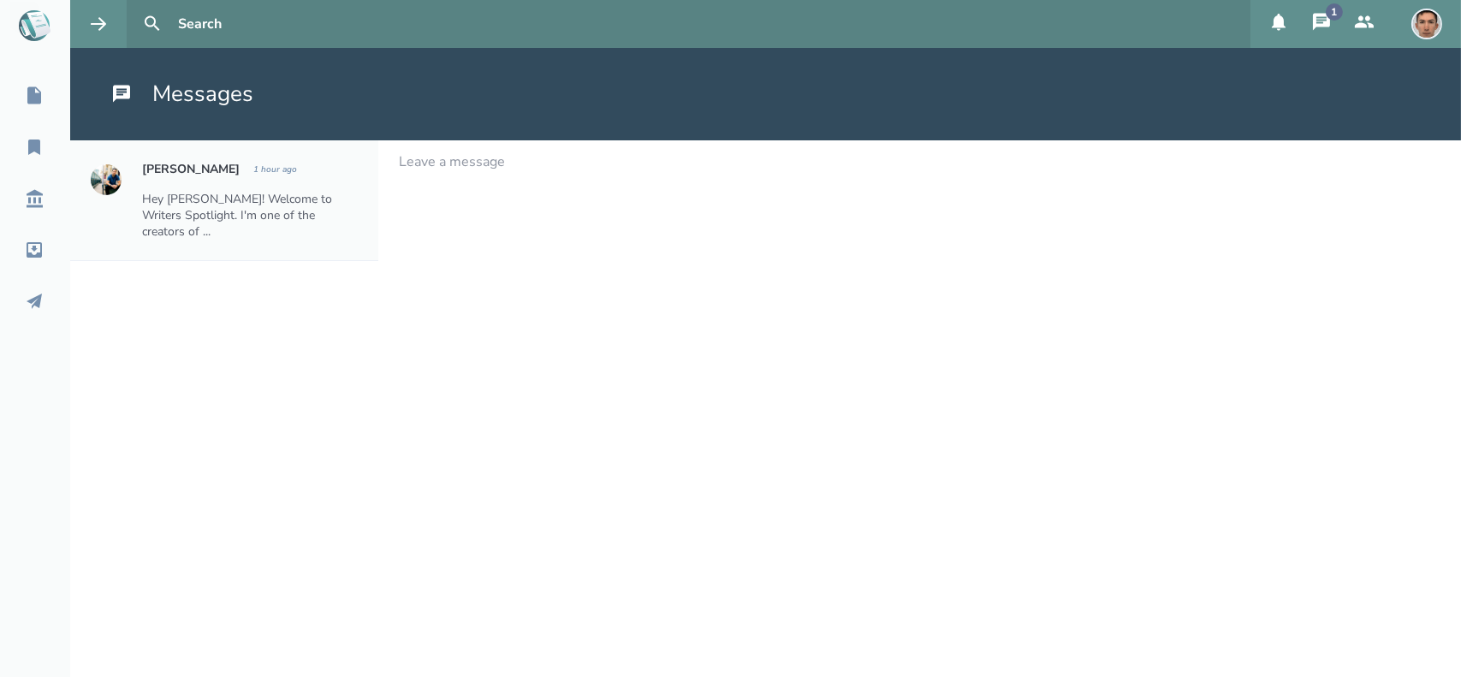
click at [258, 199] on div "Hey Louis! Welcome to Writers Spotlight. I'm one of the creators of ..." at bounding box center [250, 215] width 216 height 49
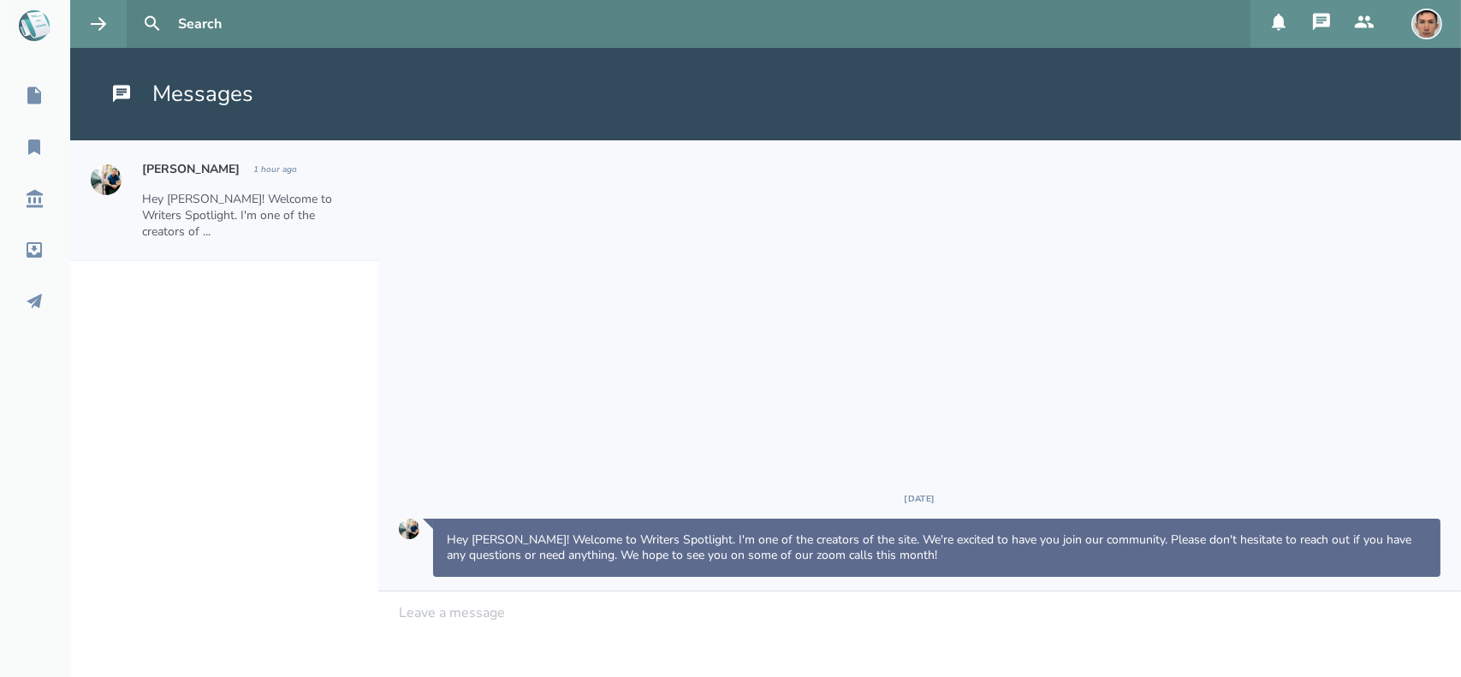
click at [512, 609] on div at bounding box center [920, 612] width 1041 height 15
click at [487, 606] on span "Hey Anthony, Thanks for the kind words of welcome" at bounding box center [590, 612] width 381 height 19
click at [779, 610] on div "Hey Anthony, thanks for the kind words of welcome" at bounding box center [920, 612] width 1041 height 15
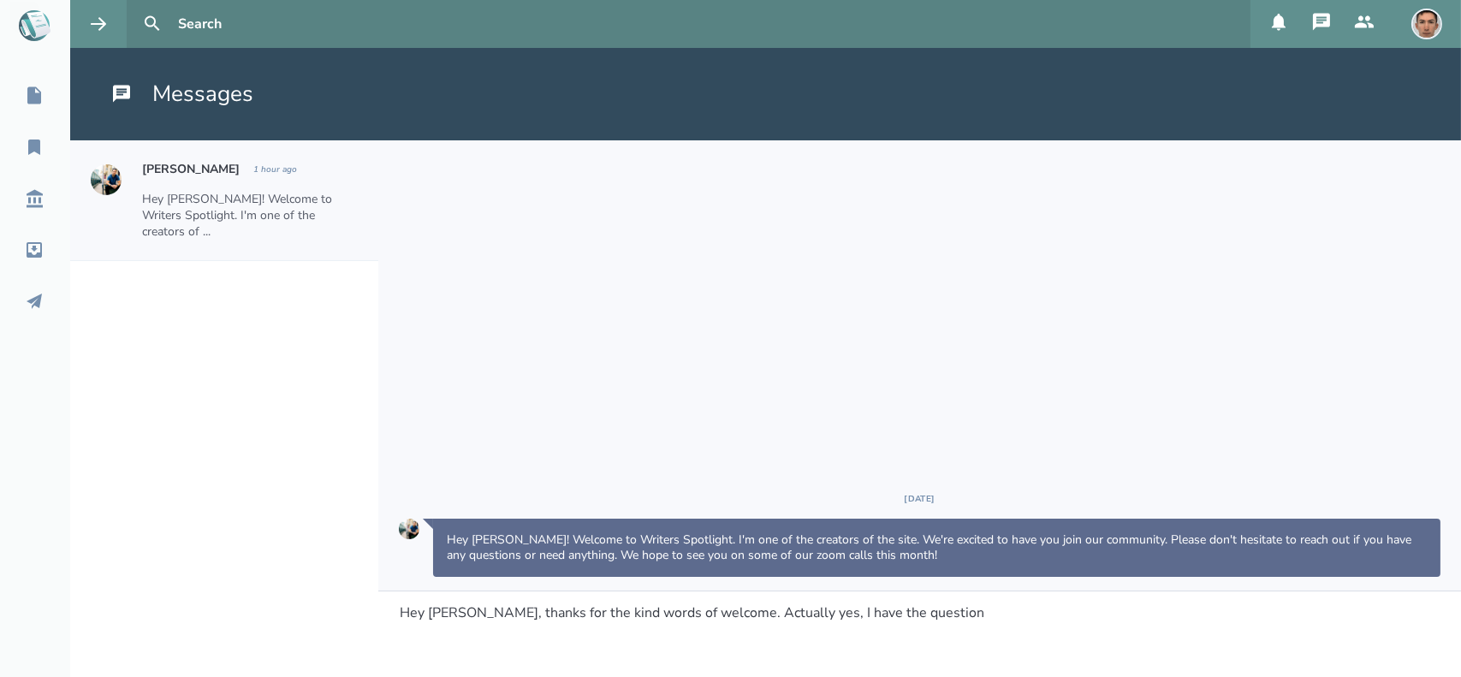
click at [853, 615] on span "Hey Anthony, thanks for the kind words of welcome. Actually yes, I have the que…" at bounding box center [692, 612] width 584 height 19
click at [853, 615] on span "Hey Anthony, thanks for the kind words of welcome. Actually yes, I have aquesti…" at bounding box center [685, 612] width 571 height 19
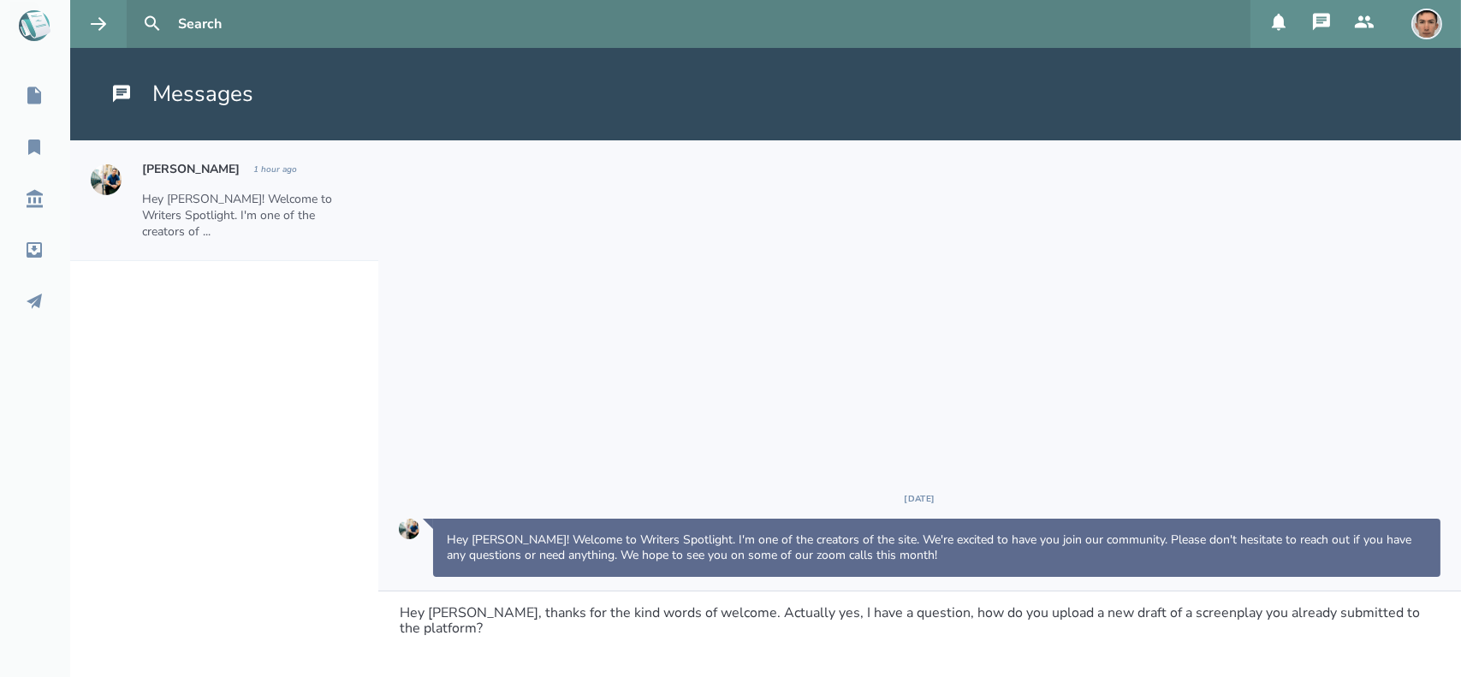
click at [1222, 620] on span "Hey Anthony, thanks for the kind words of welcome. Actually yes, I have a quest…" at bounding box center [912, 620] width 1024 height 34
click at [767, 631] on div "Hey Anthony, thanks for the kind words of welcome. Actually yes, I have a quest…" at bounding box center [920, 621] width 1041 height 32
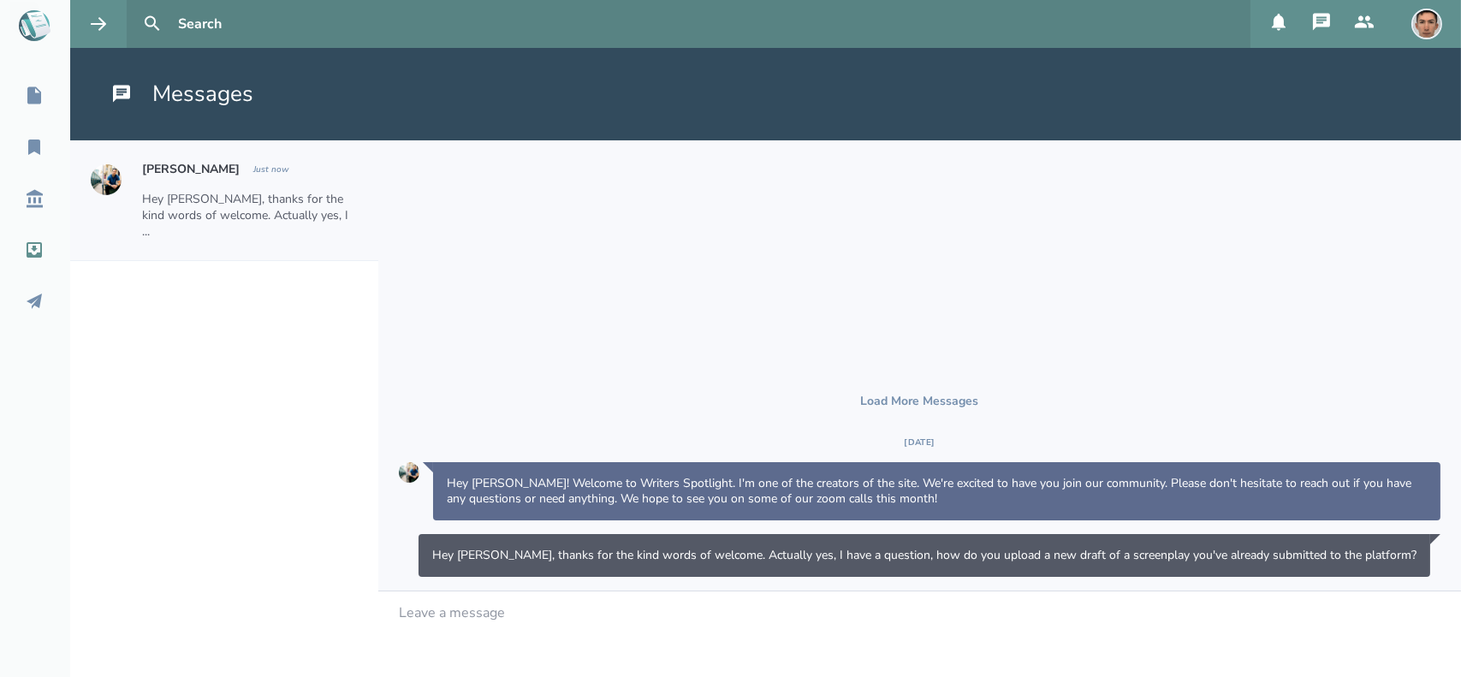
click at [37, 248] on icon at bounding box center [34, 250] width 21 height 21
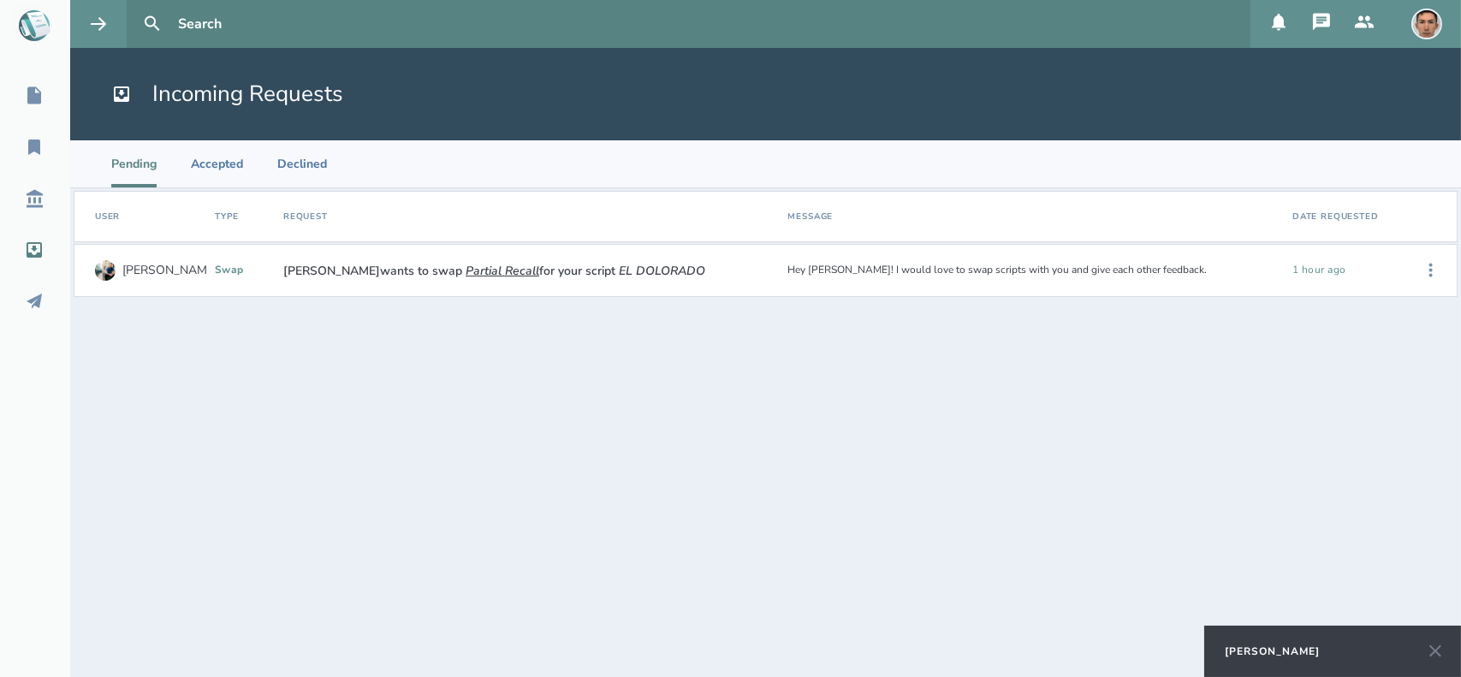
click at [622, 276] on em "EL DOLORADO" at bounding box center [662, 271] width 86 height 16
click at [767, 270] on div "Anthony Miguel wants to swap Partial Recall for your script EL DOLORADO" at bounding box center [528, 271] width 491 height 16
click at [1429, 271] on icon at bounding box center [1431, 270] width 21 height 21
click at [1357, 270] on div "Accept" at bounding box center [1377, 271] width 104 height 38
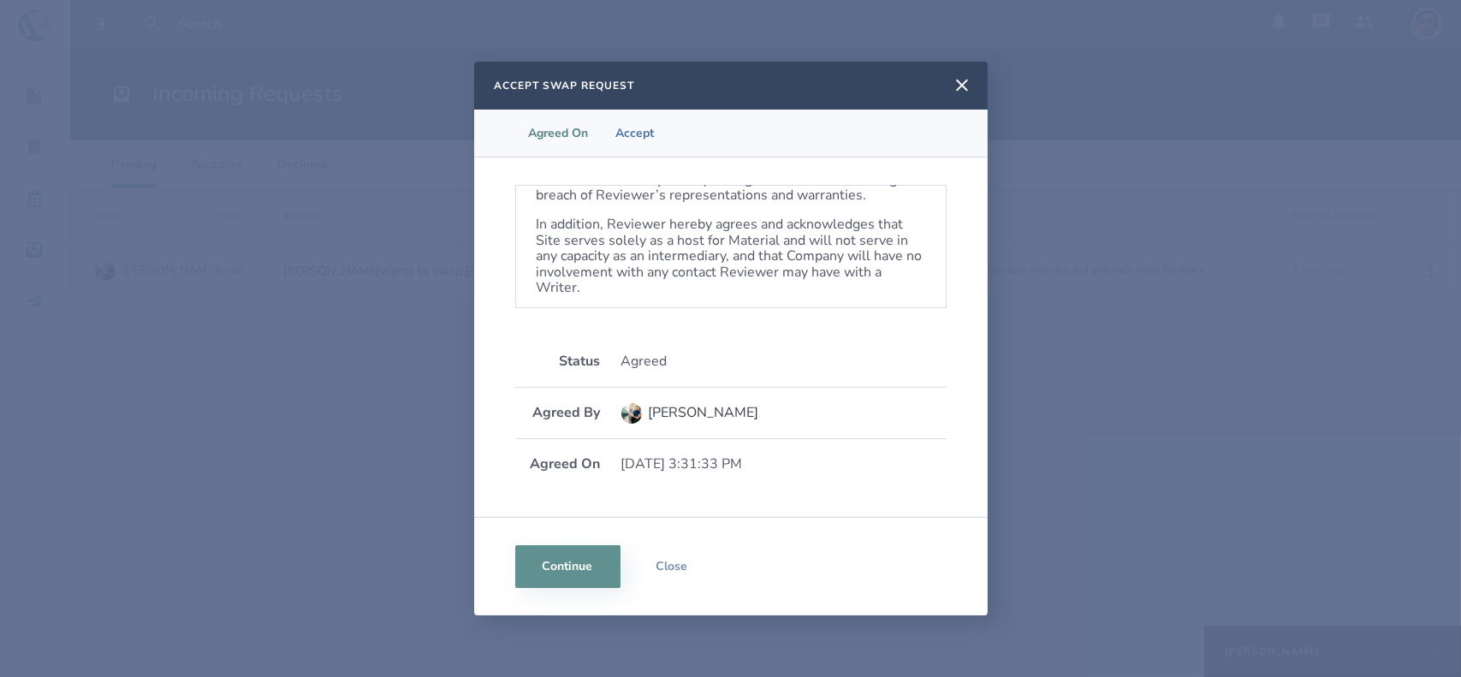
scroll to position [1083, 0]
click at [647, 139] on li "Accept" at bounding box center [635, 133] width 66 height 47
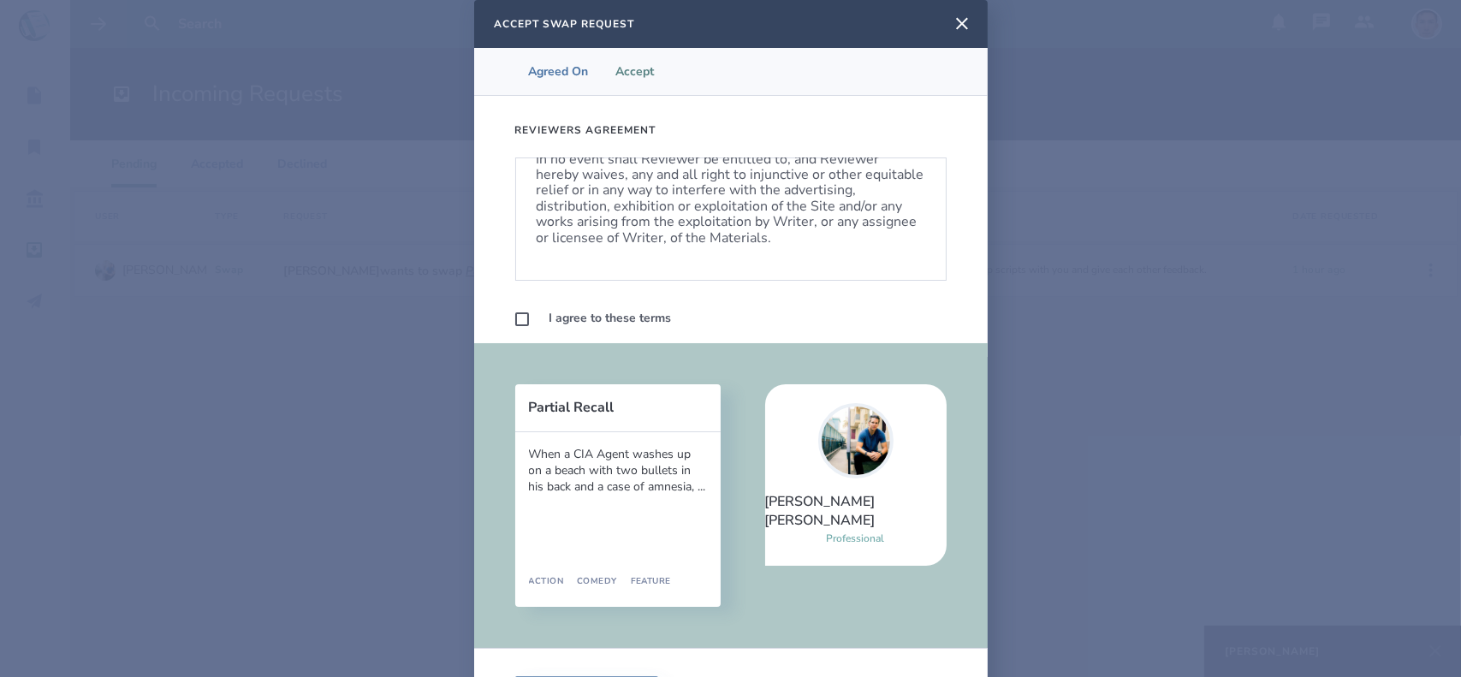
scroll to position [68, 0]
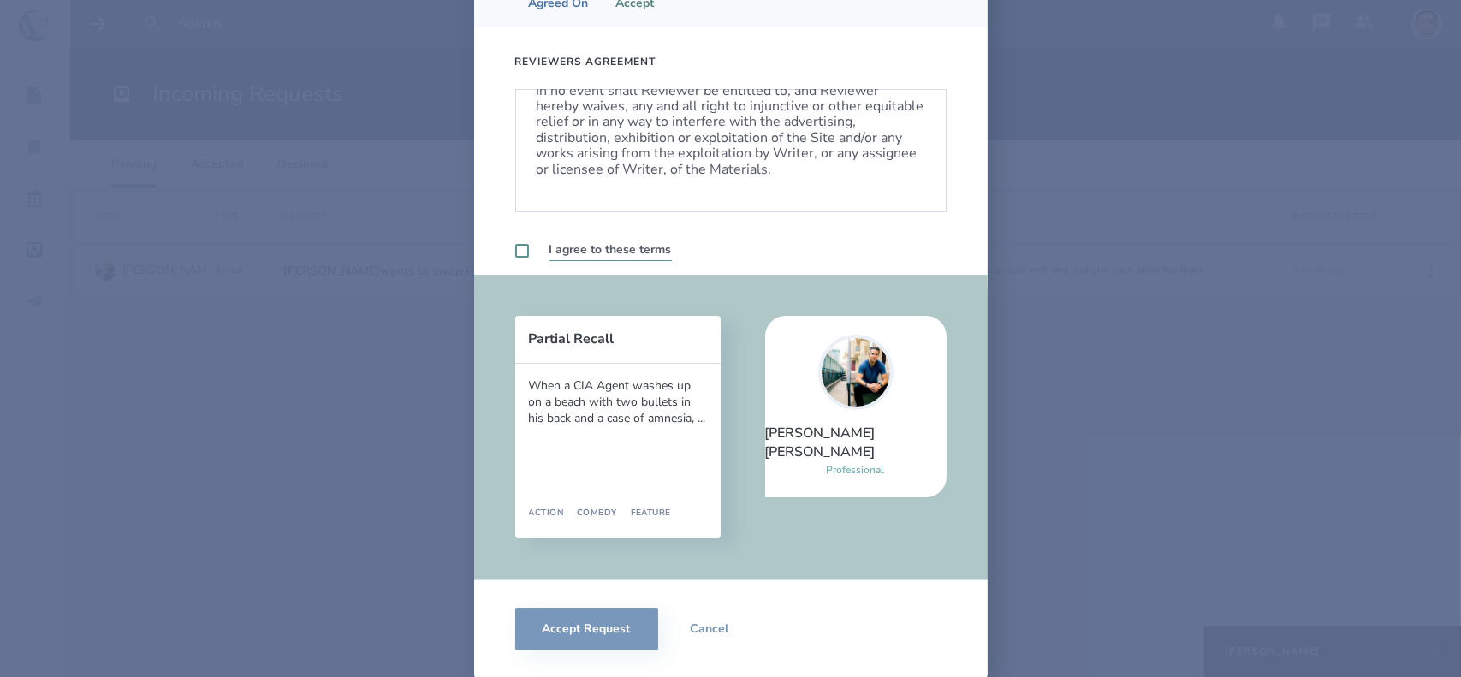
click at [520, 252] on label at bounding box center [522, 251] width 14 height 14
checkbox input "true"
click at [589, 608] on button "Accept Request" at bounding box center [586, 629] width 143 height 43
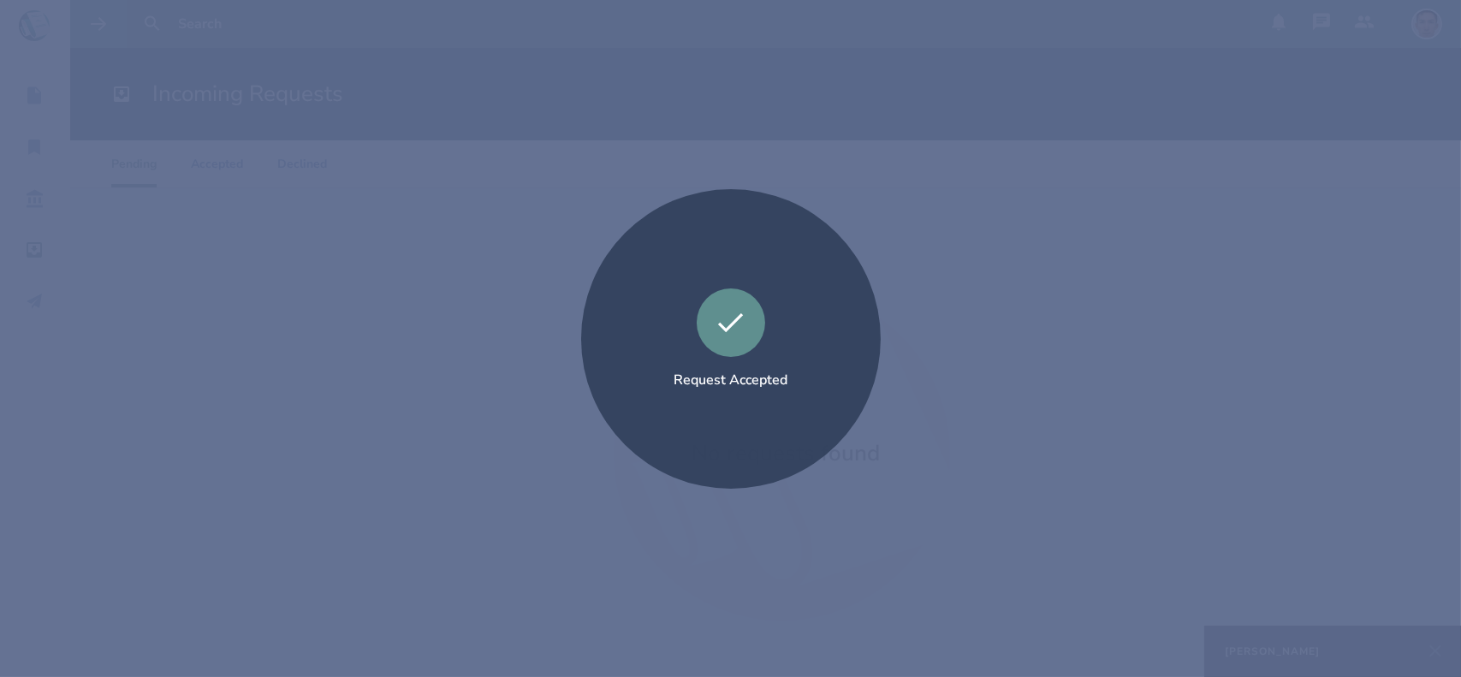
scroll to position [0, 0]
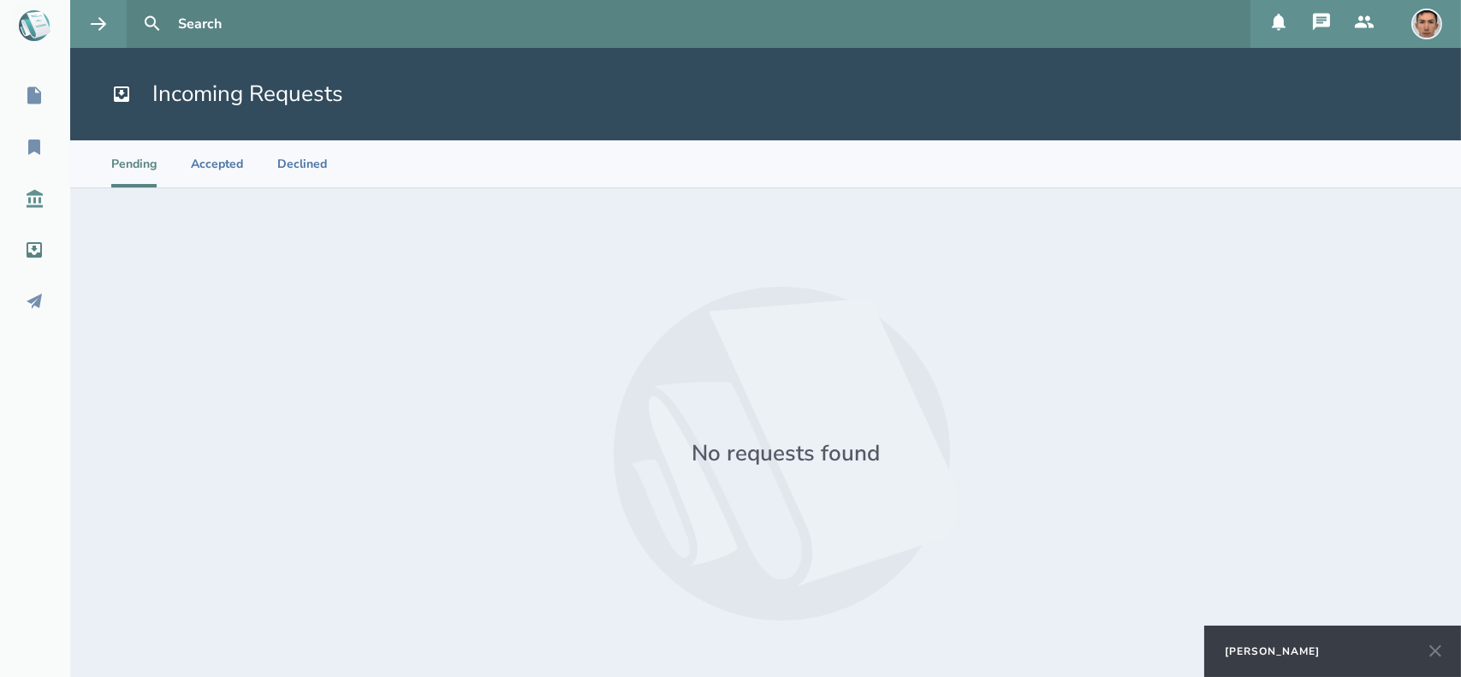
click at [45, 214] on link "Script Library" at bounding box center [35, 199] width 70 height 38
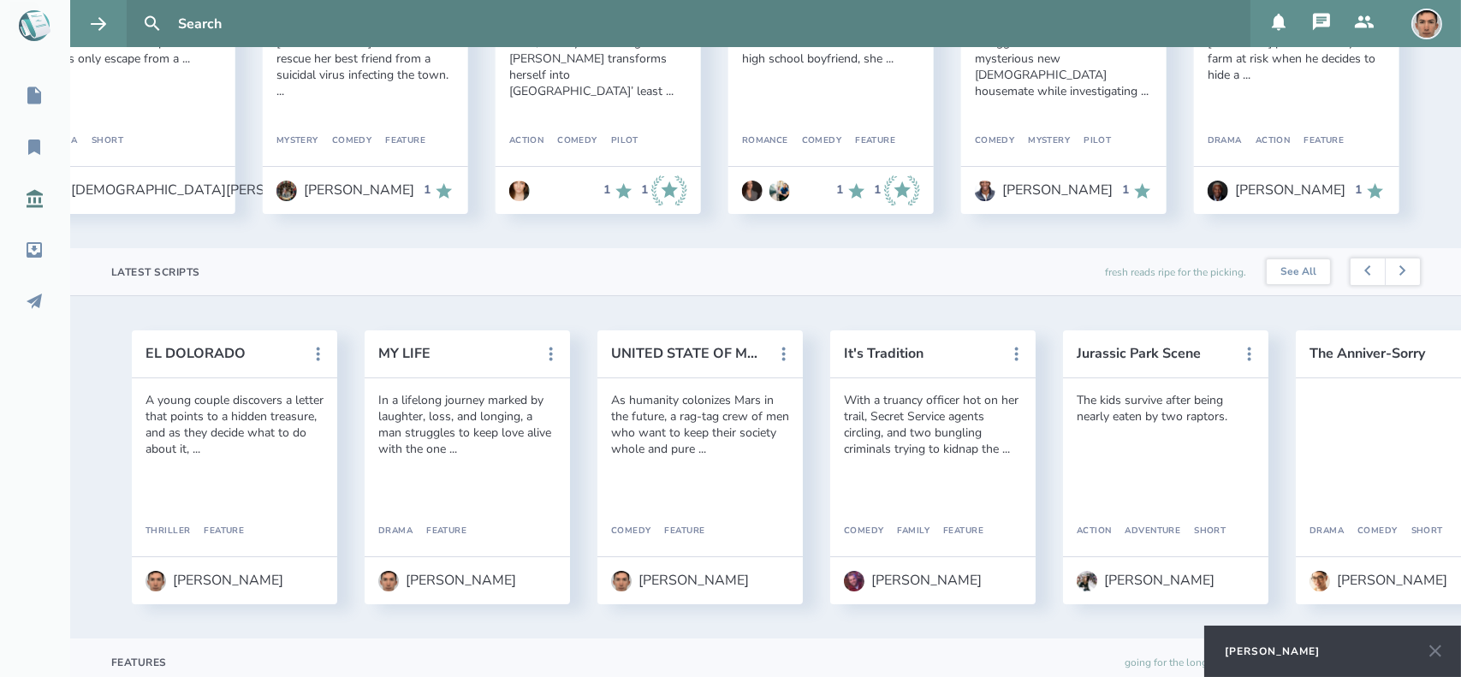
scroll to position [283, 0]
click at [33, 235] on link "Inbox" at bounding box center [35, 250] width 70 height 38
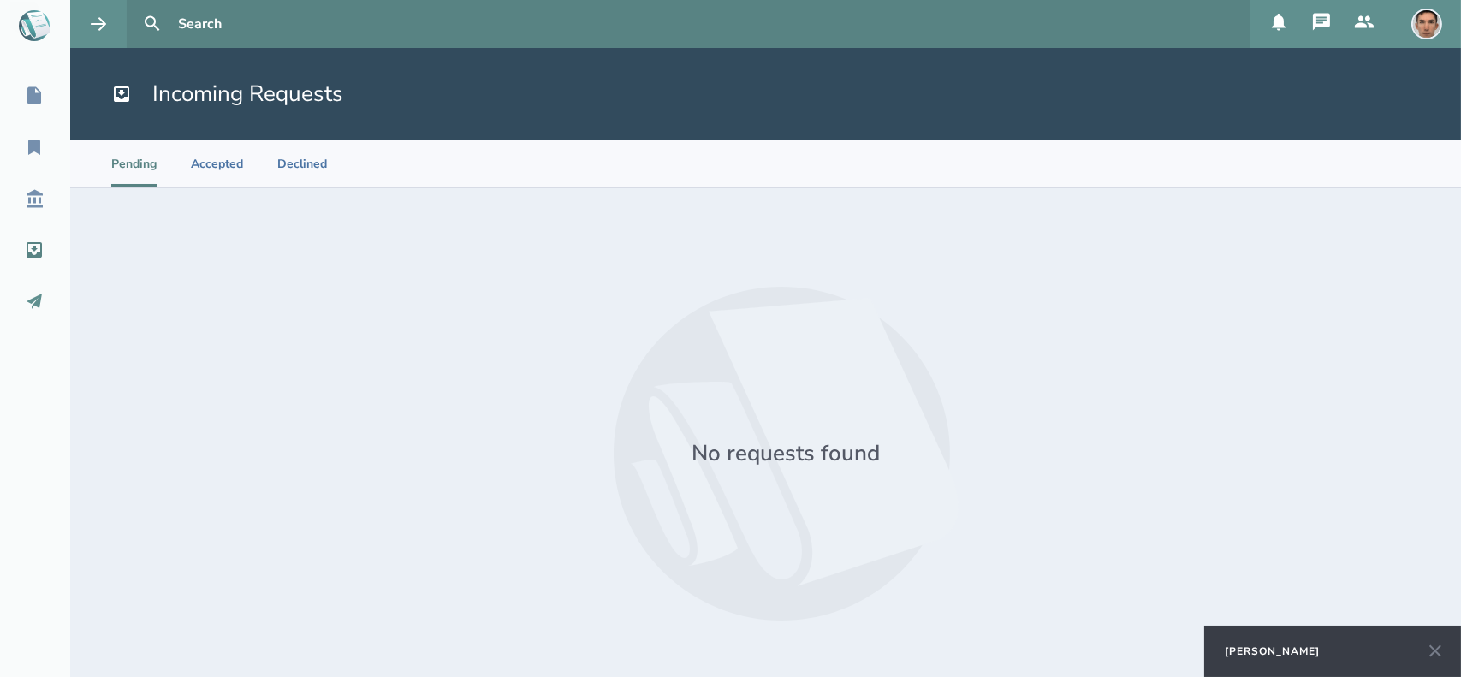
click at [31, 303] on icon at bounding box center [34, 301] width 15 height 15
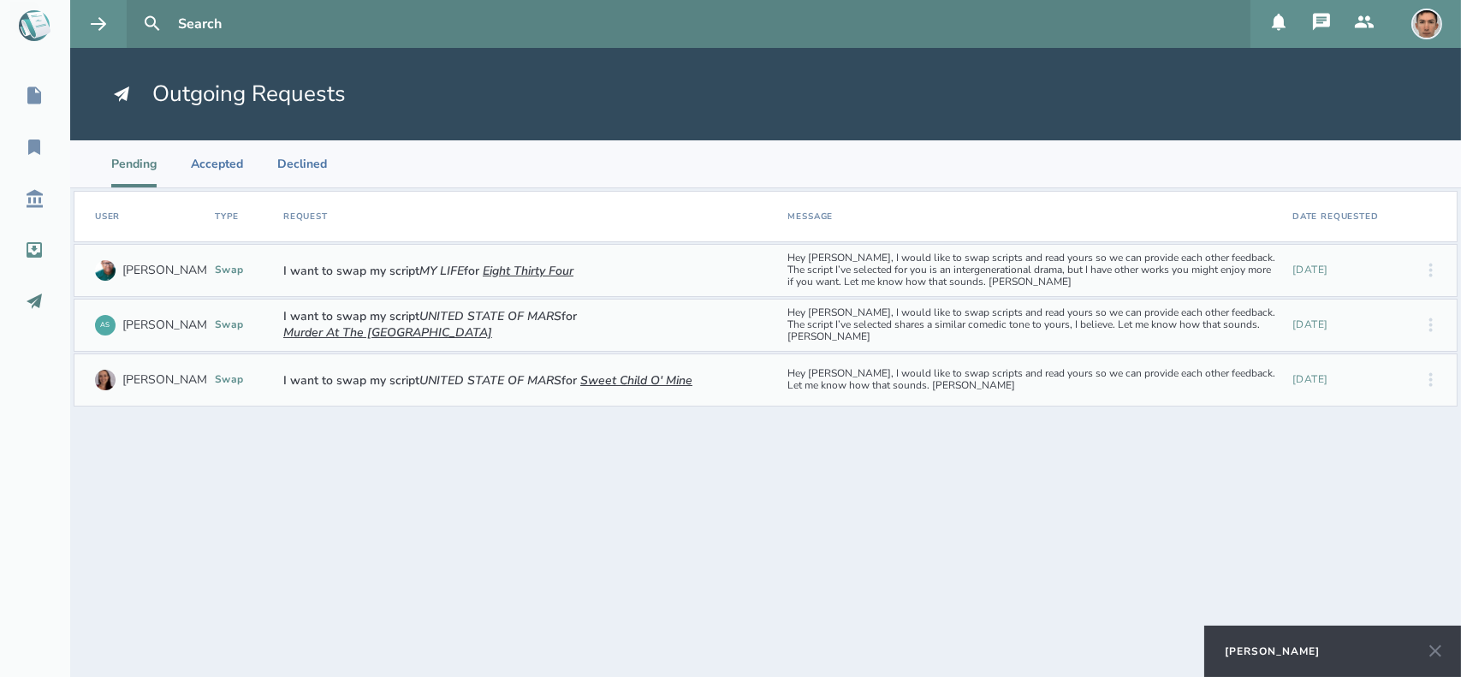
click at [39, 245] on icon at bounding box center [34, 250] width 21 height 21
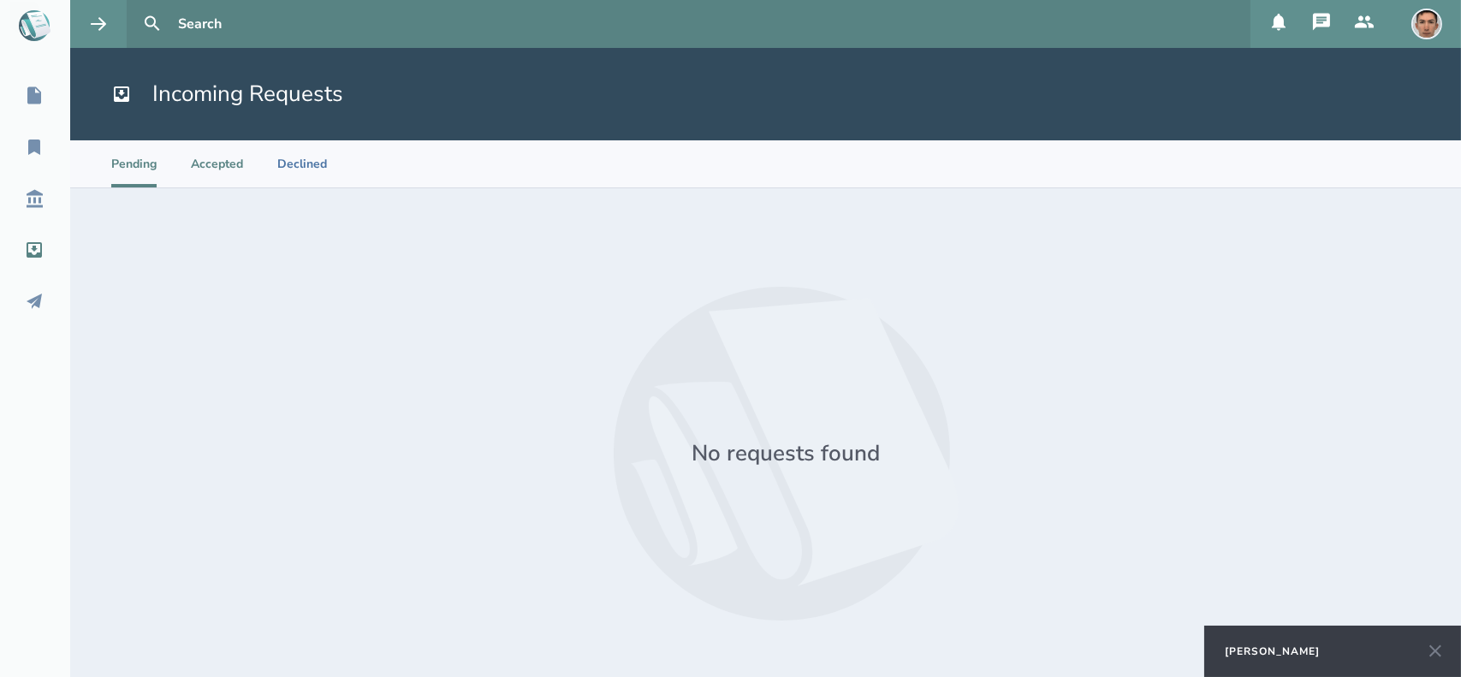
click at [215, 165] on li "Accepted" at bounding box center [217, 163] width 52 height 47
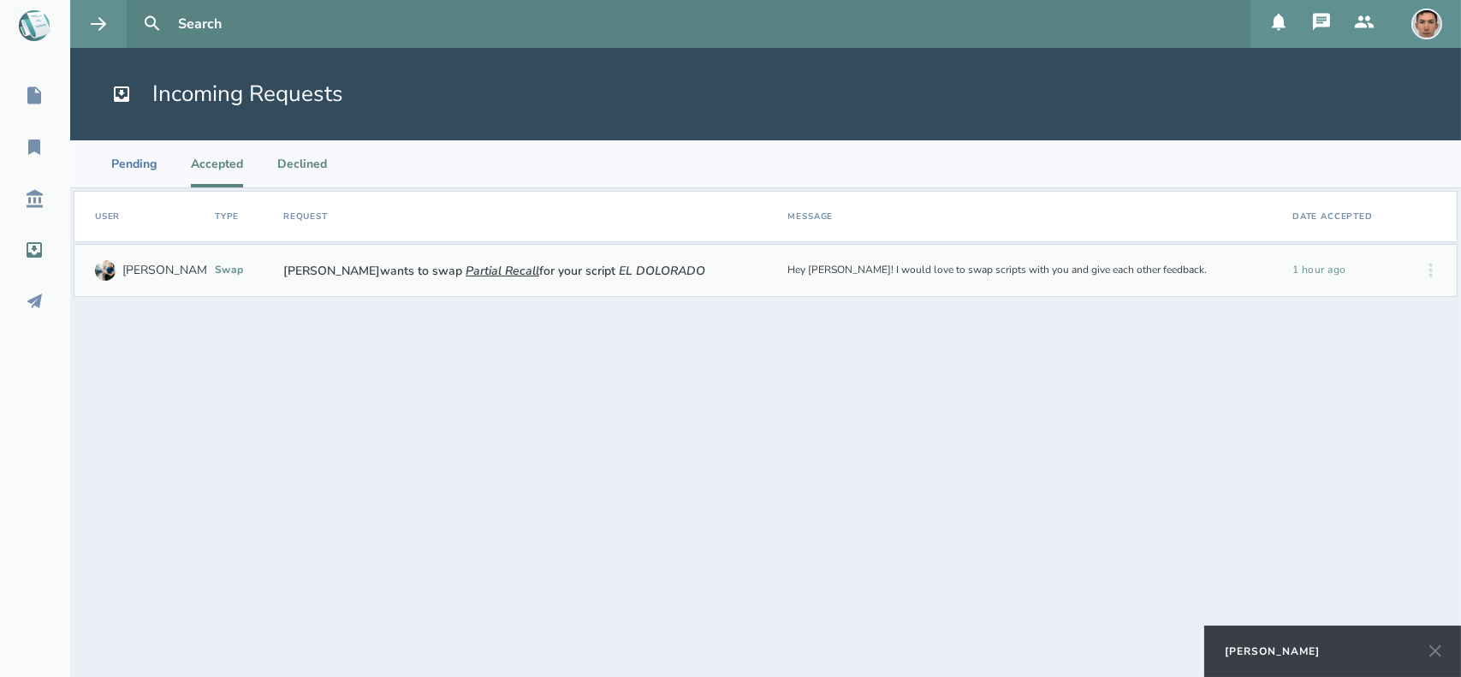
click at [307, 164] on li "Declined" at bounding box center [302, 163] width 50 height 47
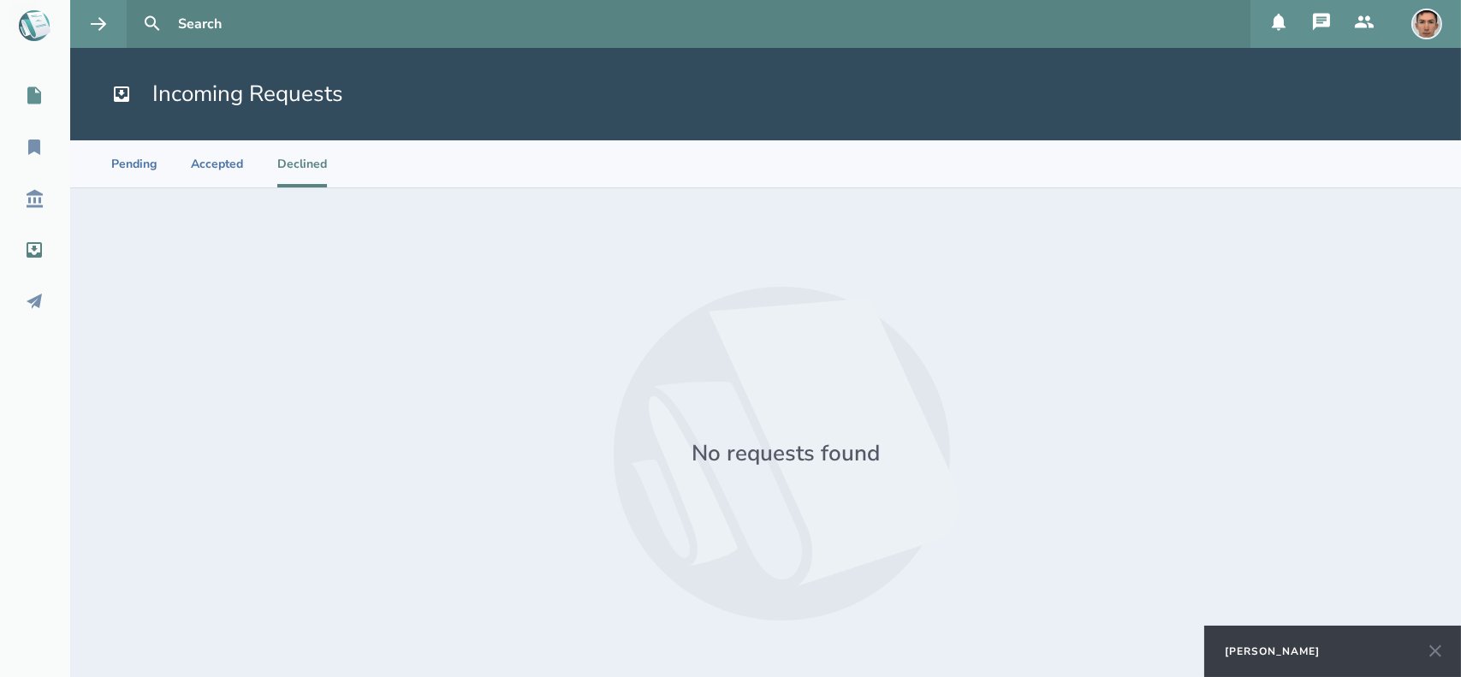
click at [31, 95] on icon at bounding box center [34, 95] width 14 height 17
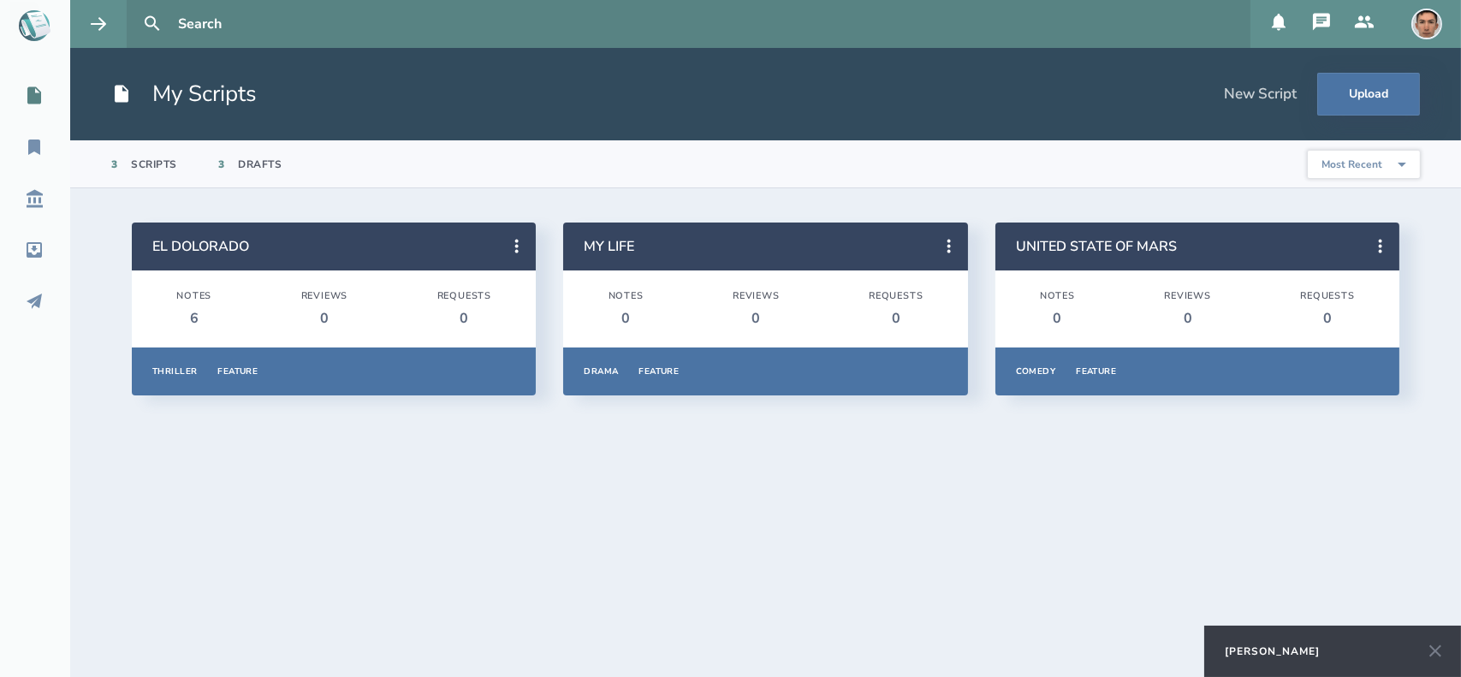
click at [1279, 650] on div "Anthony Miguel Cantu" at bounding box center [1272, 651] width 95 height 14
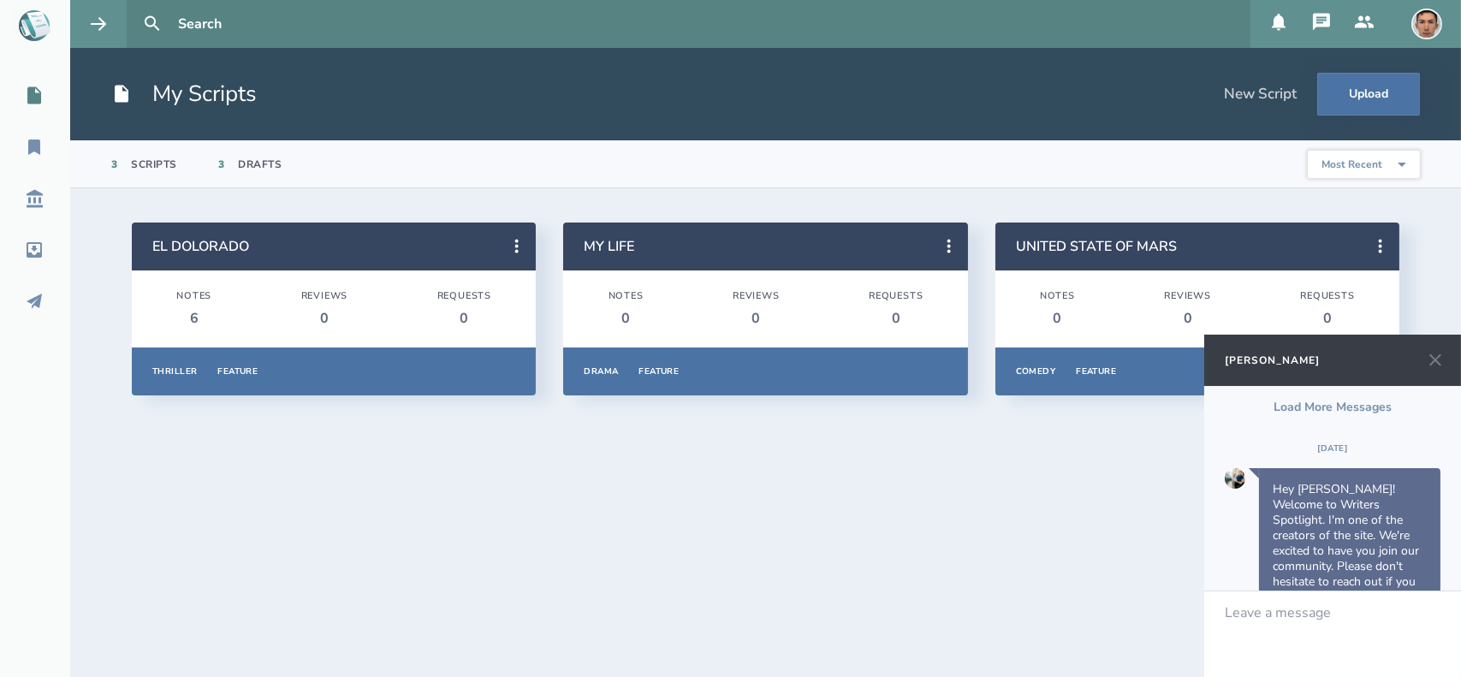
scroll to position [236, 0]
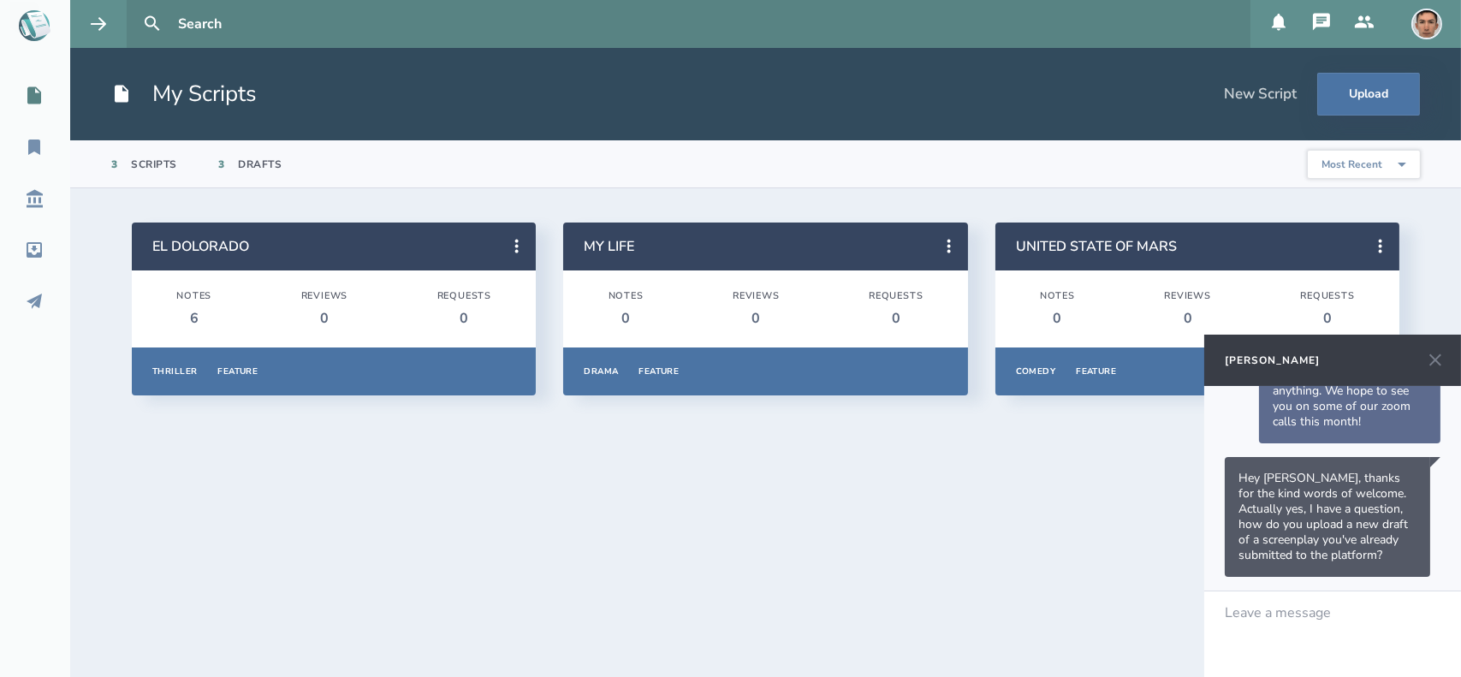
click at [1427, 364] on icon at bounding box center [1435, 360] width 21 height 21
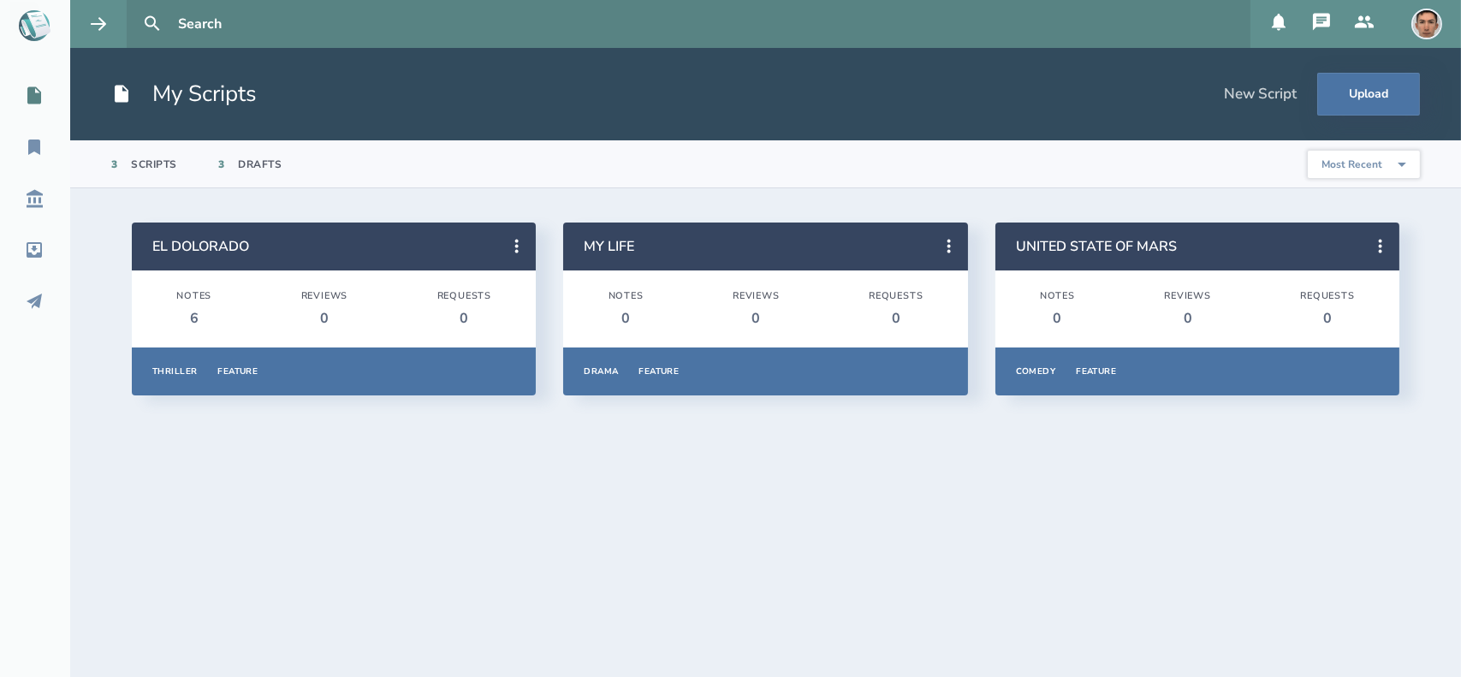
click at [267, 158] on div "Drafts" at bounding box center [261, 164] width 44 height 14
click at [145, 165] on div "Scripts" at bounding box center [155, 164] width 46 height 14
click at [1282, 20] on icon at bounding box center [1279, 22] width 14 height 17
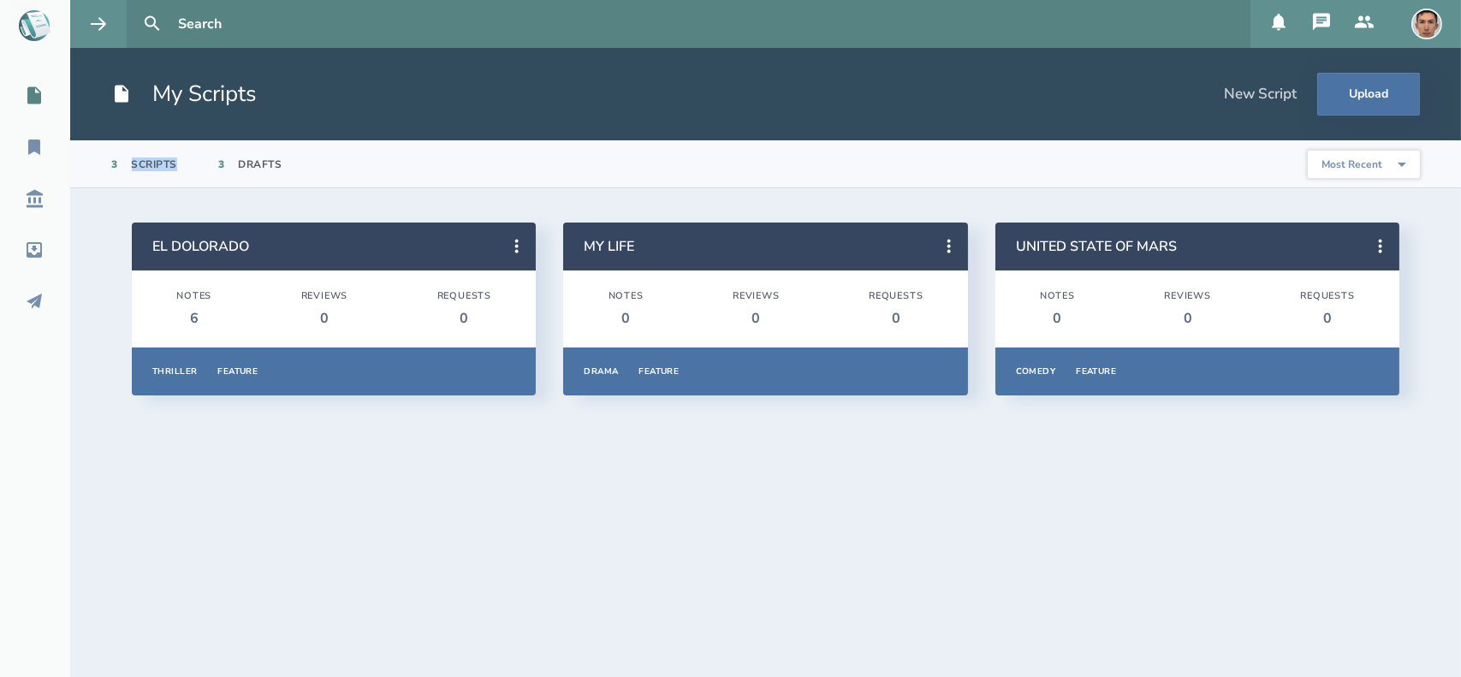
click at [1367, 33] on button at bounding box center [1364, 24] width 43 height 48
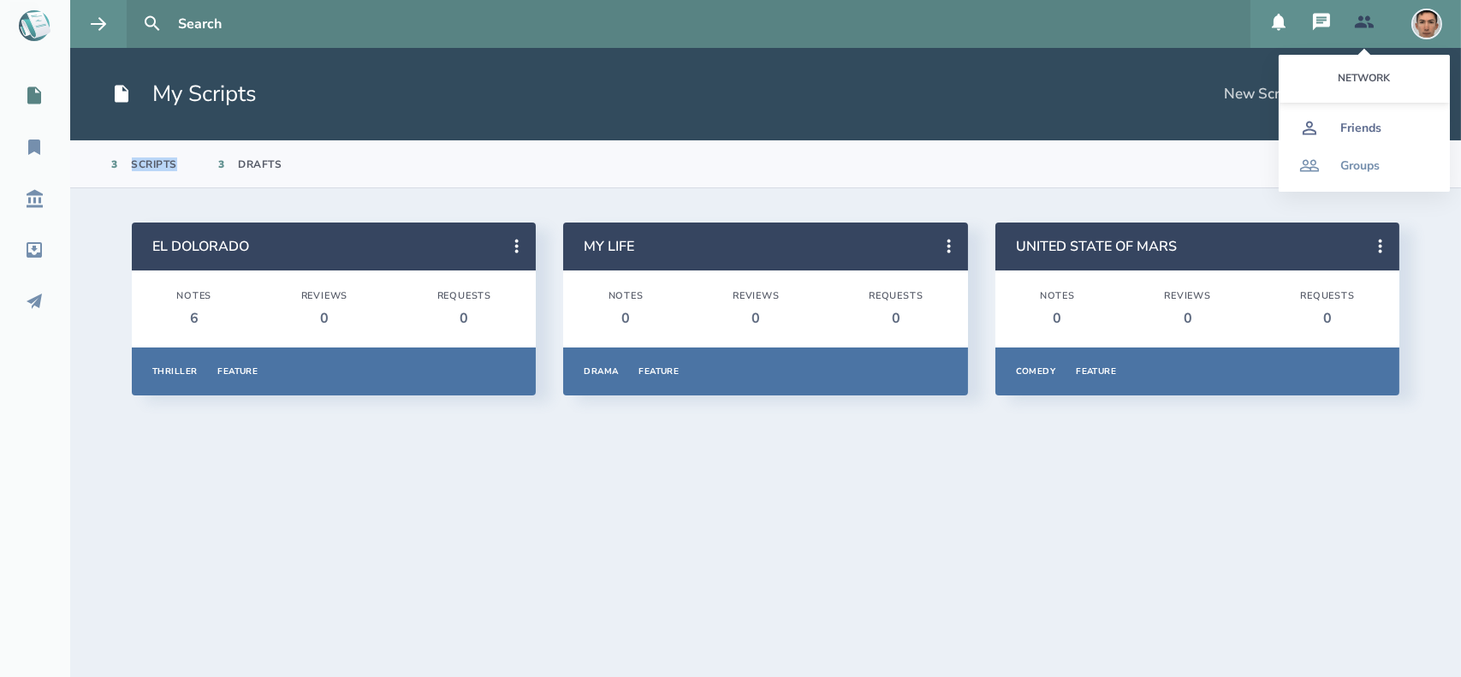
click at [1359, 122] on div "Friends" at bounding box center [1360, 129] width 41 height 14
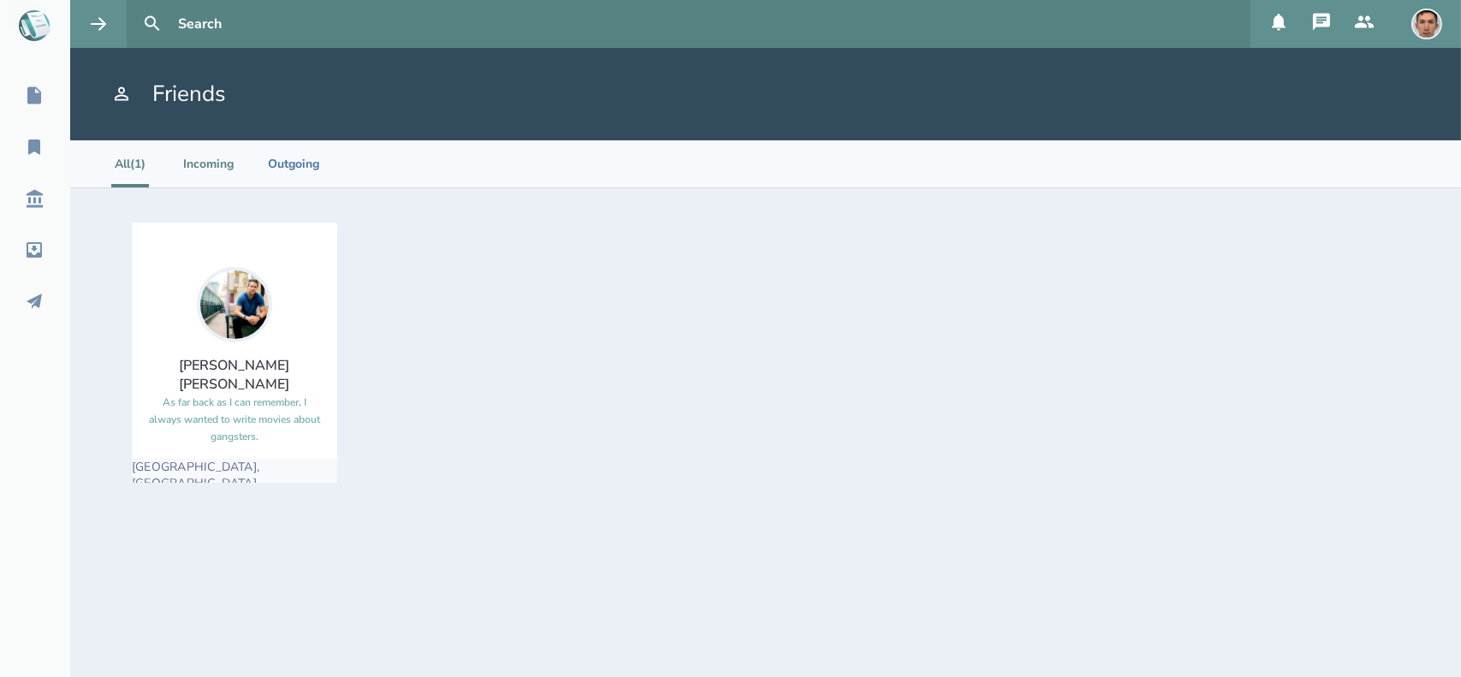
click at [197, 163] on li "Incoming" at bounding box center [208, 163] width 50 height 47
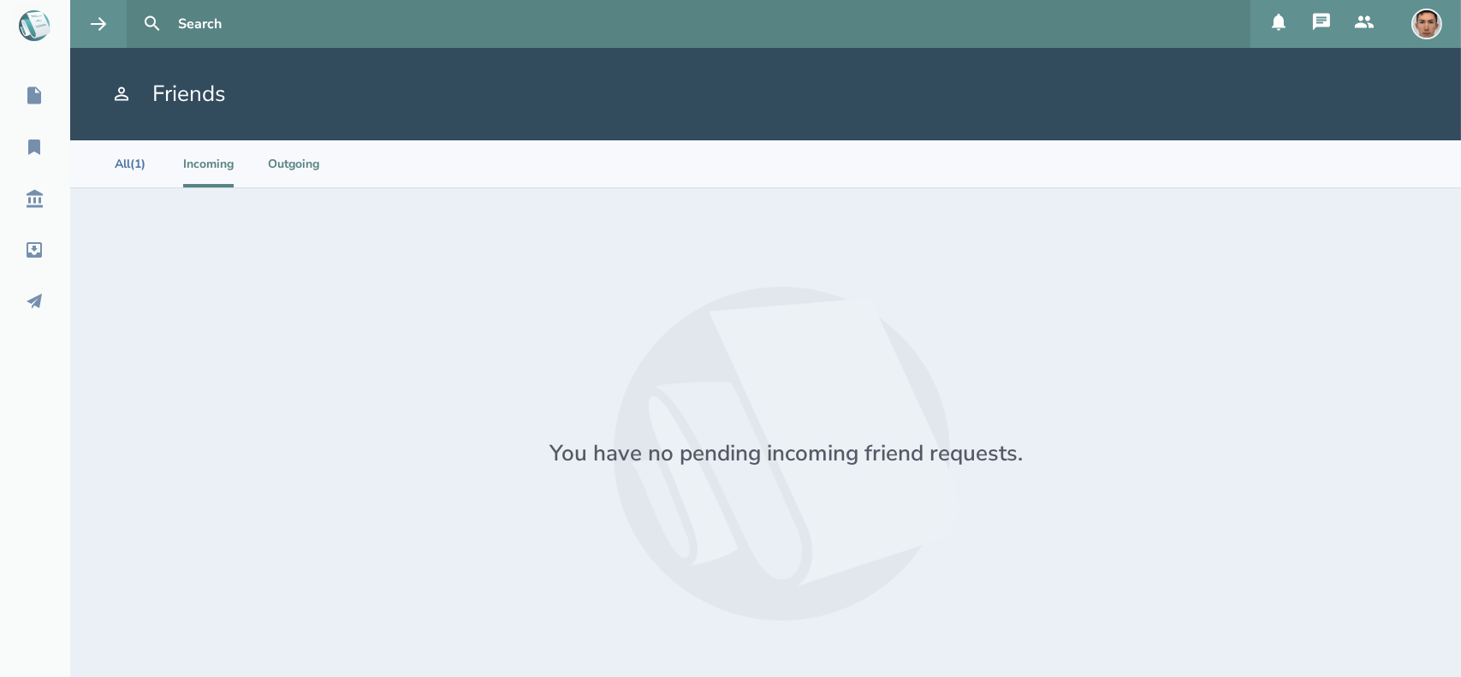
click at [317, 169] on li "Outgoing" at bounding box center [293, 163] width 51 height 47
click at [217, 170] on li "Incoming" at bounding box center [208, 163] width 50 height 47
click at [139, 163] on li "All (1)" at bounding box center [130, 163] width 38 height 47
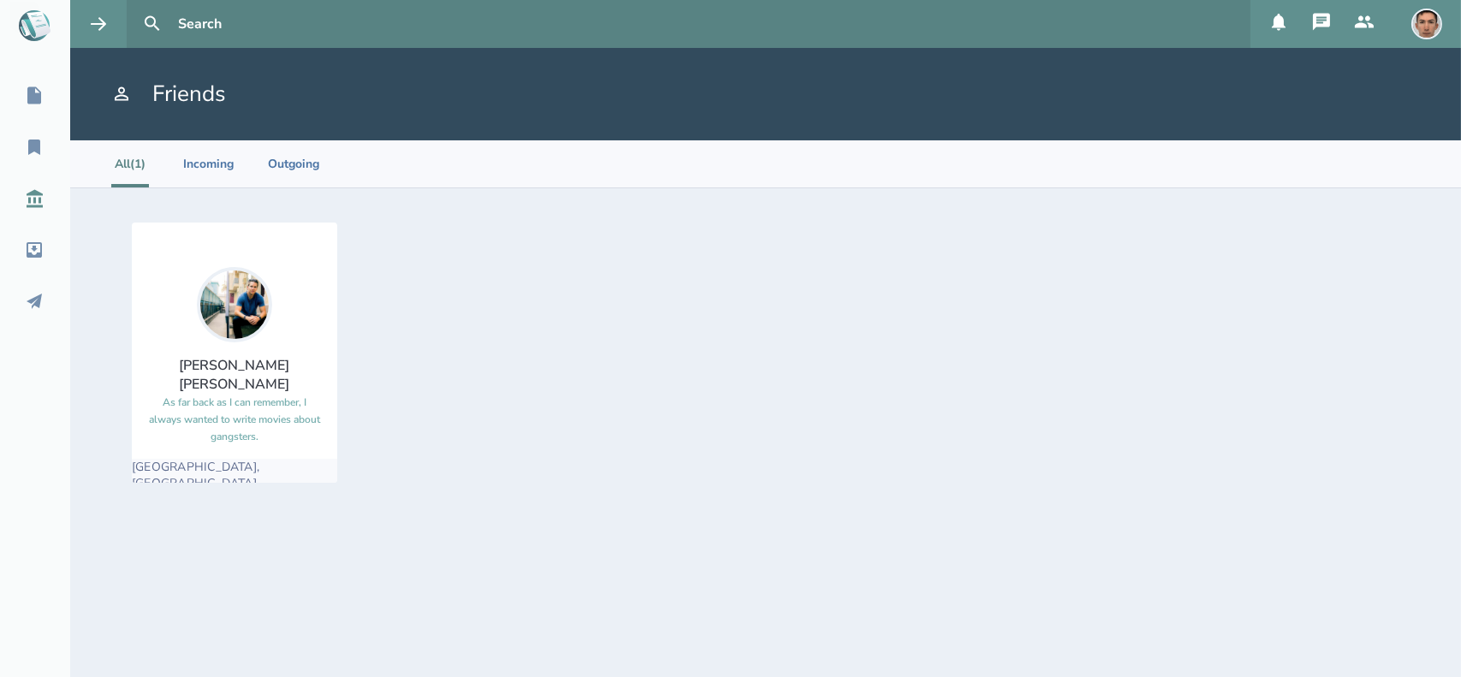
click at [34, 194] on icon at bounding box center [35, 199] width 16 height 18
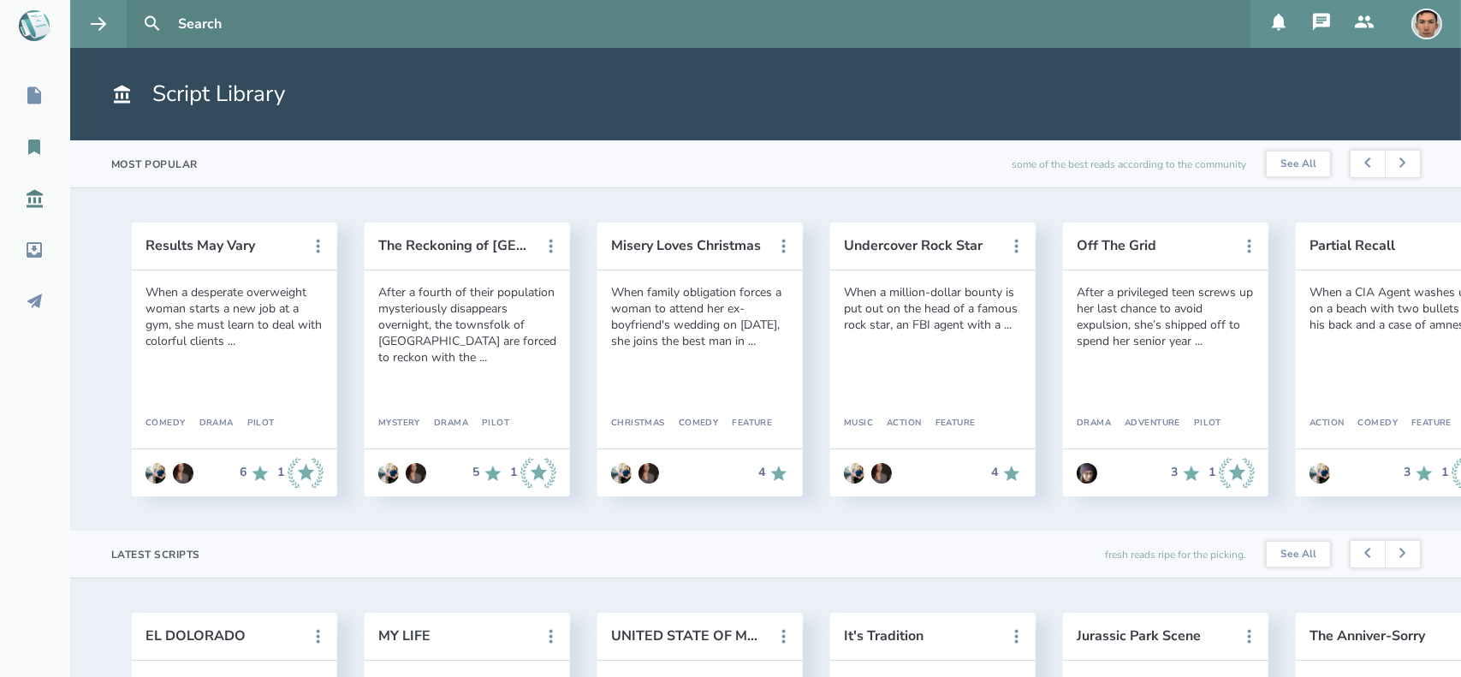
click at [27, 151] on icon at bounding box center [34, 147] width 21 height 21
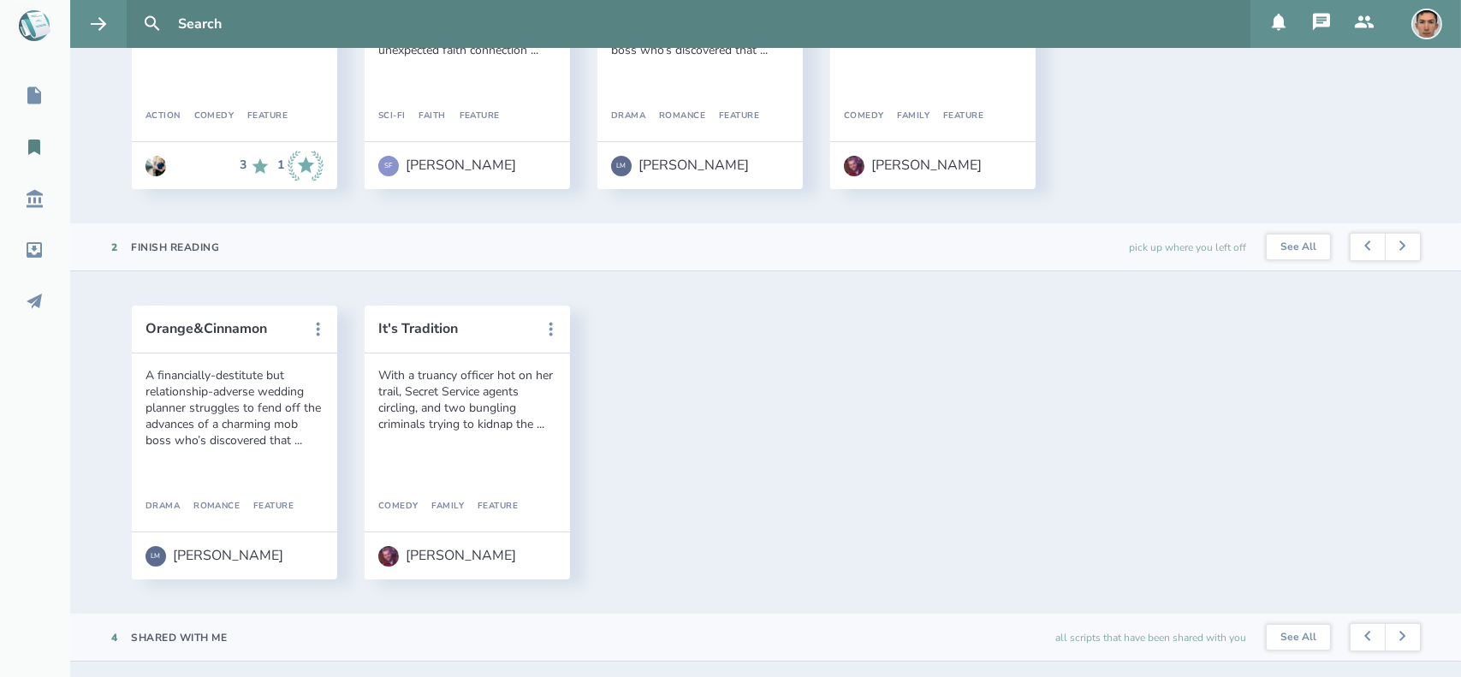
scroll to position [335, 0]
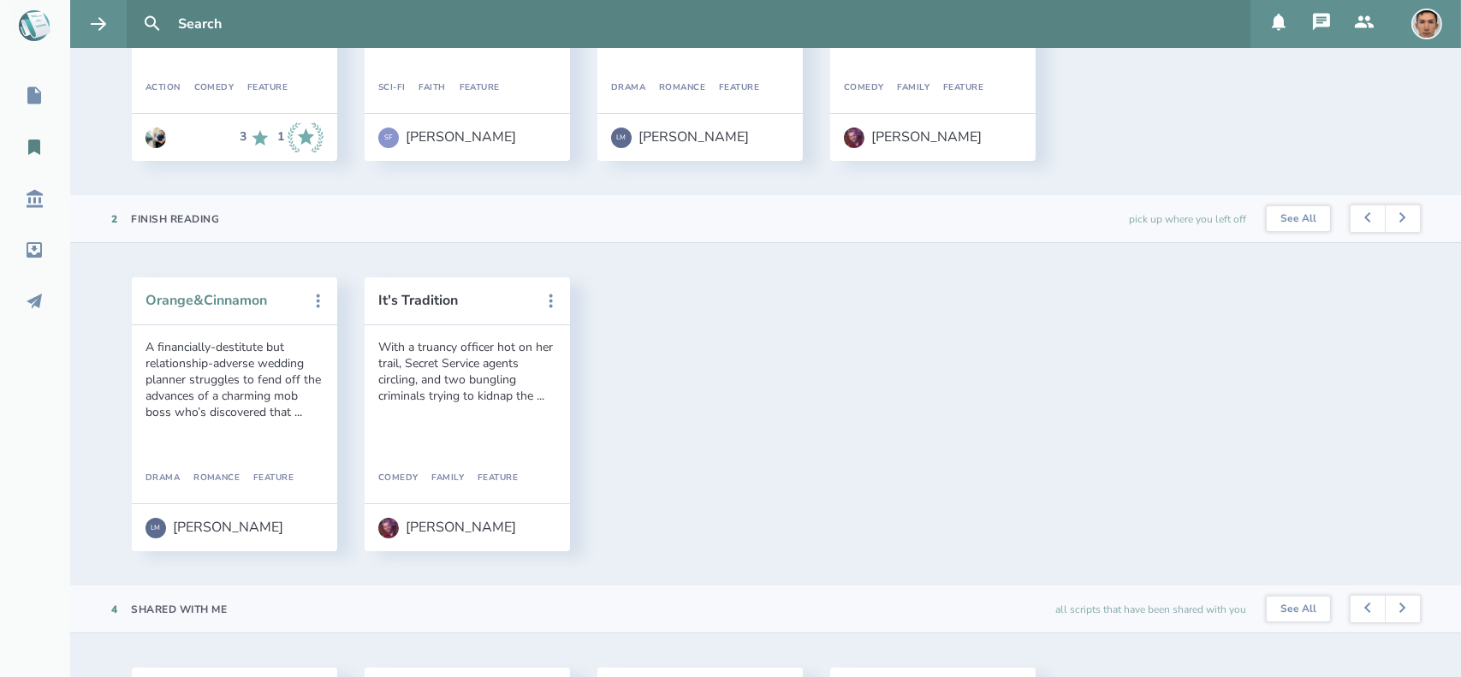
click at [216, 302] on button "Orange&Cinnamon" at bounding box center [222, 300] width 154 height 15
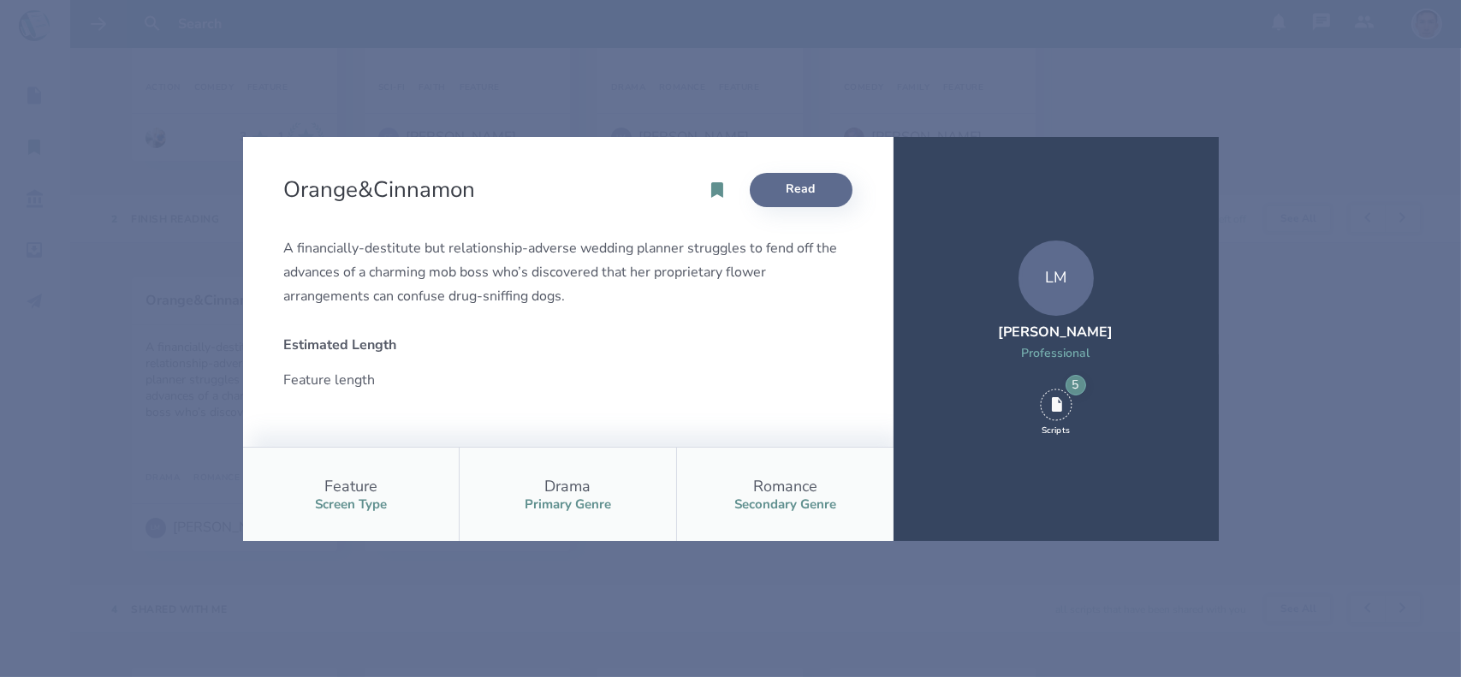
click at [816, 196] on link "Read" at bounding box center [801, 190] width 103 height 34
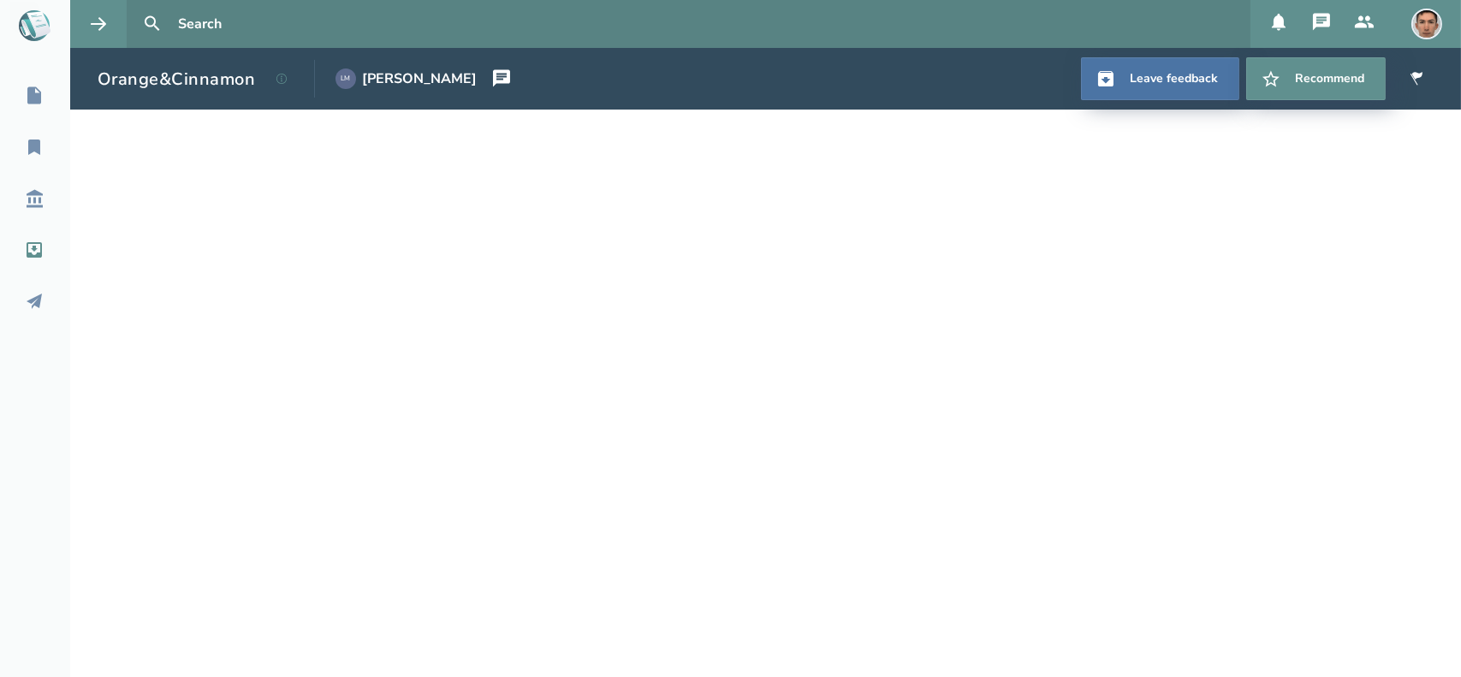
click at [34, 246] on icon at bounding box center [34, 249] width 15 height 15
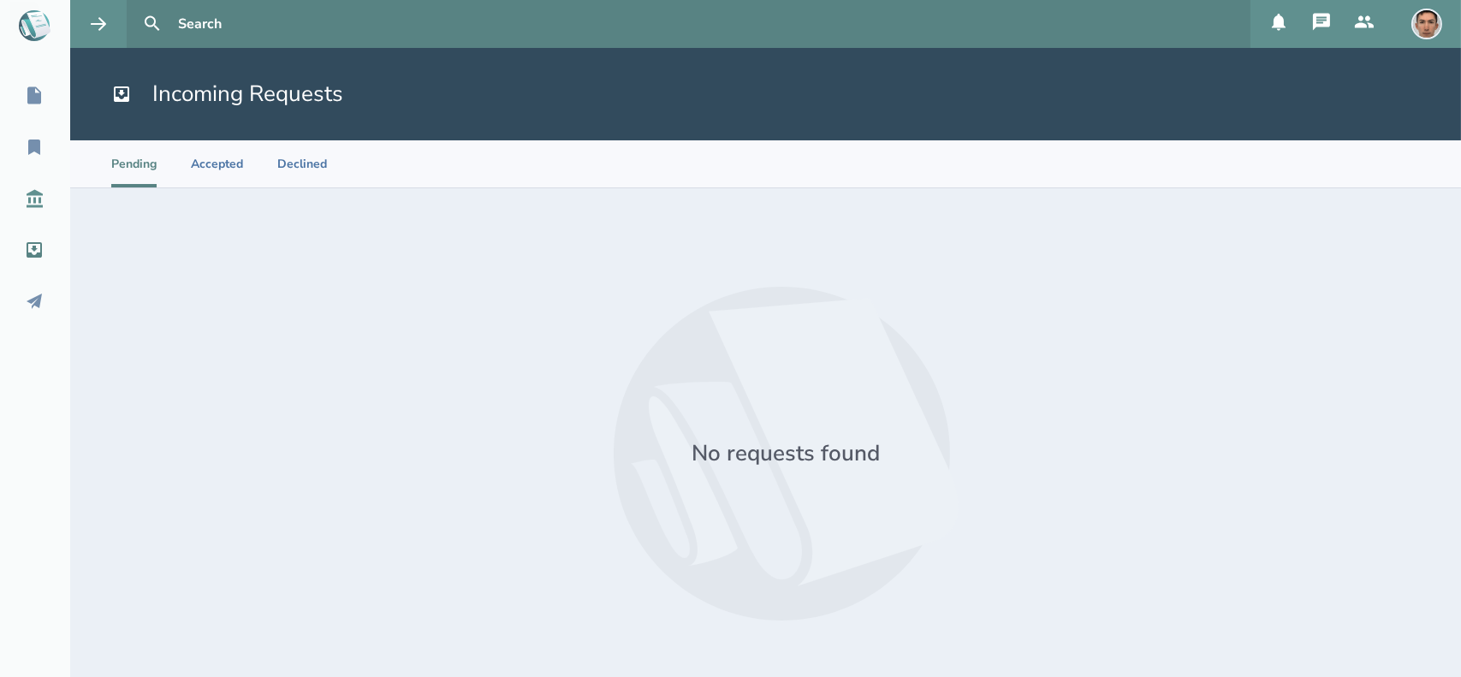
click at [41, 195] on icon at bounding box center [35, 199] width 16 height 18
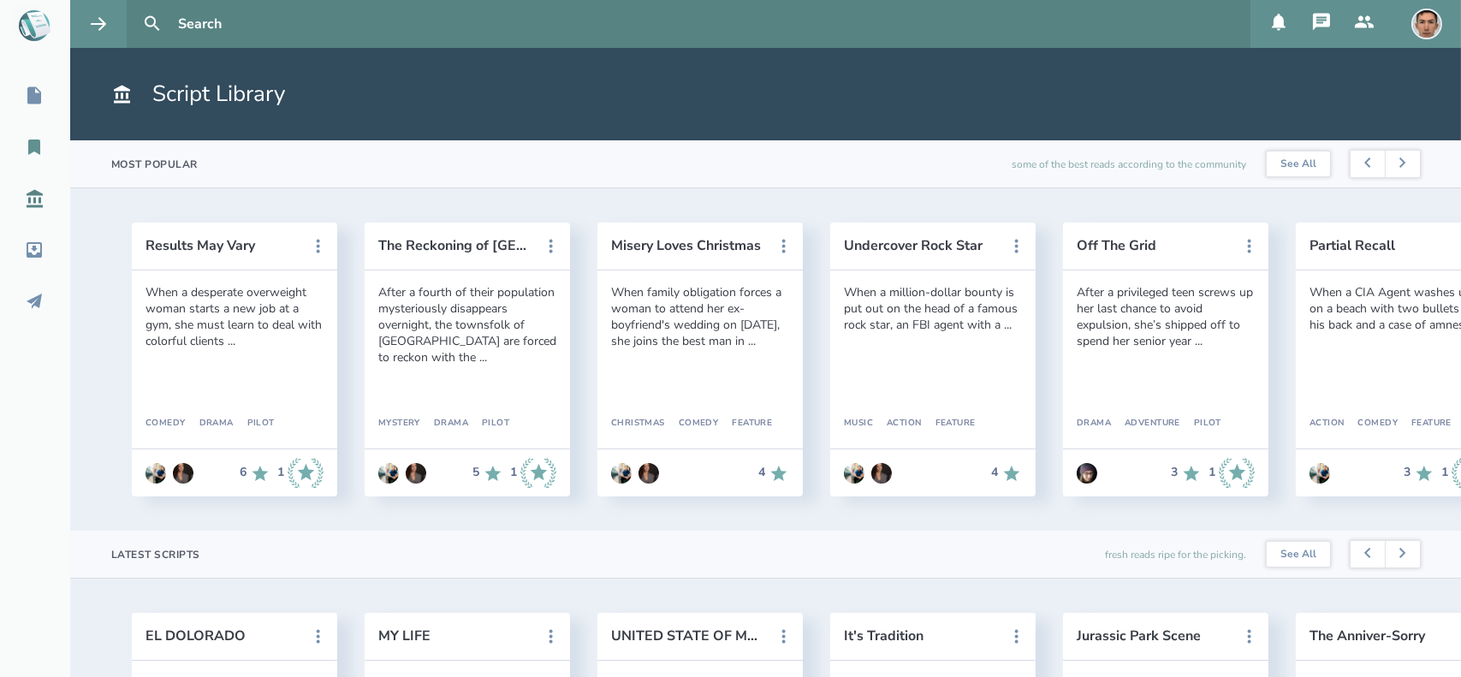
click at [41, 152] on icon at bounding box center [34, 147] width 21 height 21
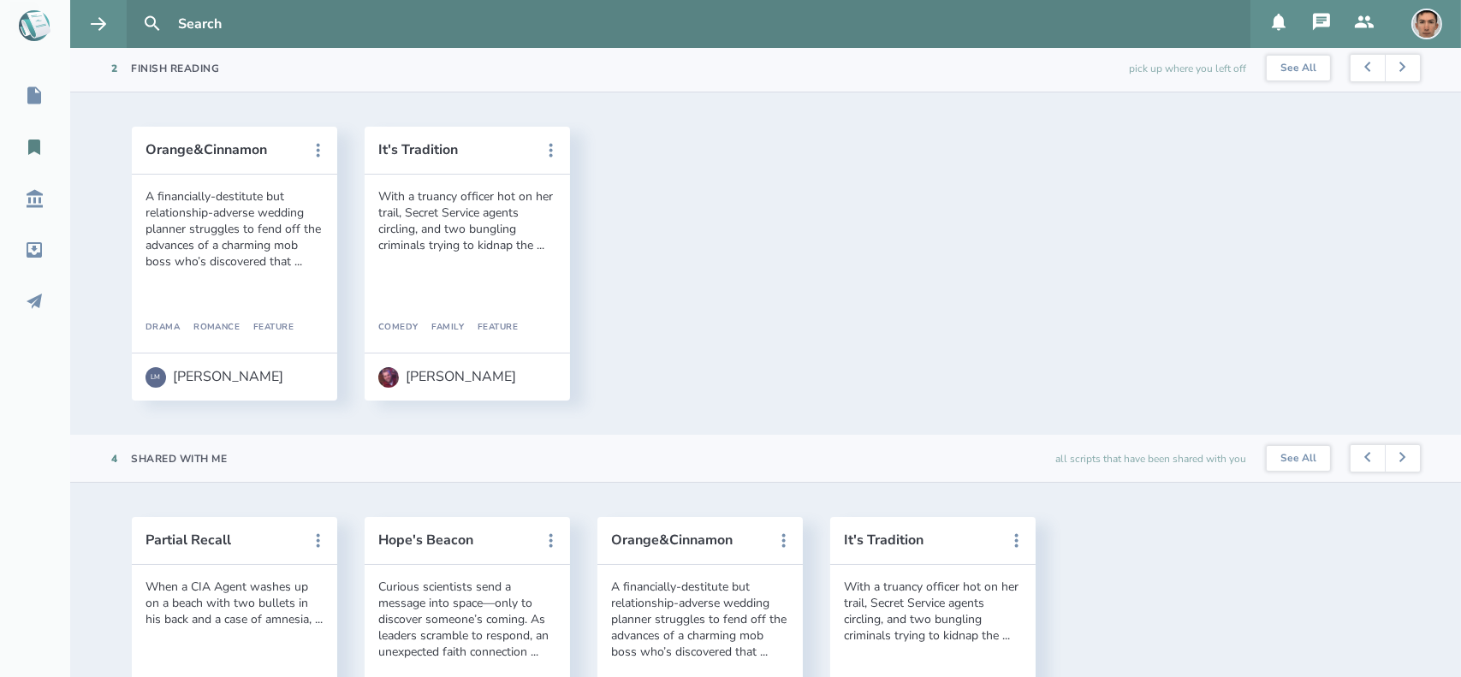
scroll to position [633, 0]
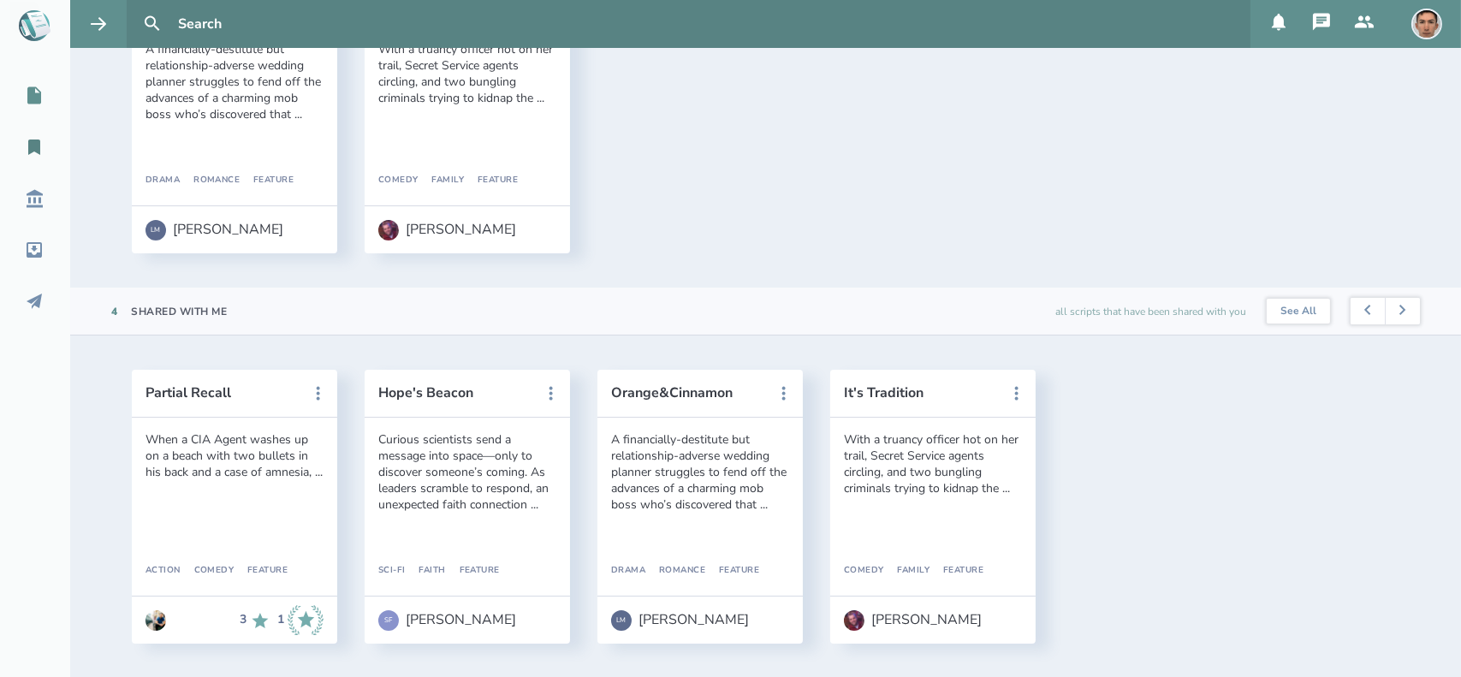
click at [36, 102] on icon at bounding box center [34, 95] width 14 height 17
